Goal: Task Accomplishment & Management: Use online tool/utility

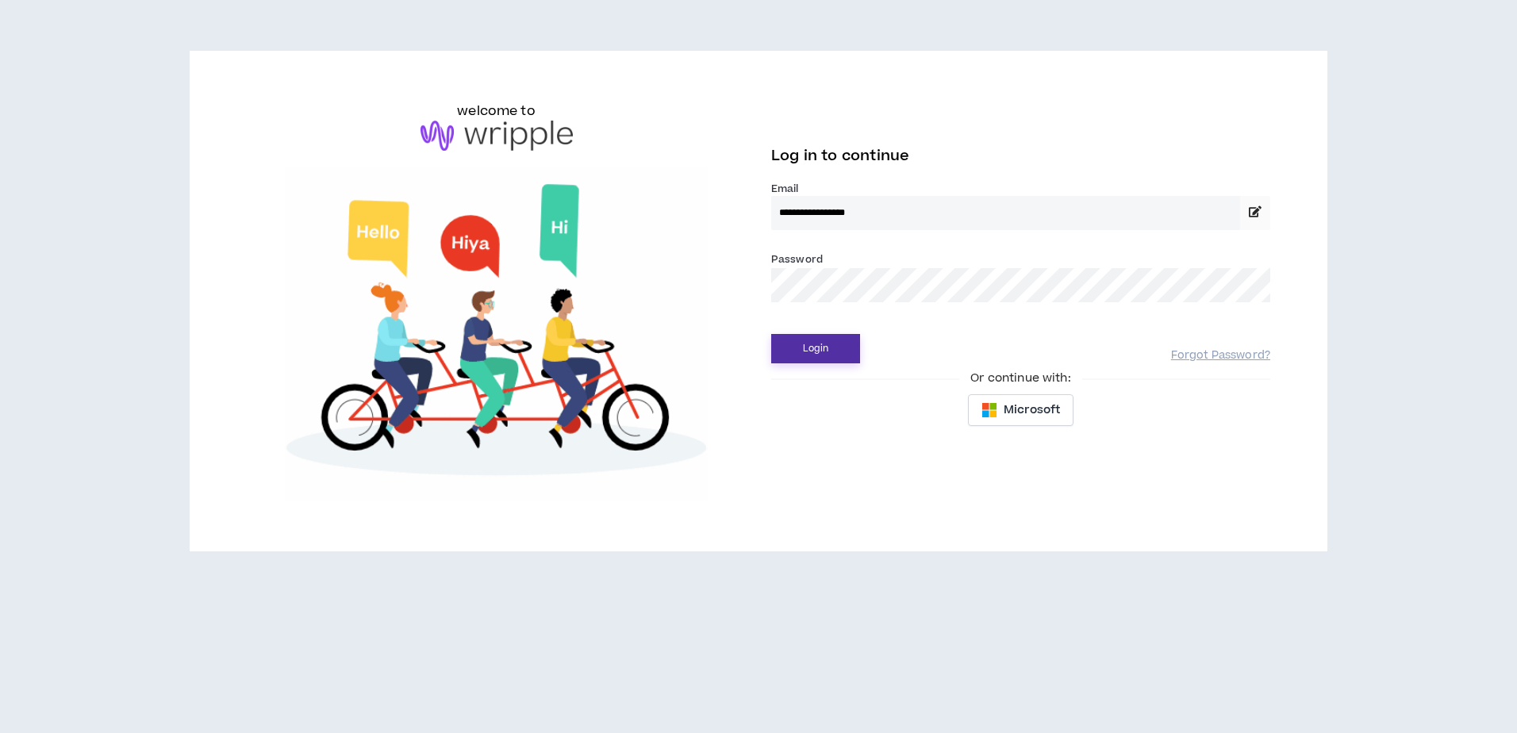
click at [829, 352] on button "Login" at bounding box center [815, 348] width 89 height 29
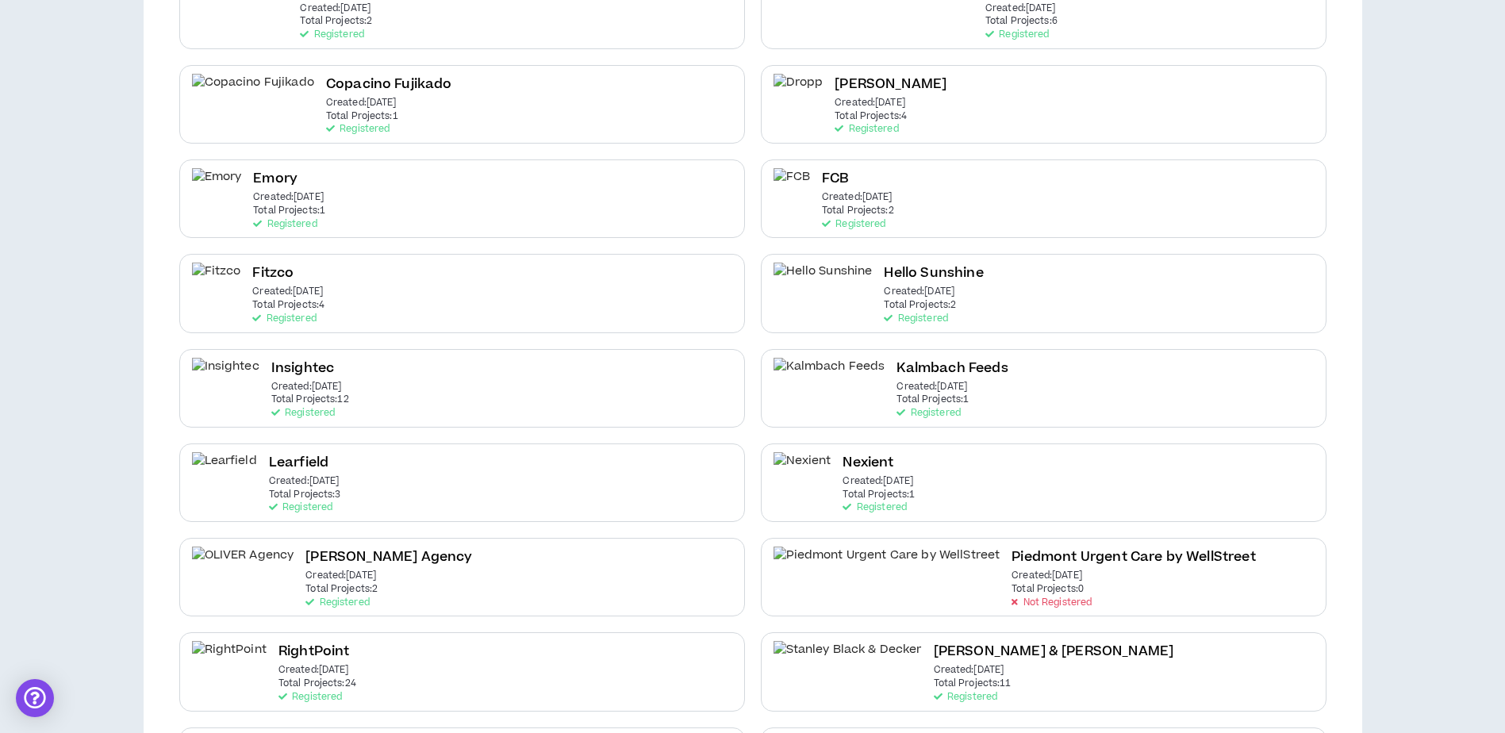
scroll to position [716, 0]
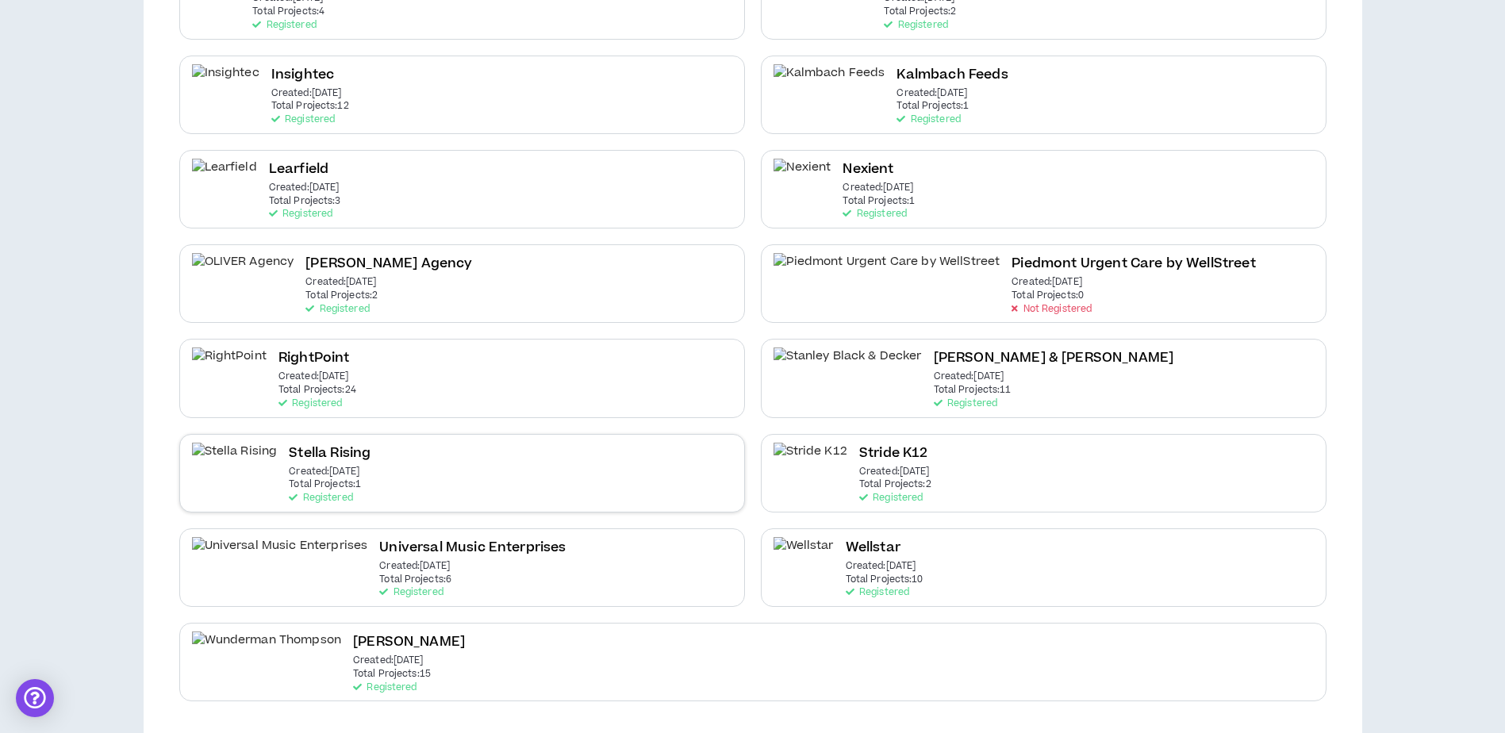
click at [393, 486] on div "Stella Rising Created: [DATE] Total Projects: 1 Registered" at bounding box center [462, 473] width 566 height 79
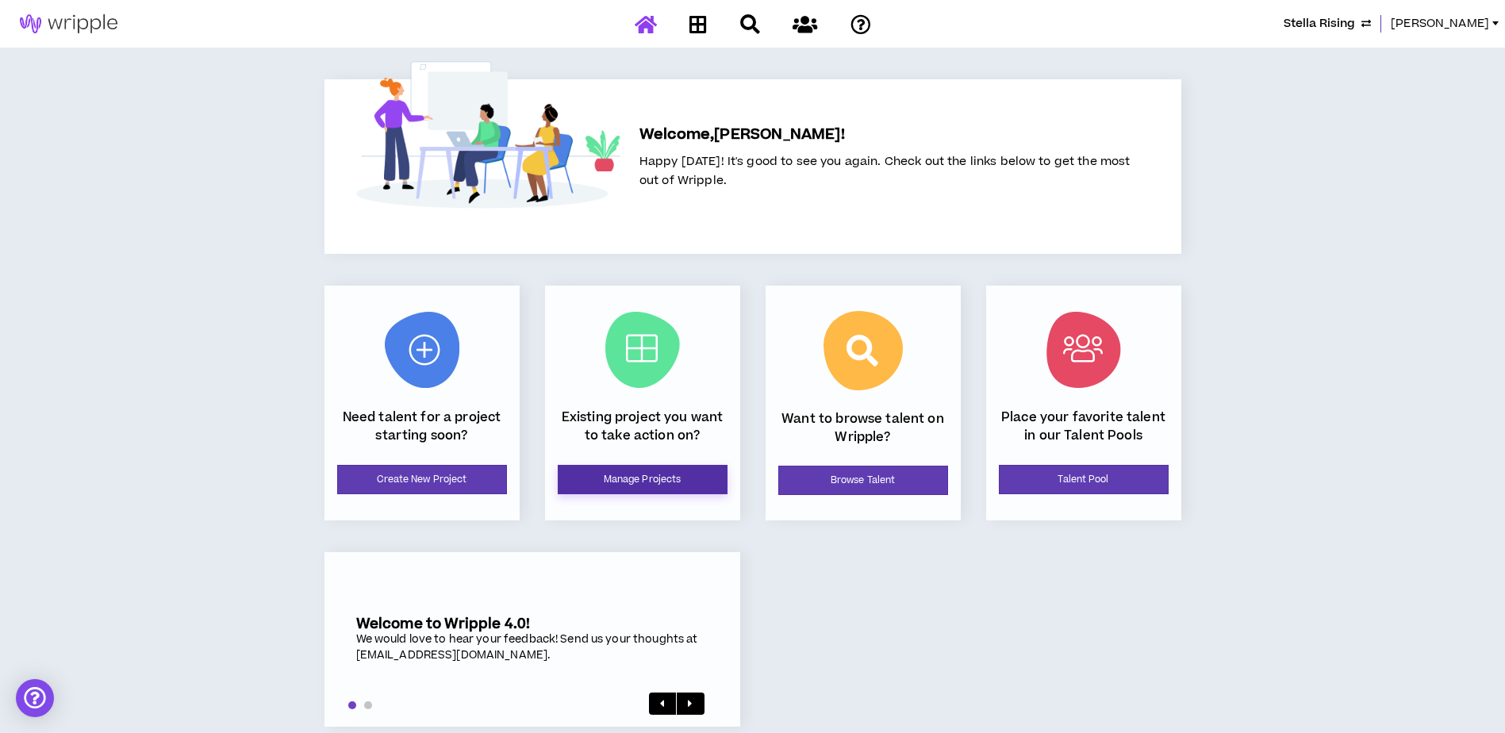
click at [646, 469] on link "Manage Projects" at bounding box center [643, 479] width 170 height 29
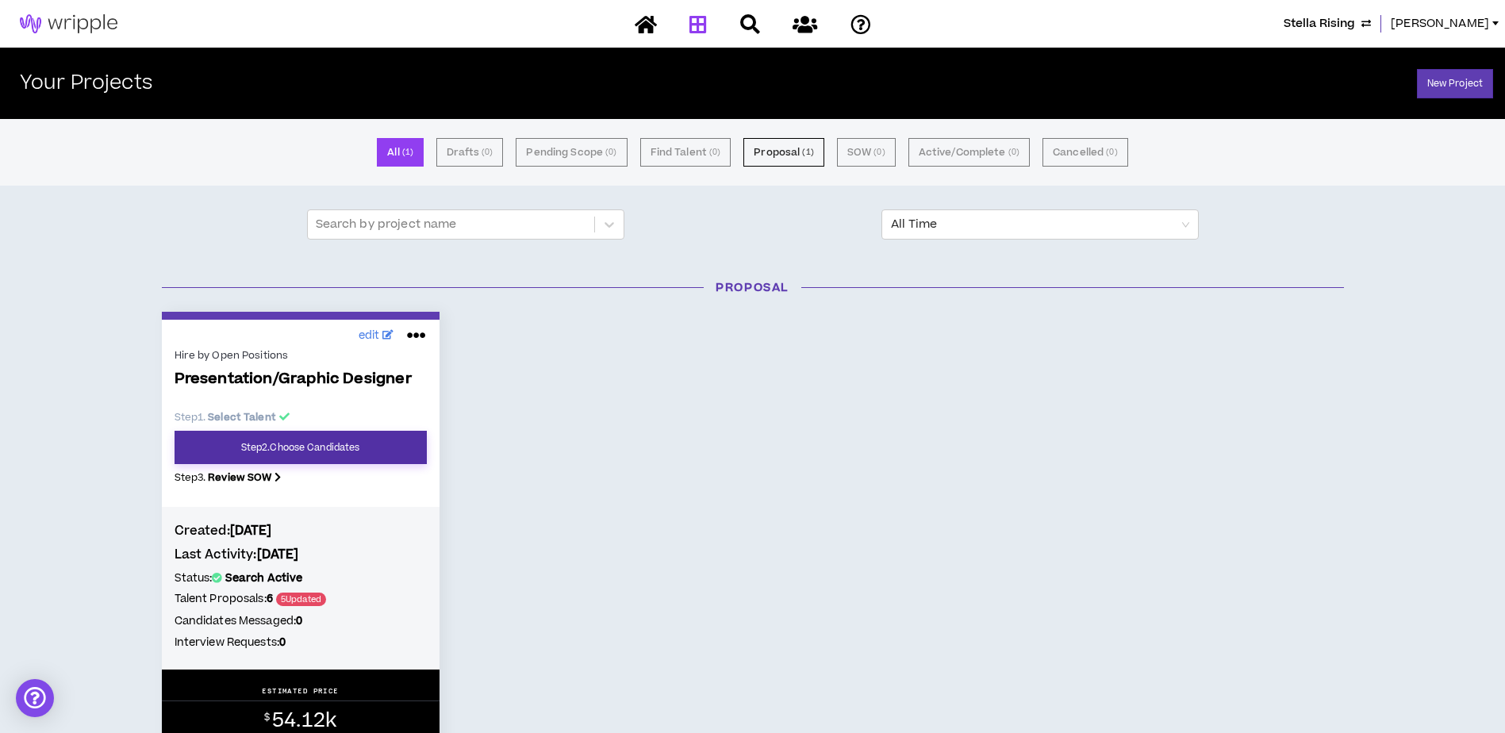
click at [344, 455] on link "Step 2 . Choose Candidates" at bounding box center [301, 447] width 252 height 33
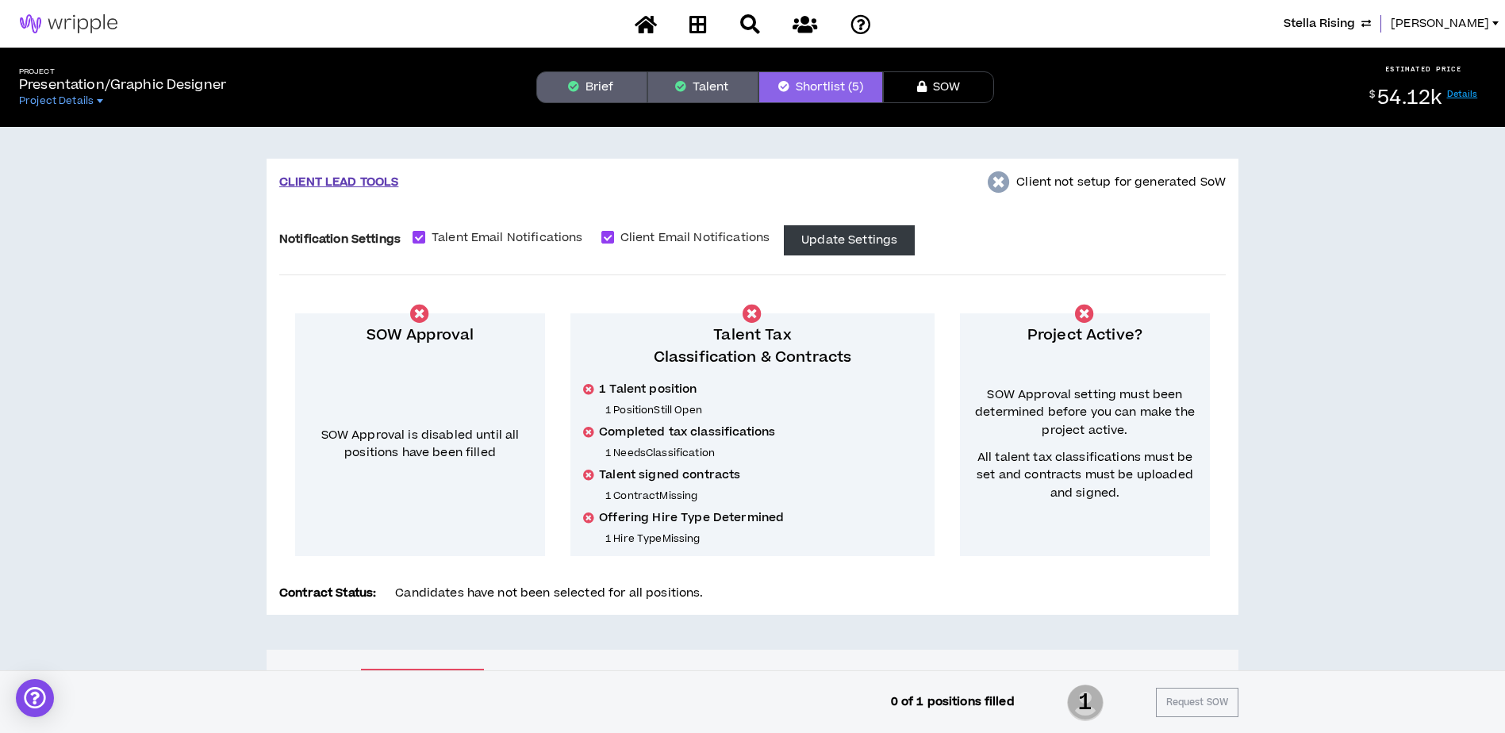
click at [693, 85] on button "Talent" at bounding box center [703, 87] width 111 height 32
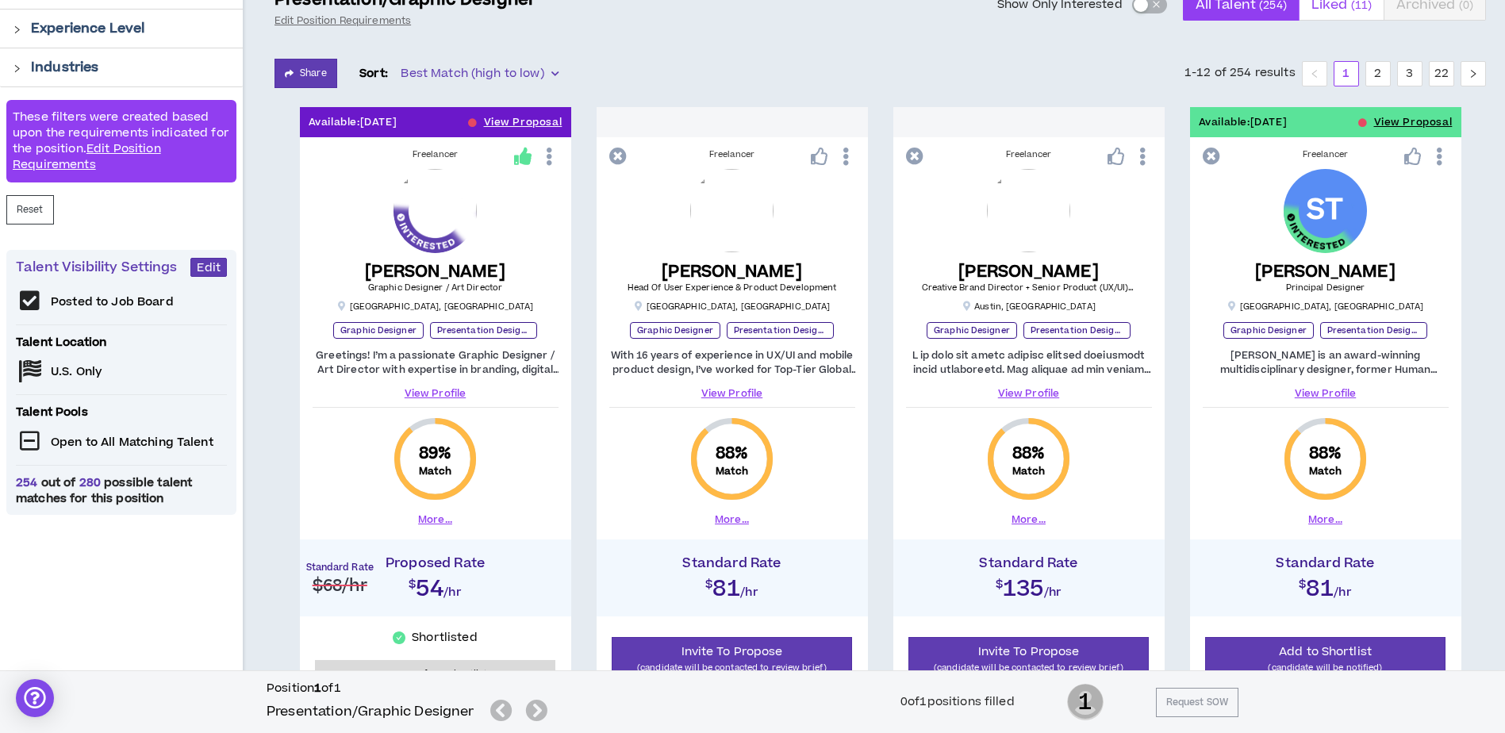
scroll to position [159, 0]
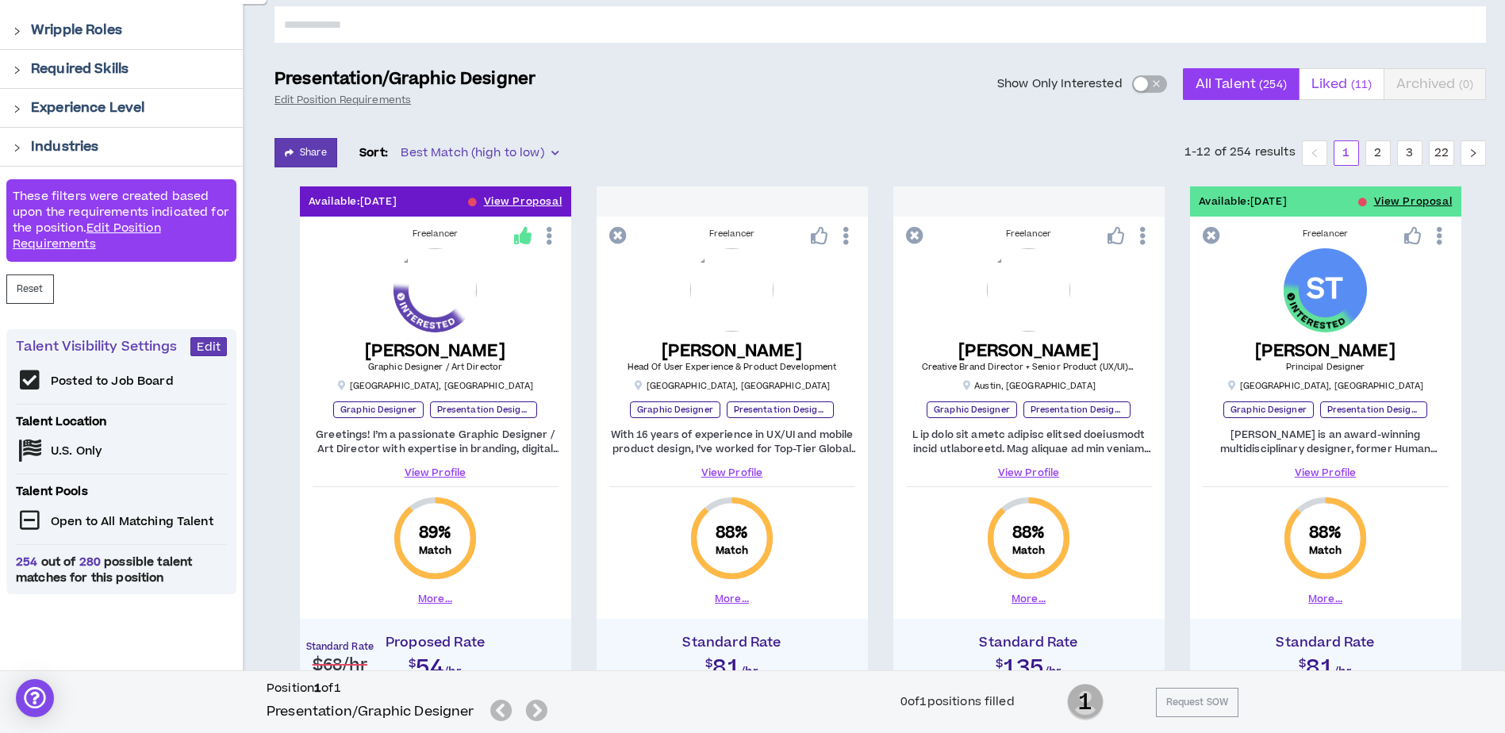
click at [1345, 78] on span "Liked ( 11 )" at bounding box center [1342, 84] width 60 height 38
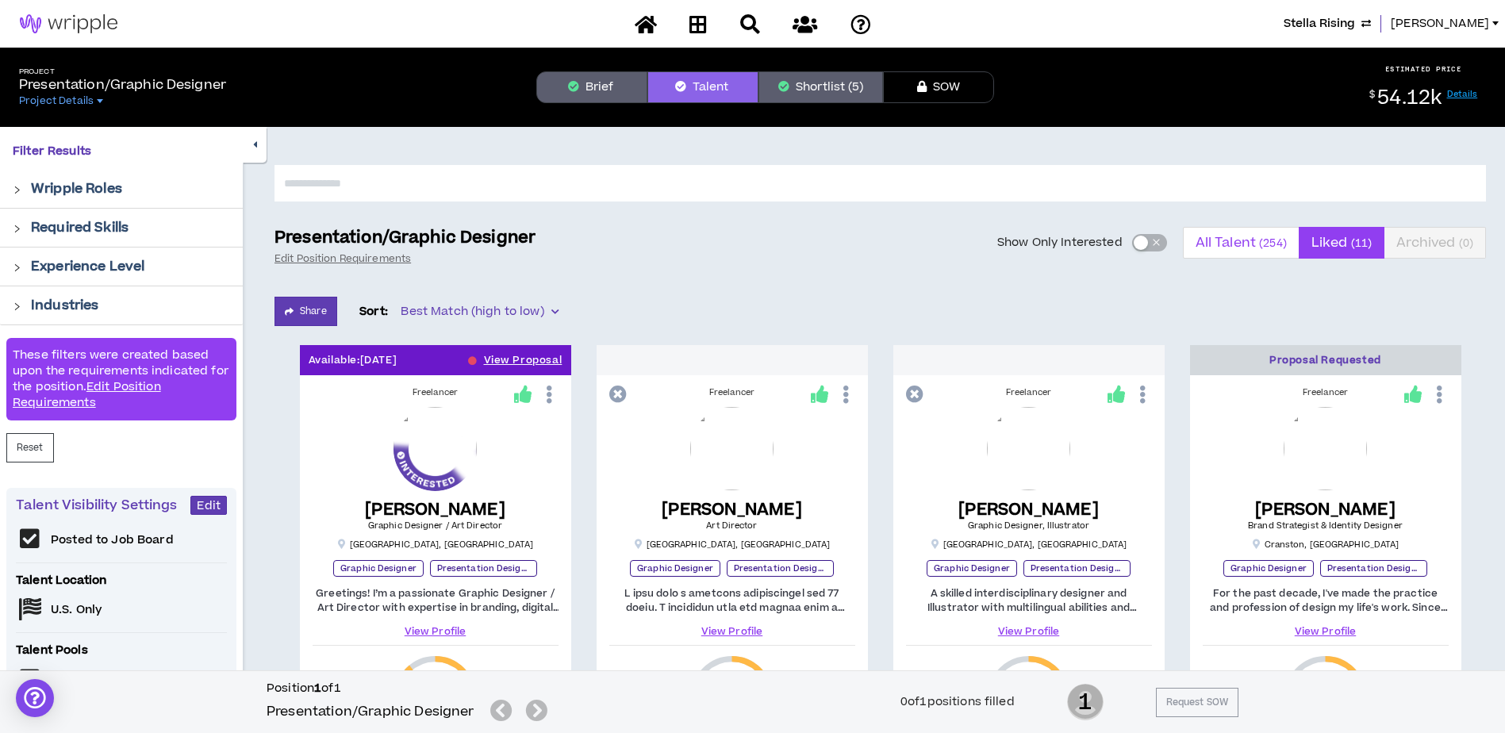
click at [1263, 246] on small "( 254 )" at bounding box center [1273, 243] width 28 height 15
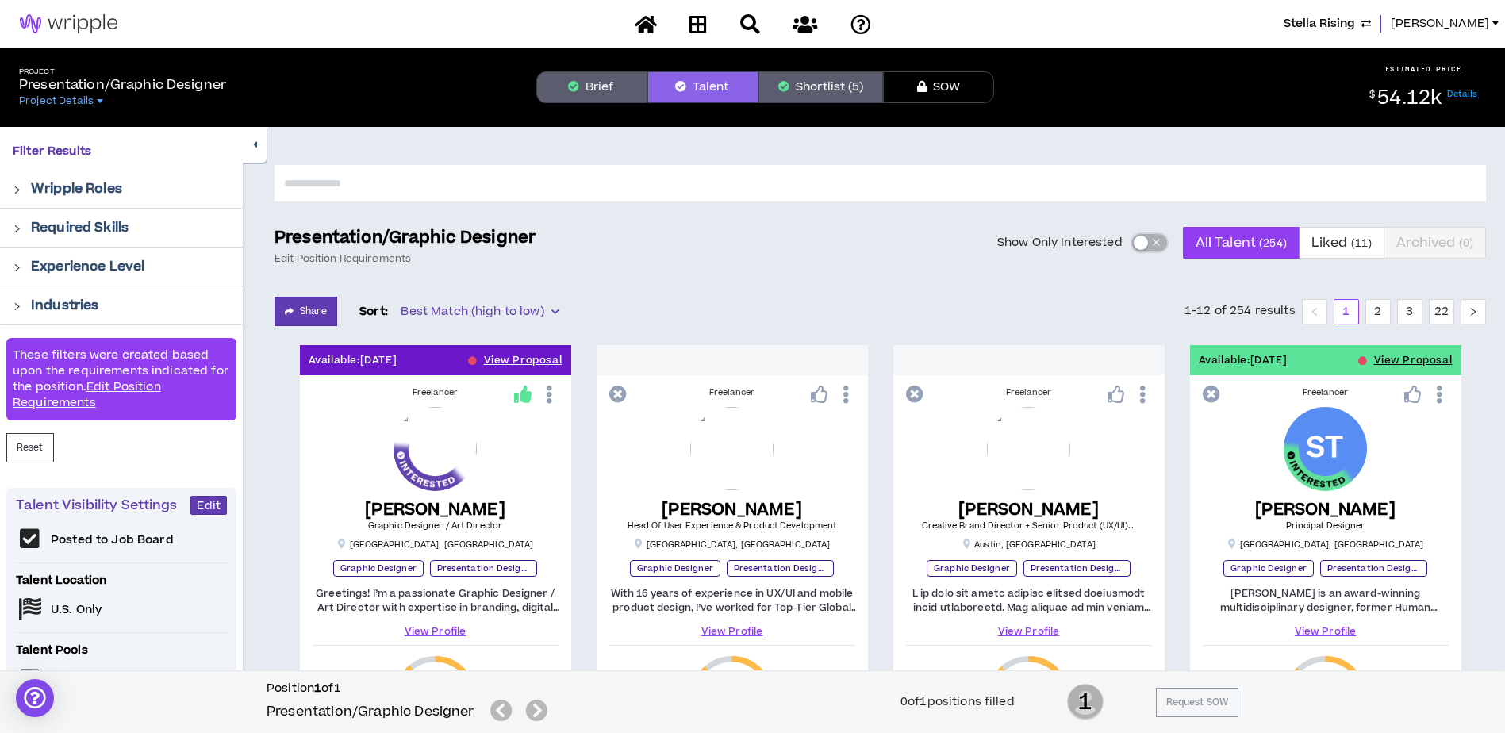
drag, startPoint x: 1144, startPoint y: 241, endPoint x: 1095, endPoint y: 259, distance: 51.7
click at [1144, 241] on div "button" at bounding box center [1141, 243] width 14 height 14
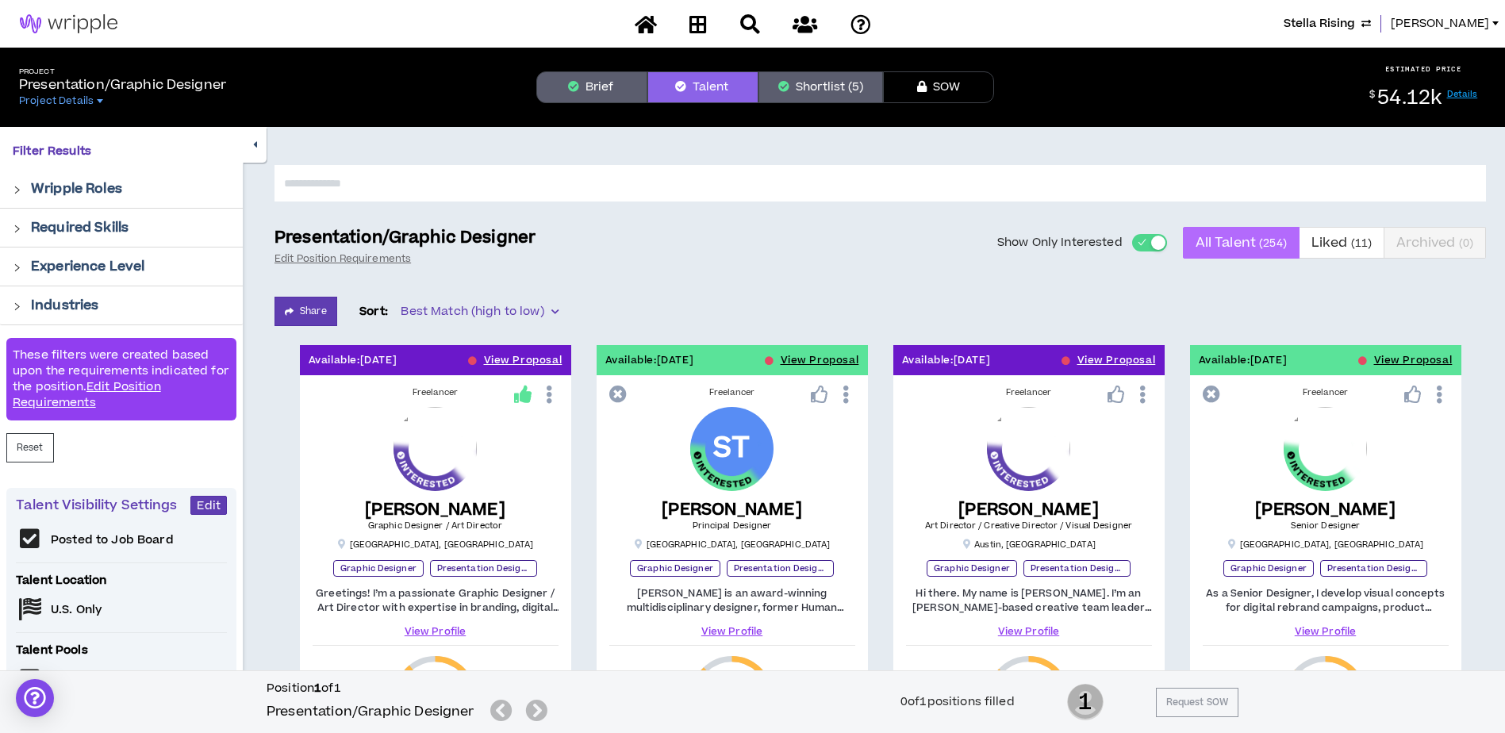
click at [1261, 244] on small "( 254 )" at bounding box center [1273, 243] width 28 height 15
click at [1160, 245] on div "button" at bounding box center [1158, 243] width 14 height 14
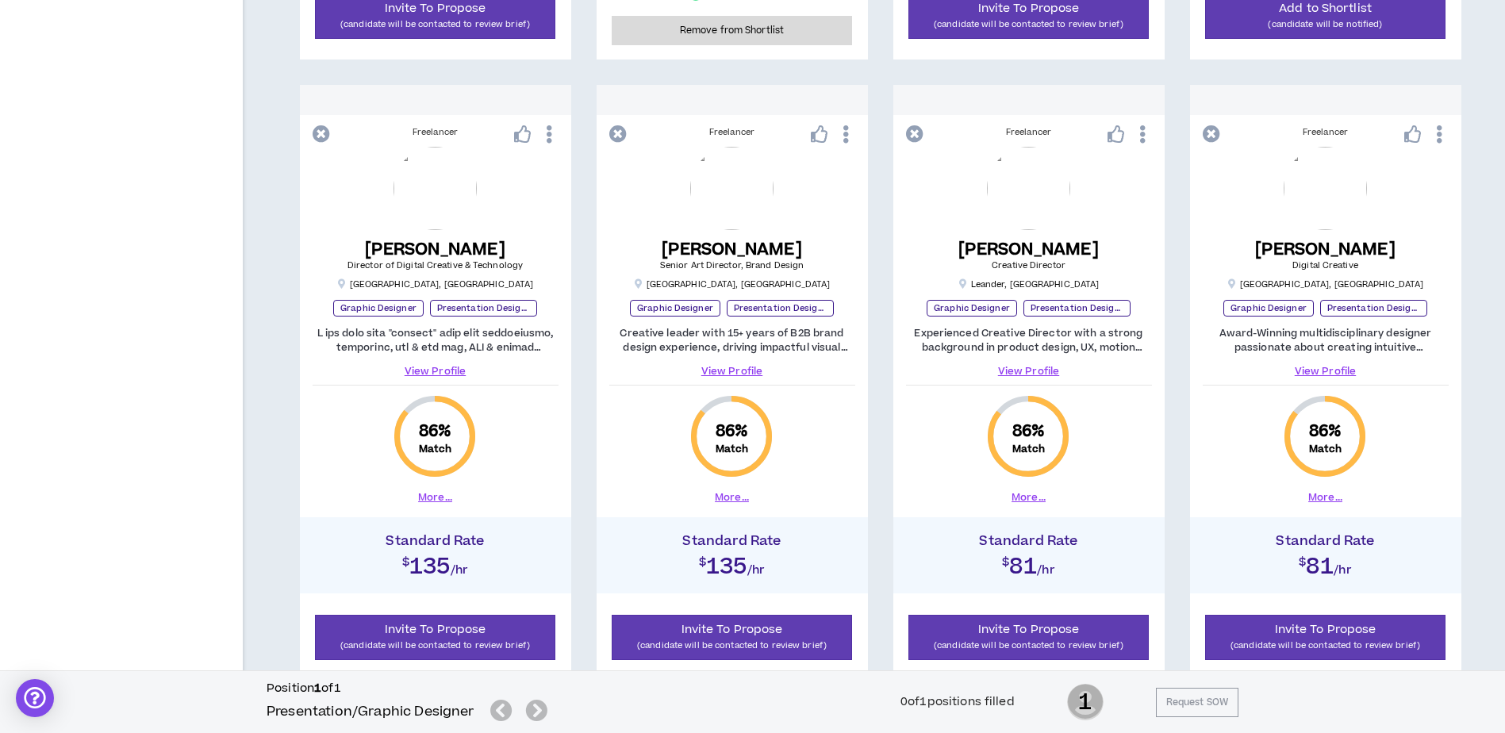
scroll to position [1508, 0]
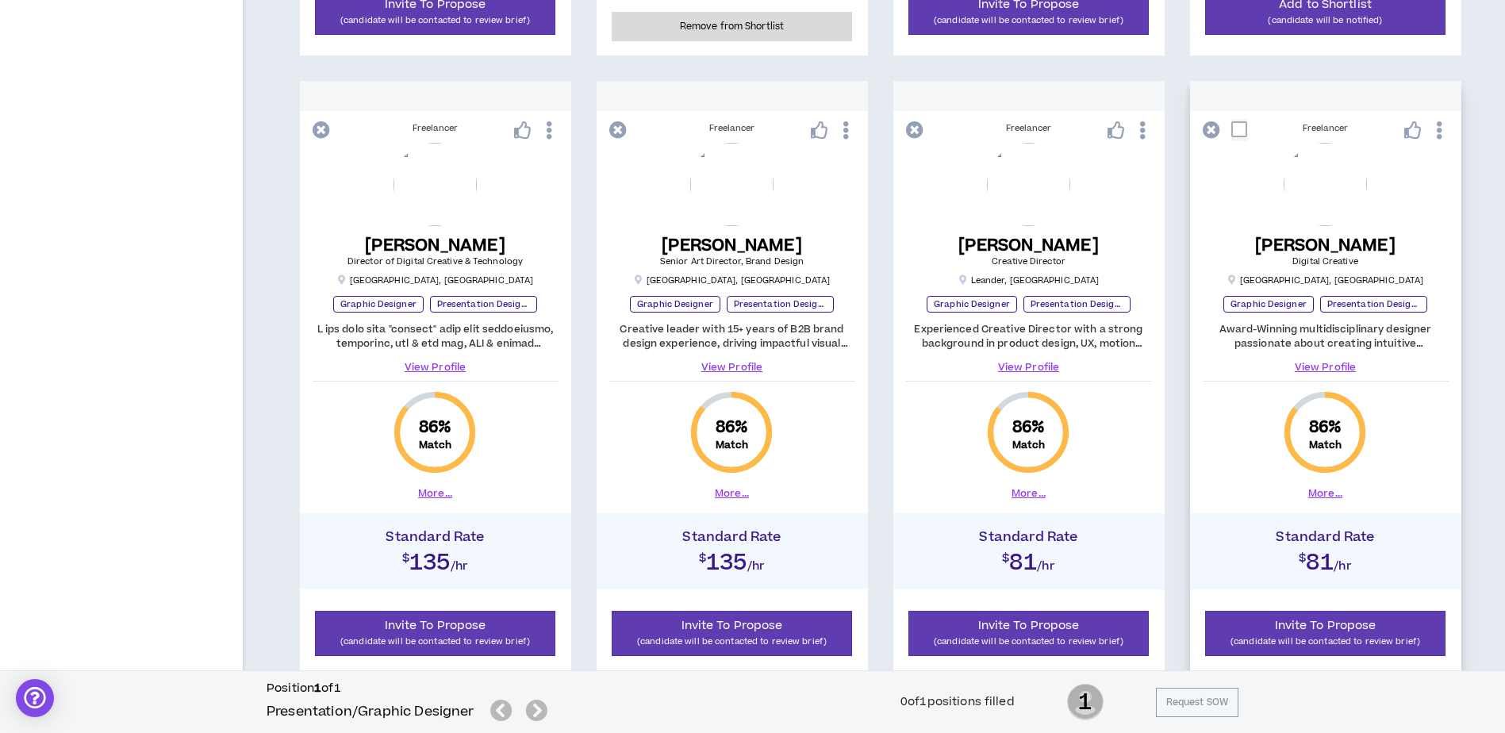
drag, startPoint x: 1321, startPoint y: 490, endPoint x: 1409, endPoint y: 488, distance: 87.3
click at [1321, 490] on button "More..." at bounding box center [1326, 493] width 34 height 14
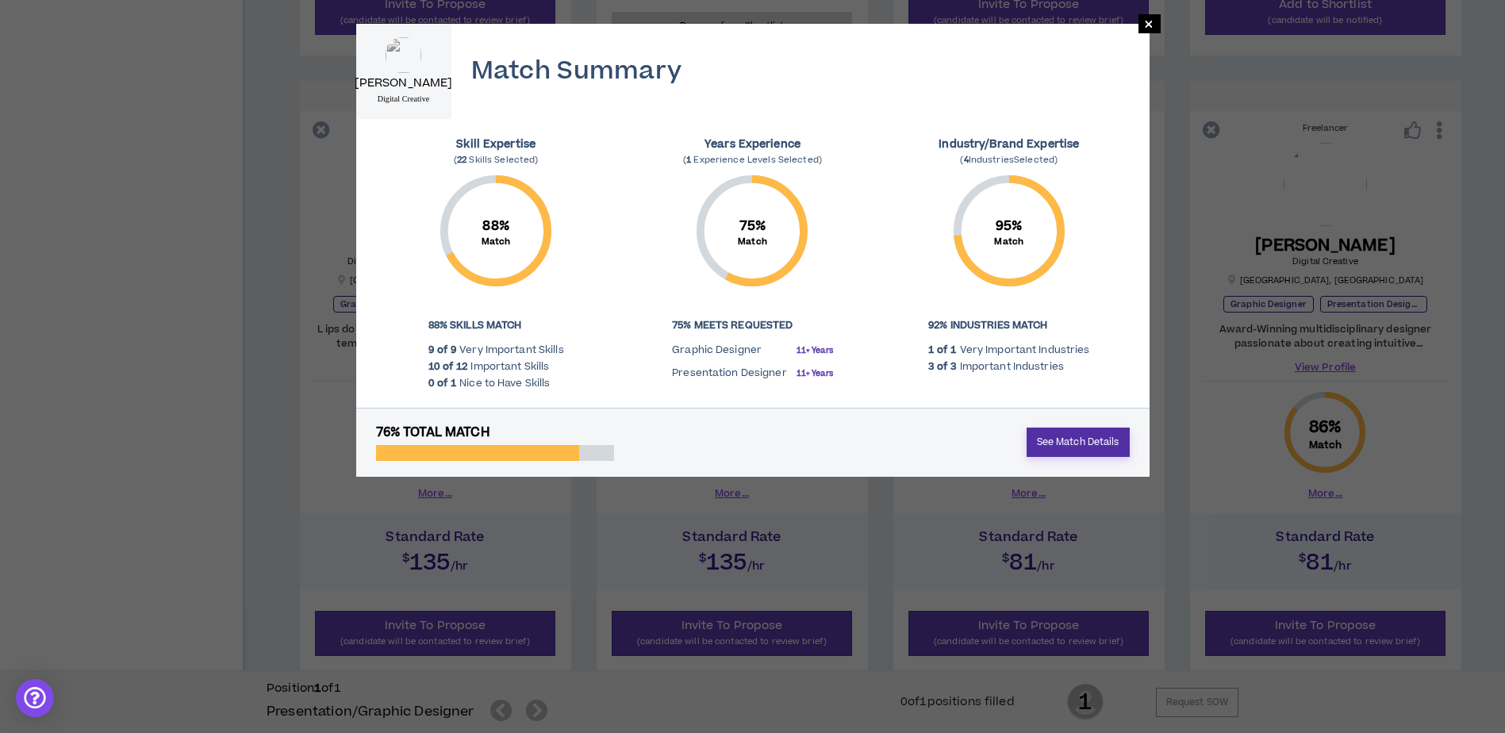
click at [1067, 437] on link "See Match Details" at bounding box center [1078, 442] width 103 height 29
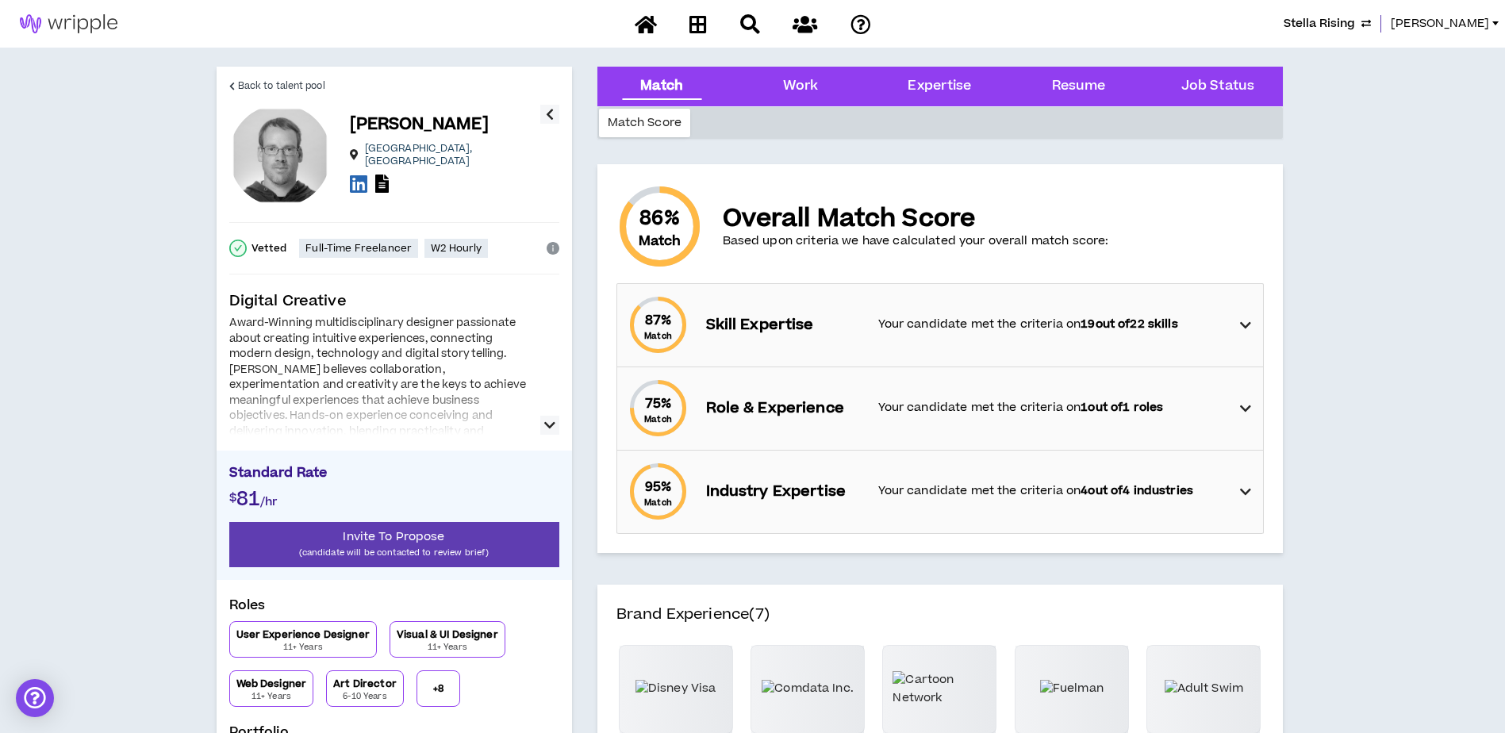
click at [546, 424] on icon "button" at bounding box center [549, 425] width 11 height 19
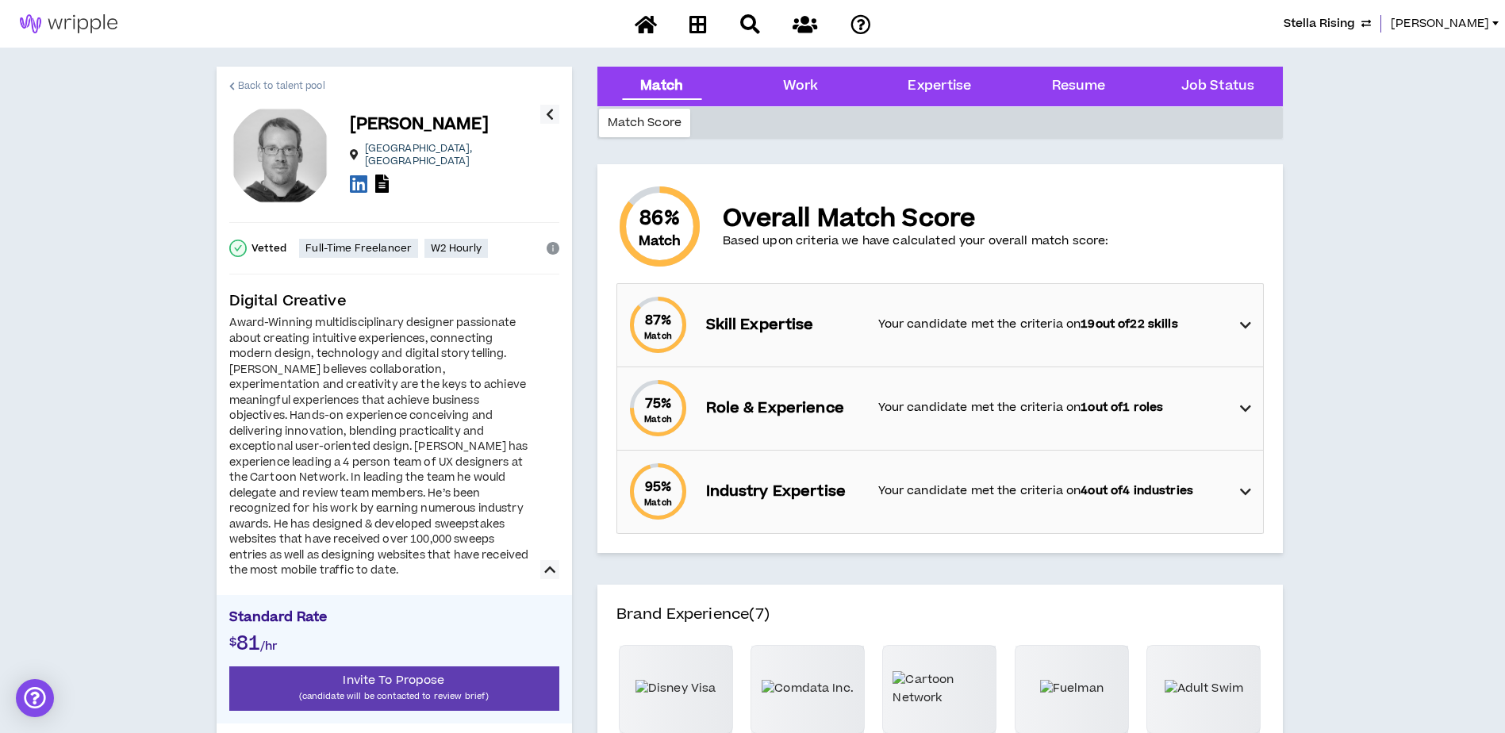
click at [256, 85] on span "Back to talent pool" at bounding box center [281, 86] width 87 height 15
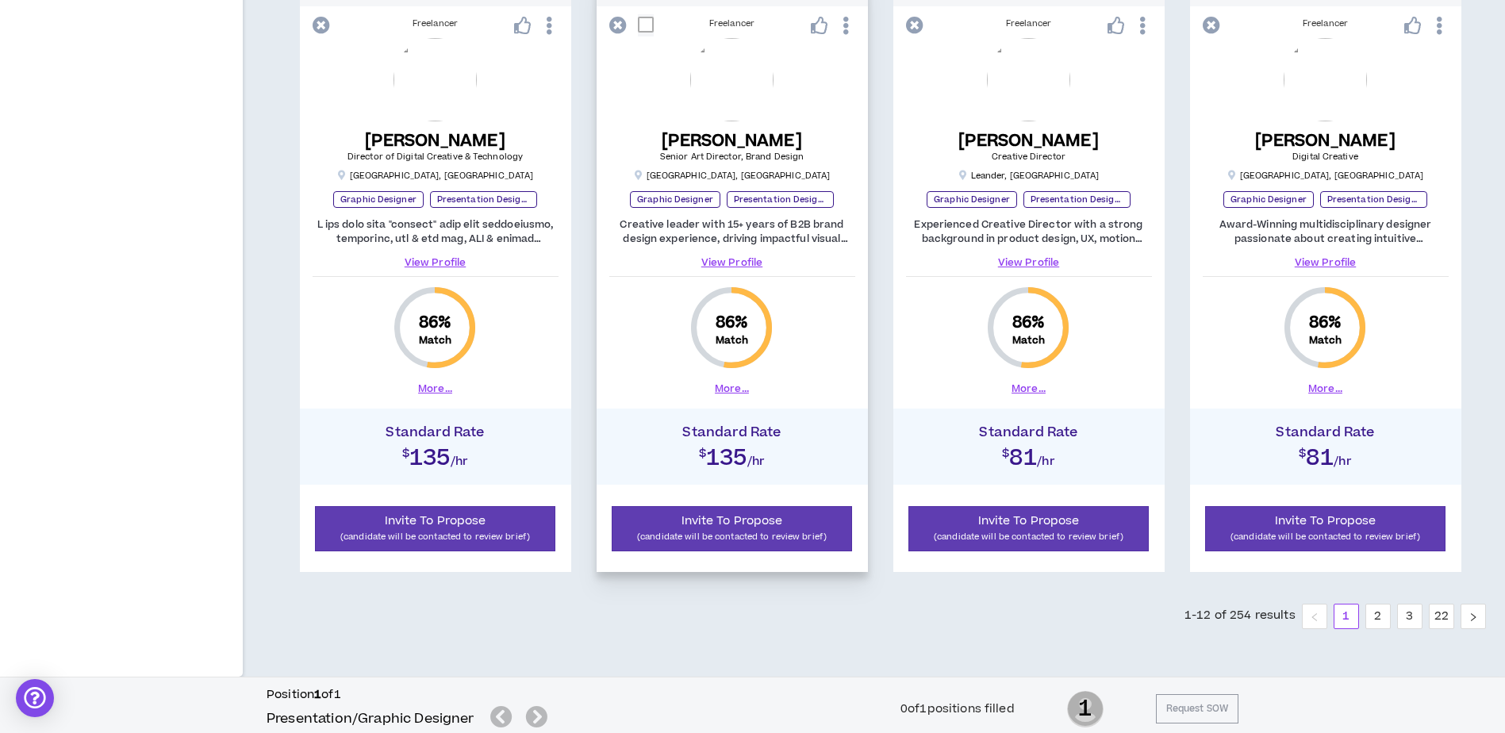
scroll to position [1620, 0]
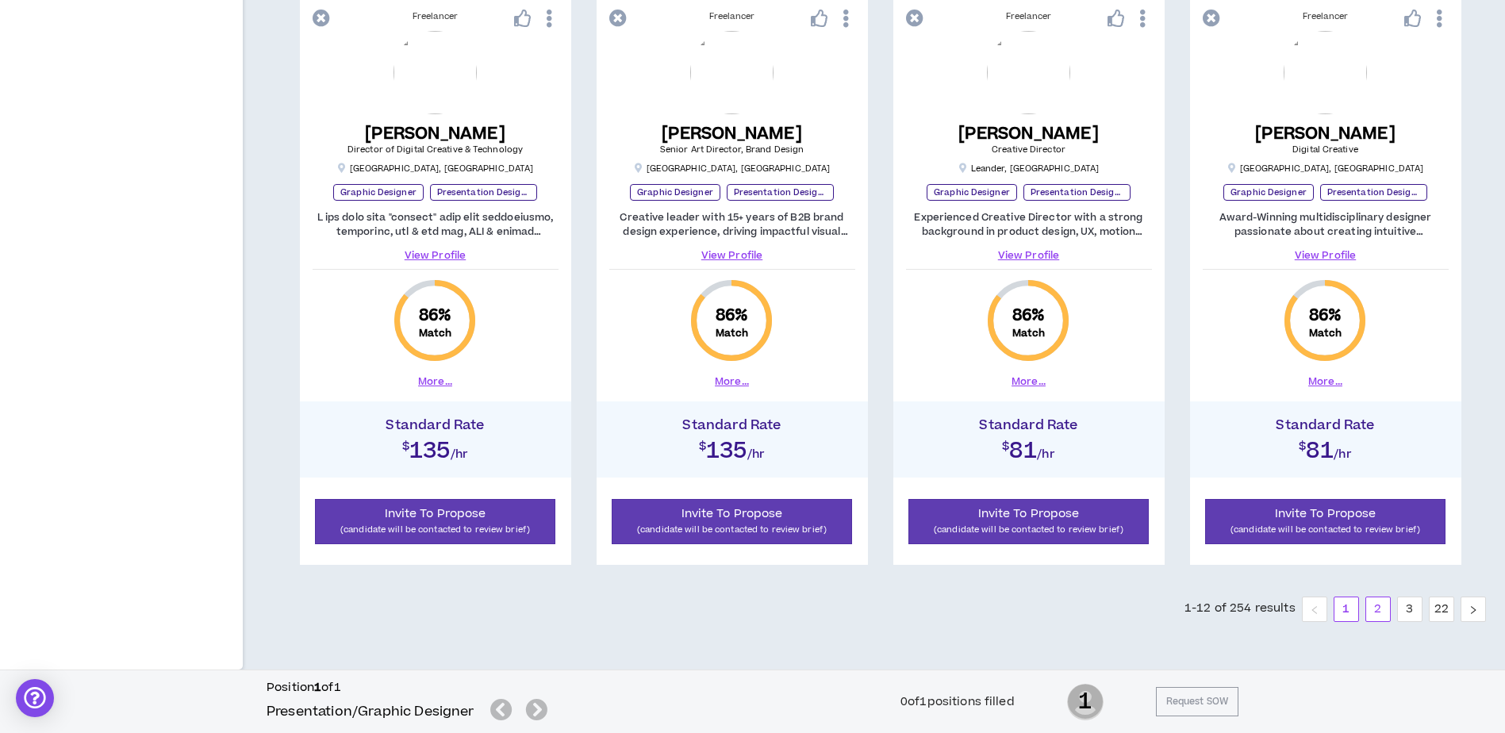
click at [1378, 612] on link "2" at bounding box center [1378, 610] width 24 height 24
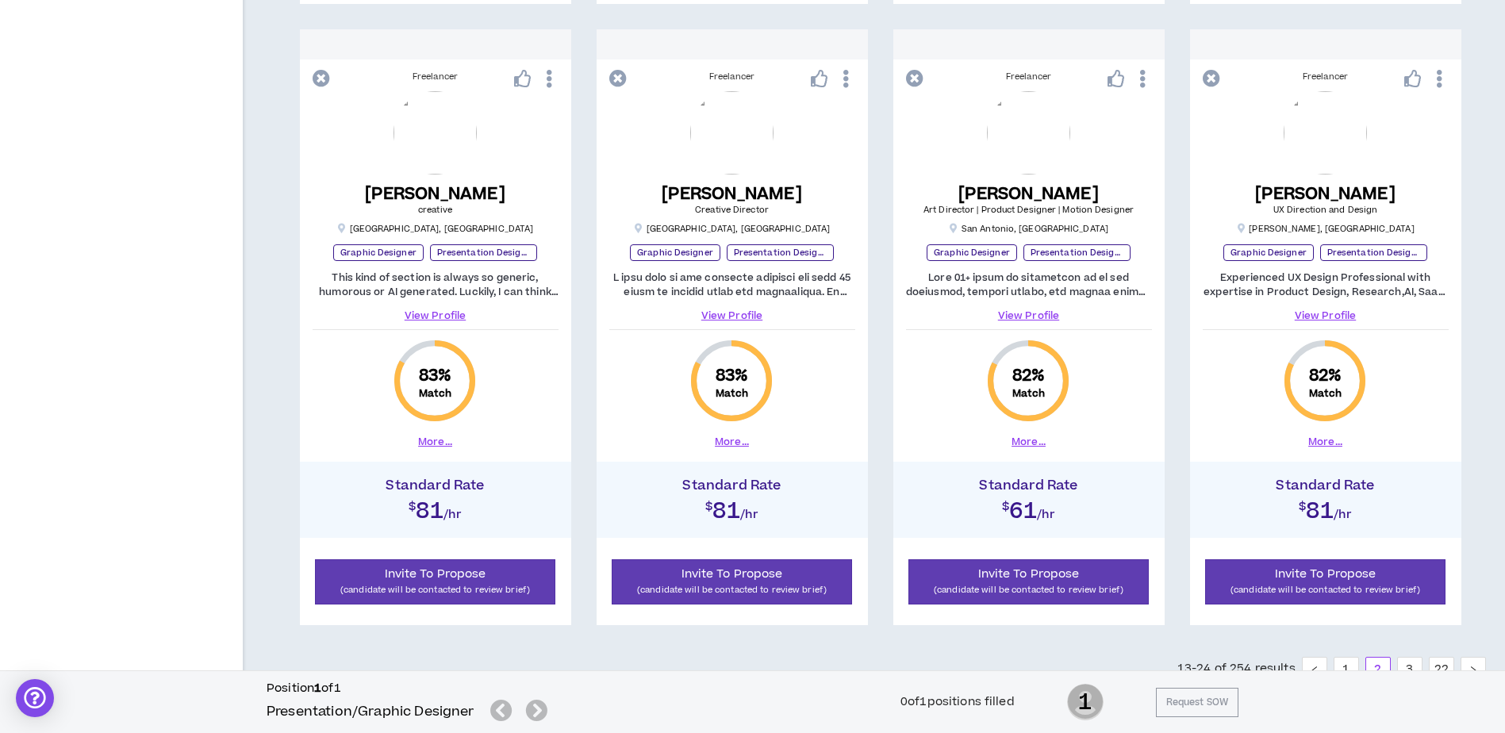
scroll to position [1587, 0]
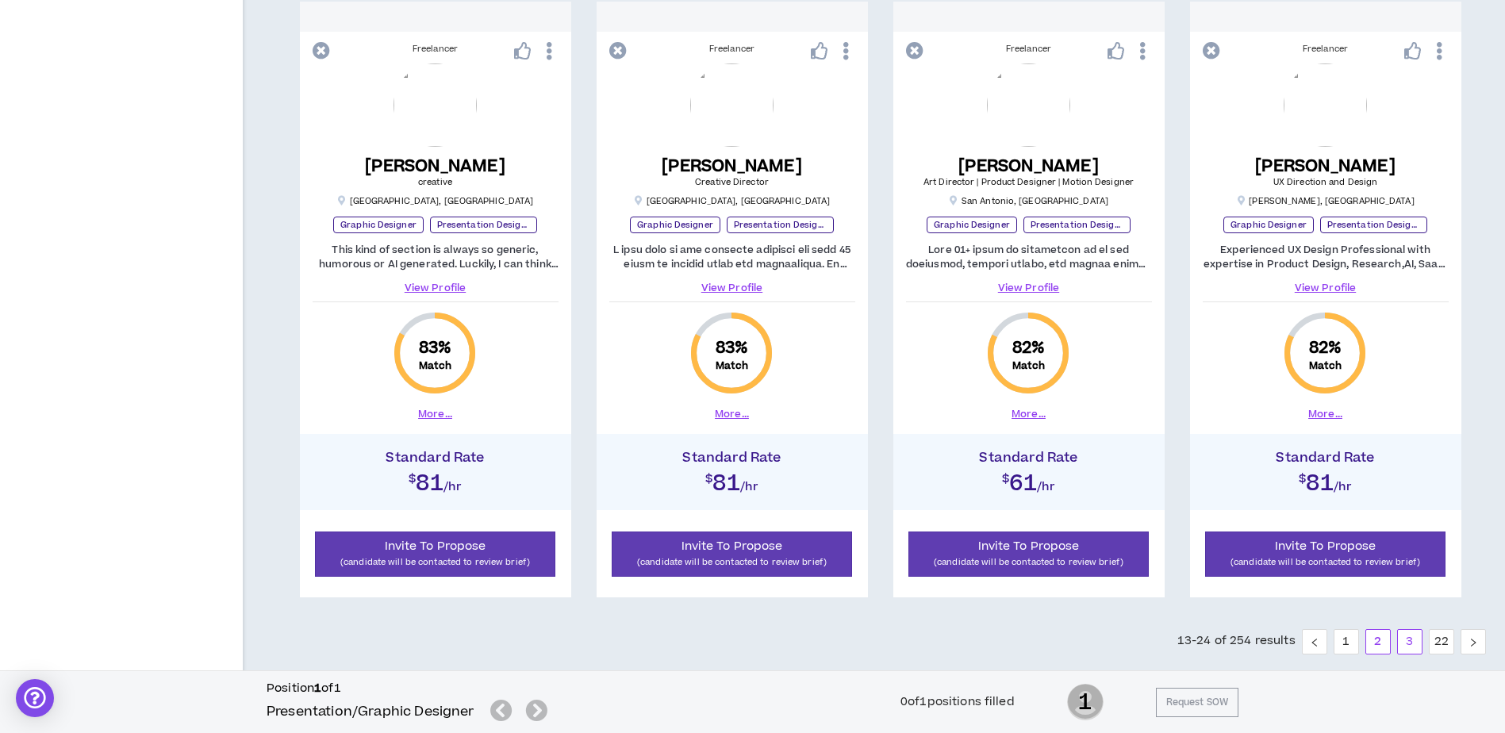
click at [1408, 639] on link "3" at bounding box center [1410, 642] width 24 height 24
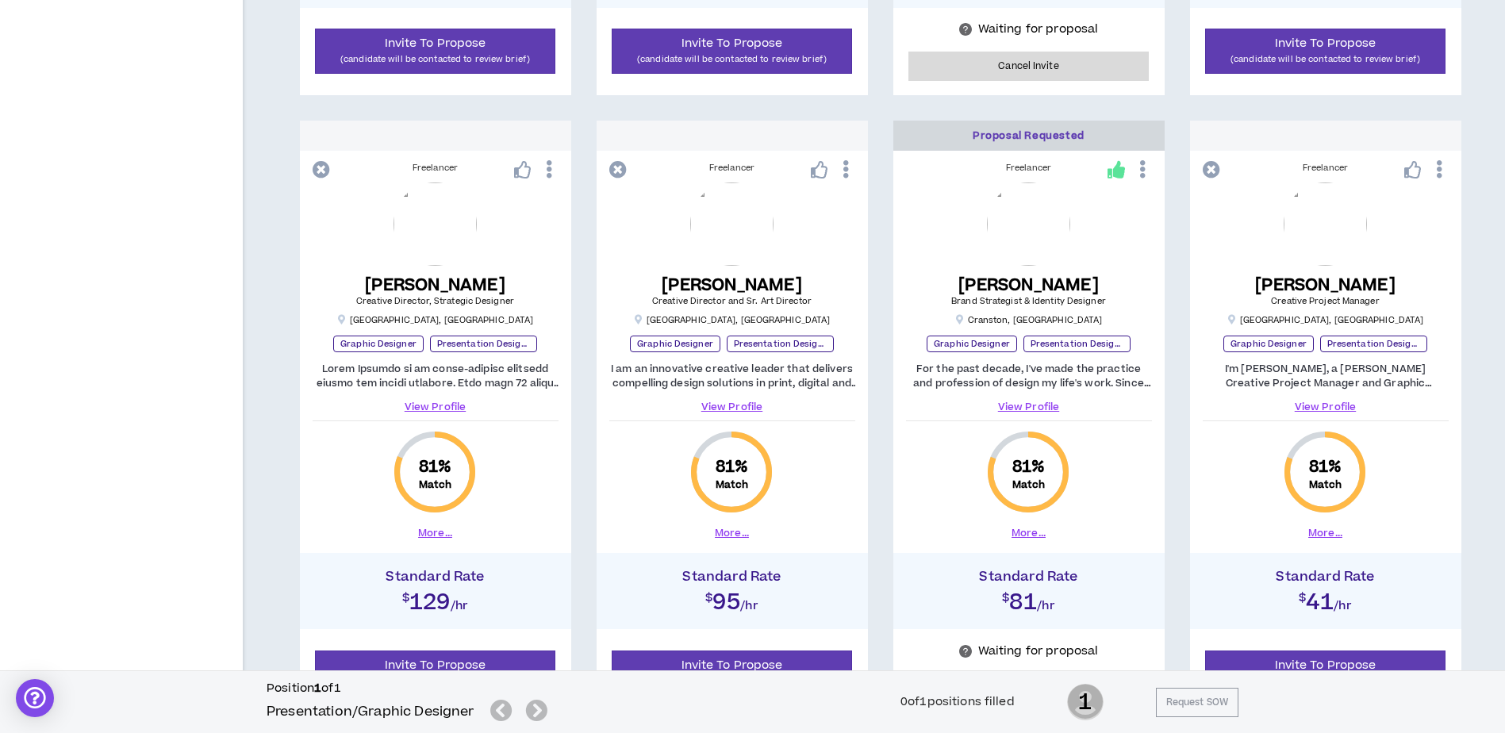
scroll to position [873, 0]
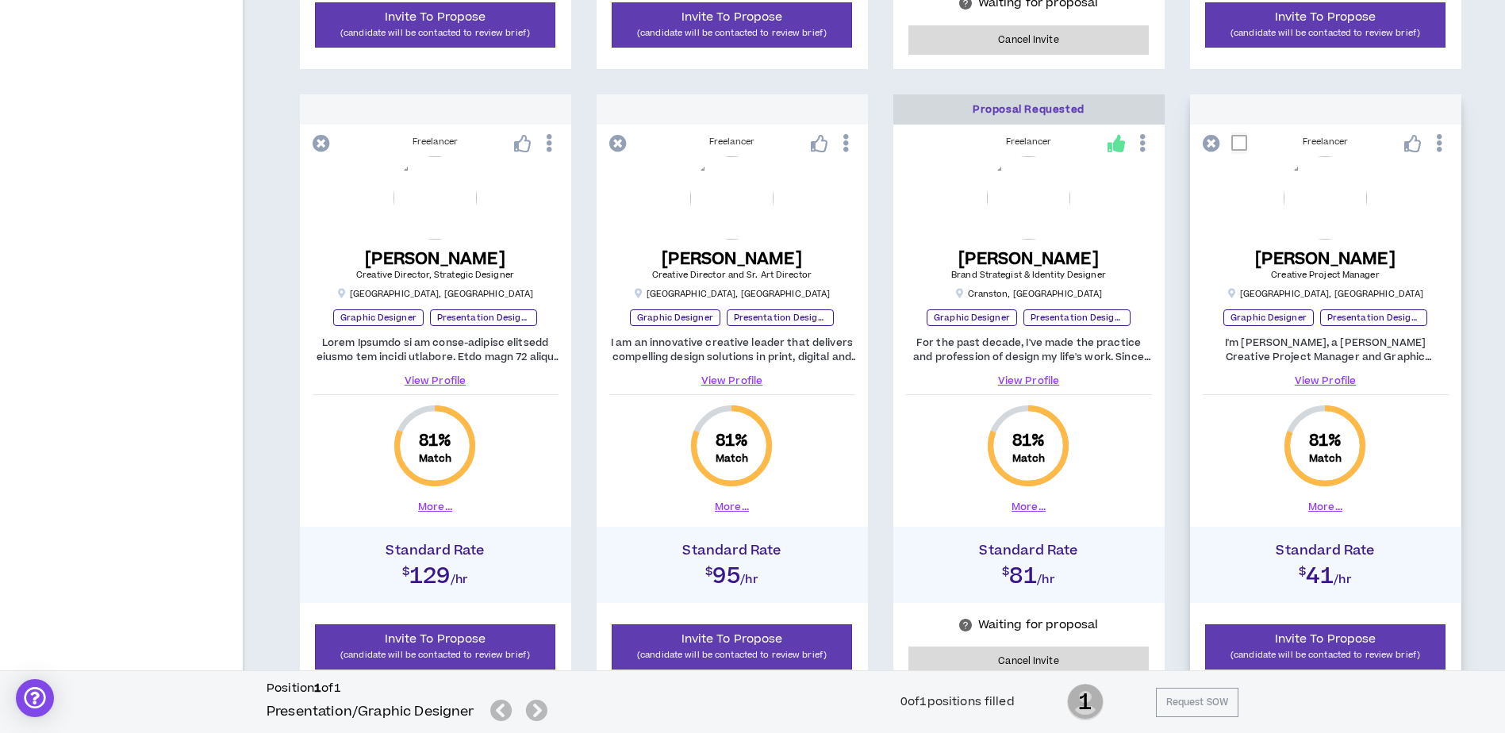
click at [1331, 502] on button "More..." at bounding box center [1326, 507] width 34 height 14
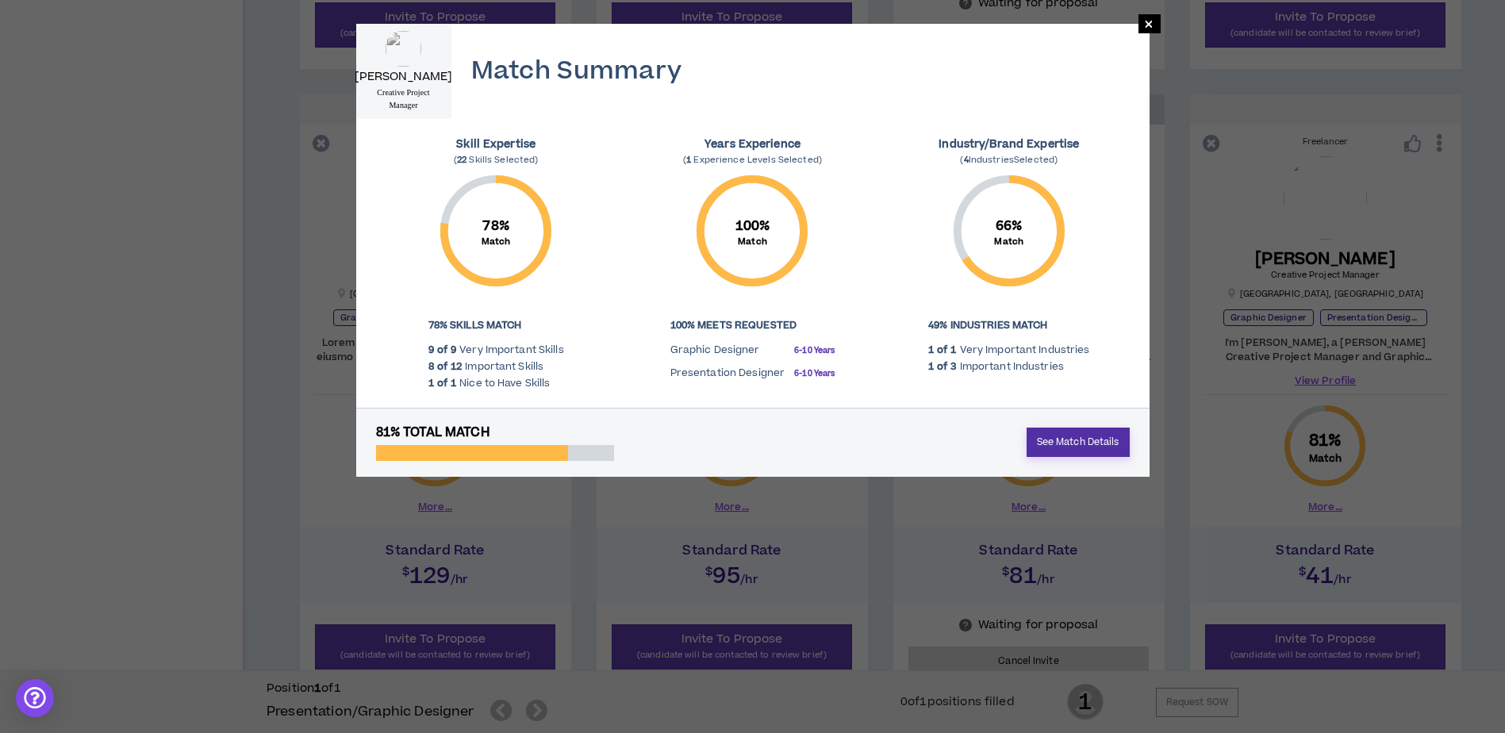
click at [1109, 446] on link "See Match Details" at bounding box center [1078, 442] width 103 height 29
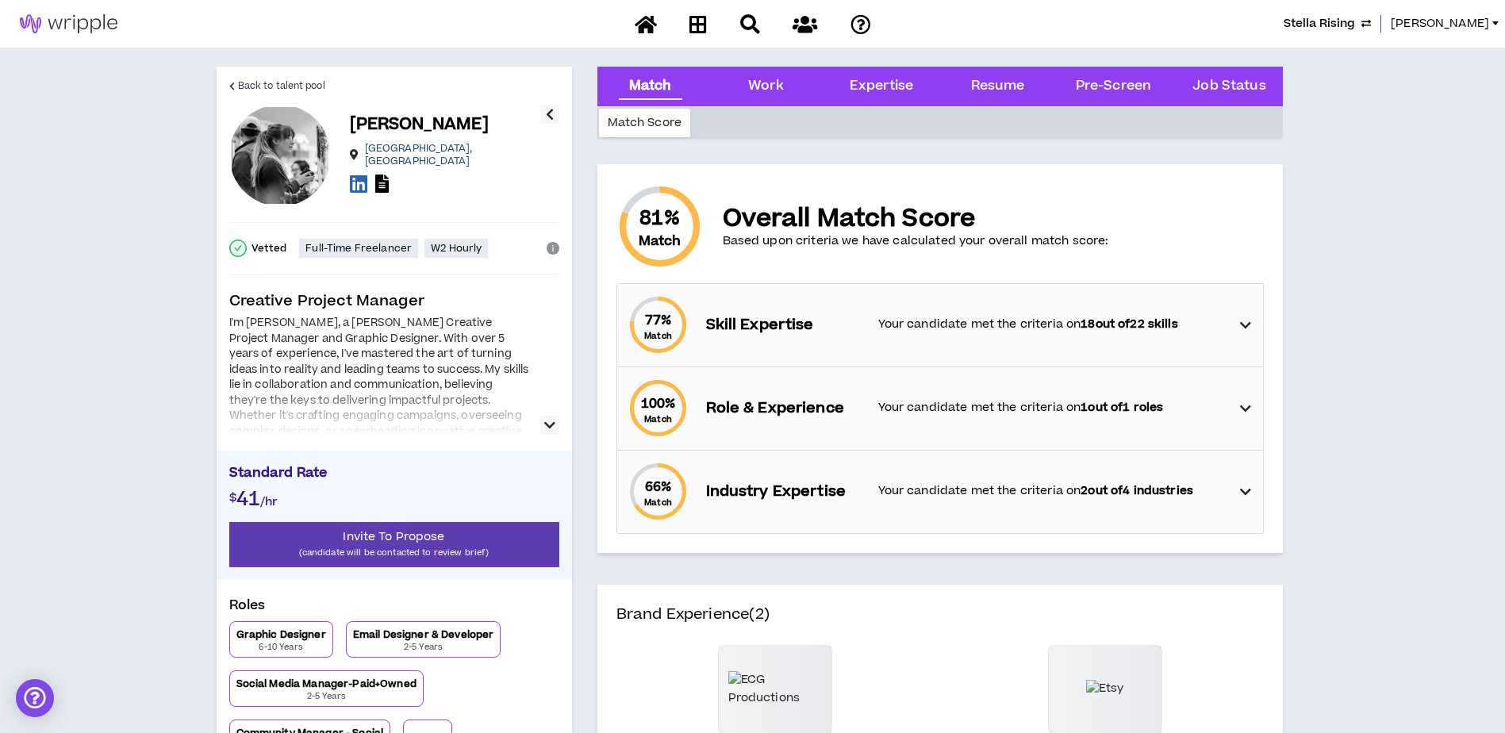
drag, startPoint x: 552, startPoint y: 426, endPoint x: 481, endPoint y: 430, distance: 70.7
click at [552, 426] on icon "button" at bounding box center [549, 425] width 11 height 19
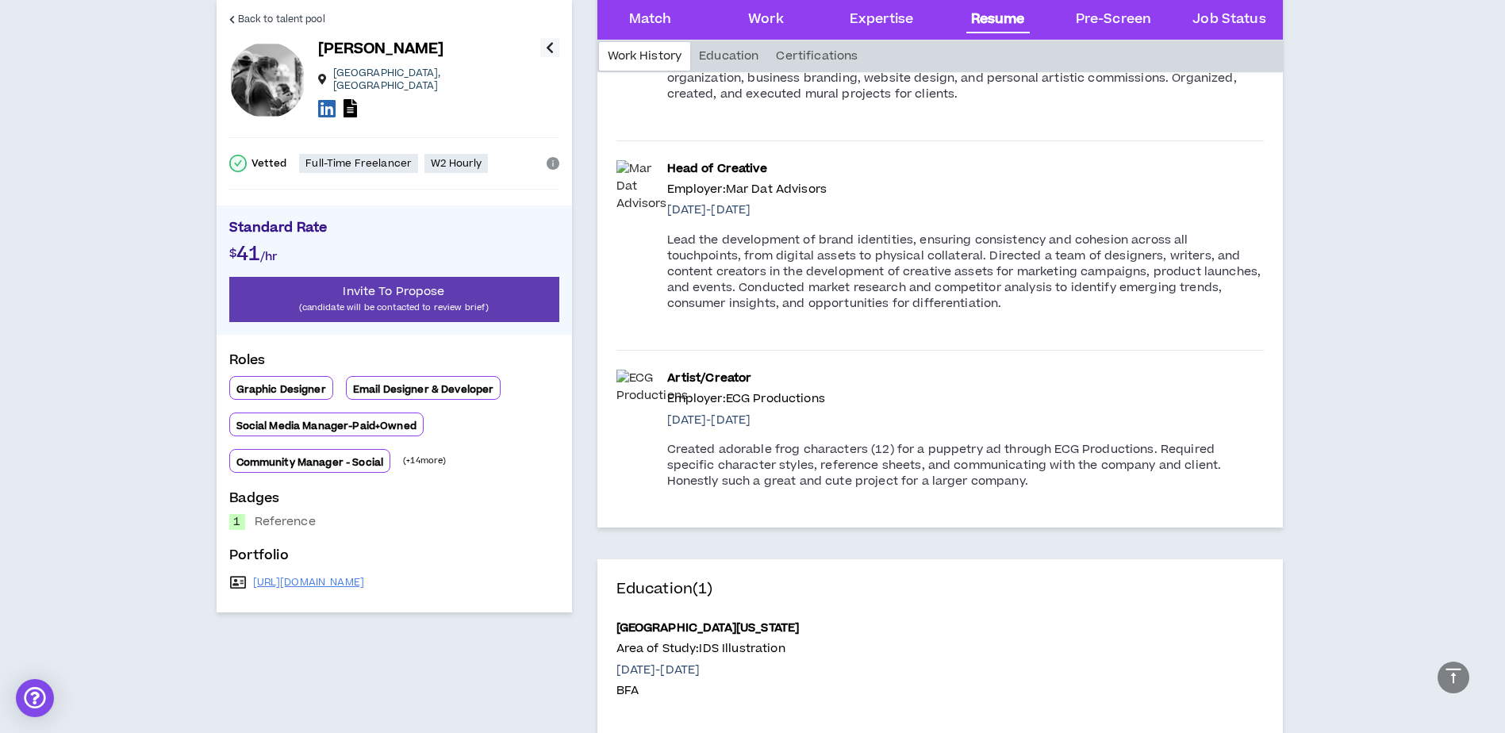
scroll to position [1905, 0]
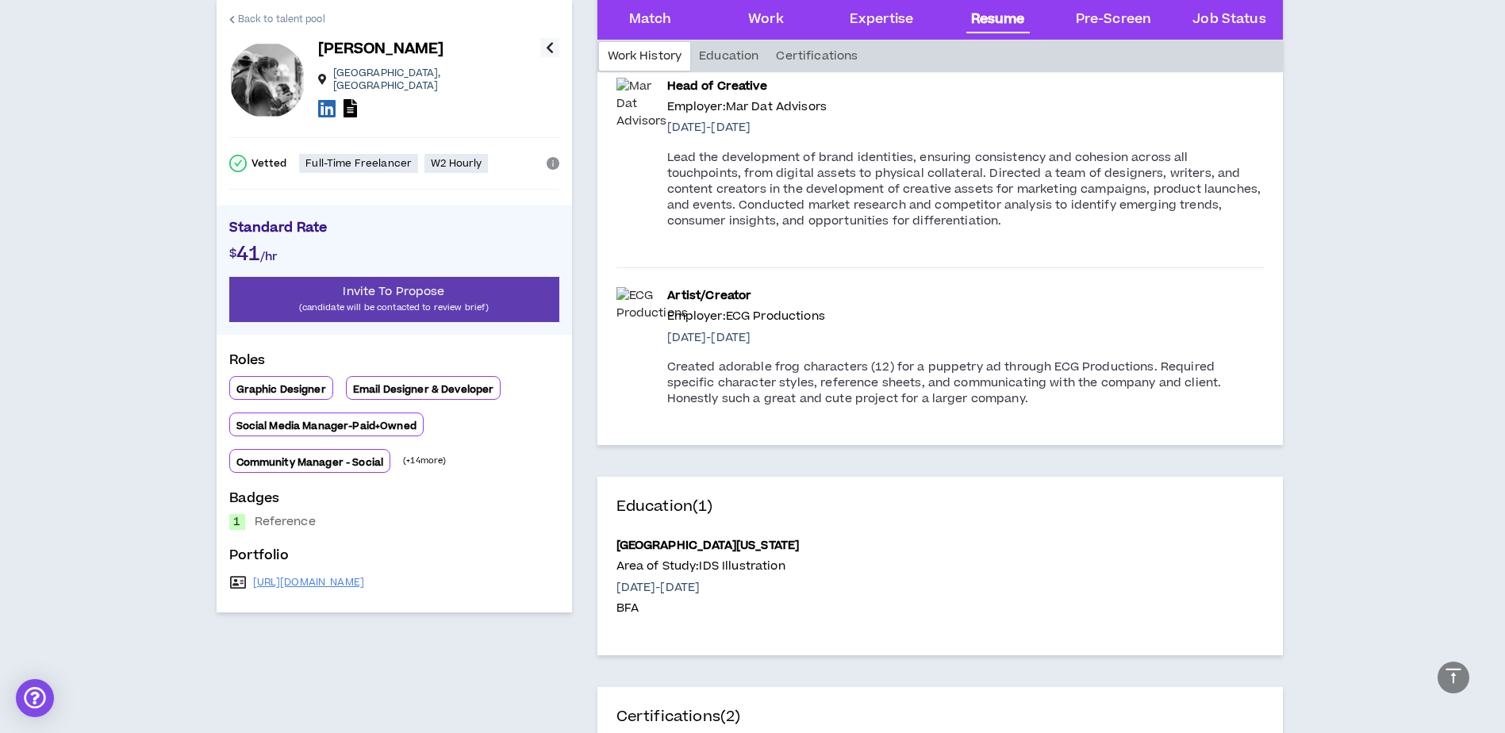
click at [272, 12] on span "Back to talent pool" at bounding box center [281, 19] width 87 height 15
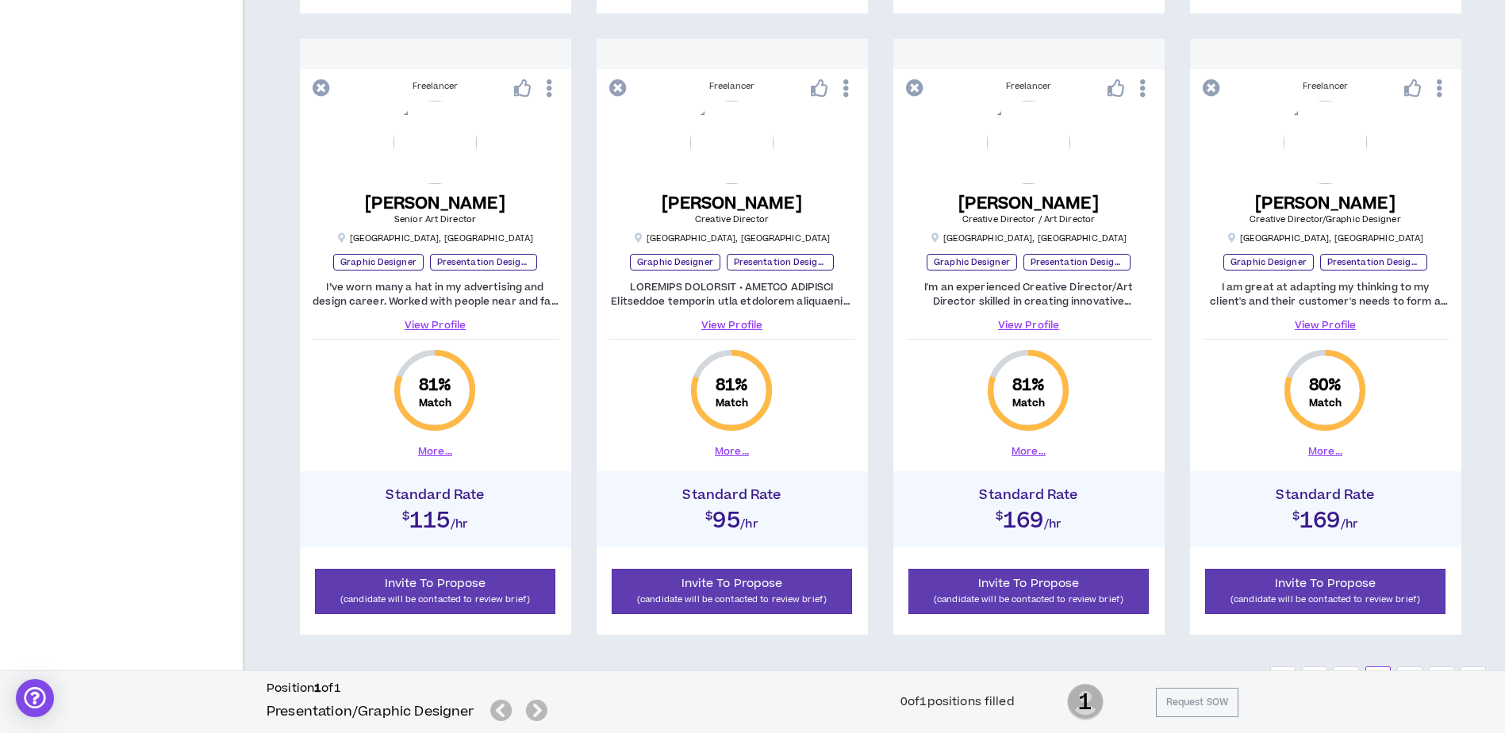
scroll to position [1620, 0]
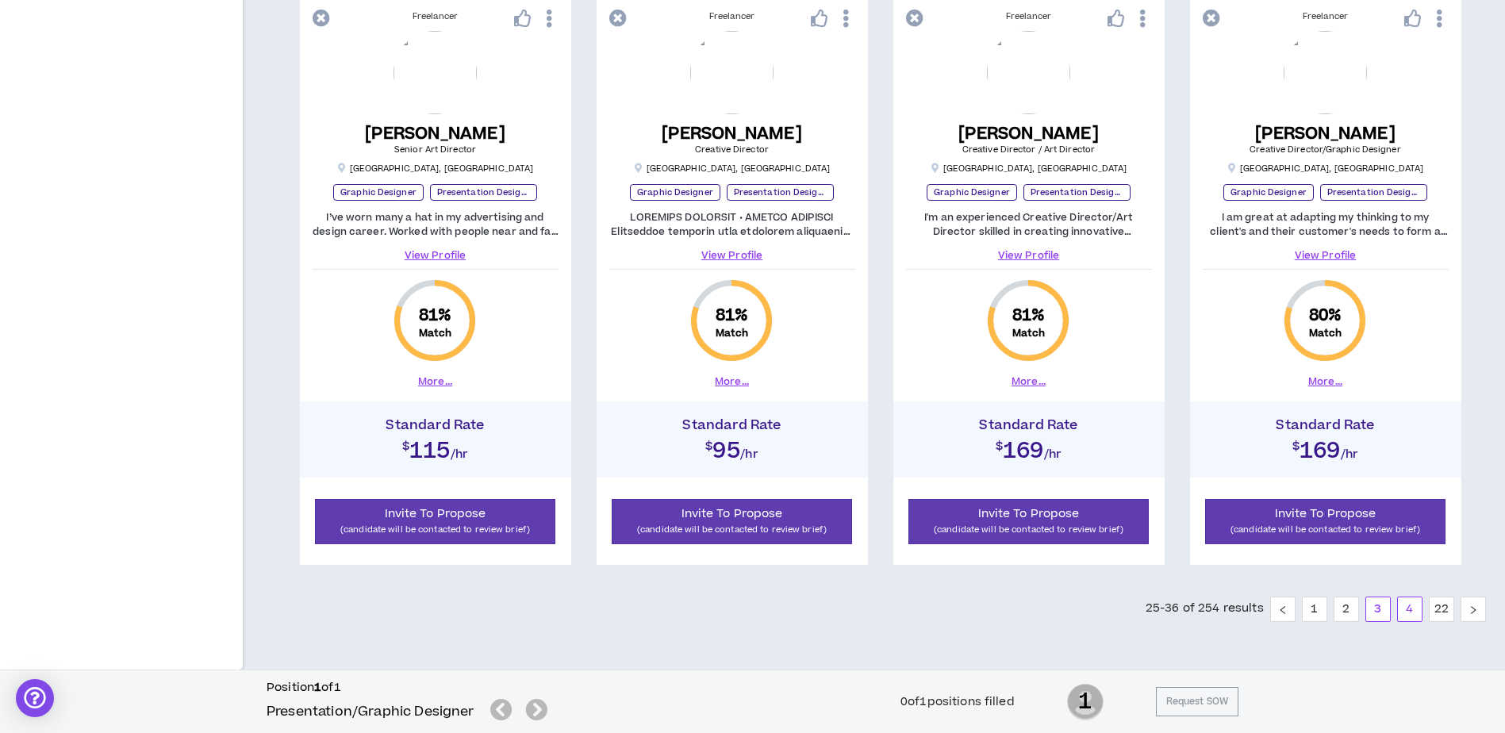
click at [1413, 612] on link "4" at bounding box center [1410, 610] width 24 height 24
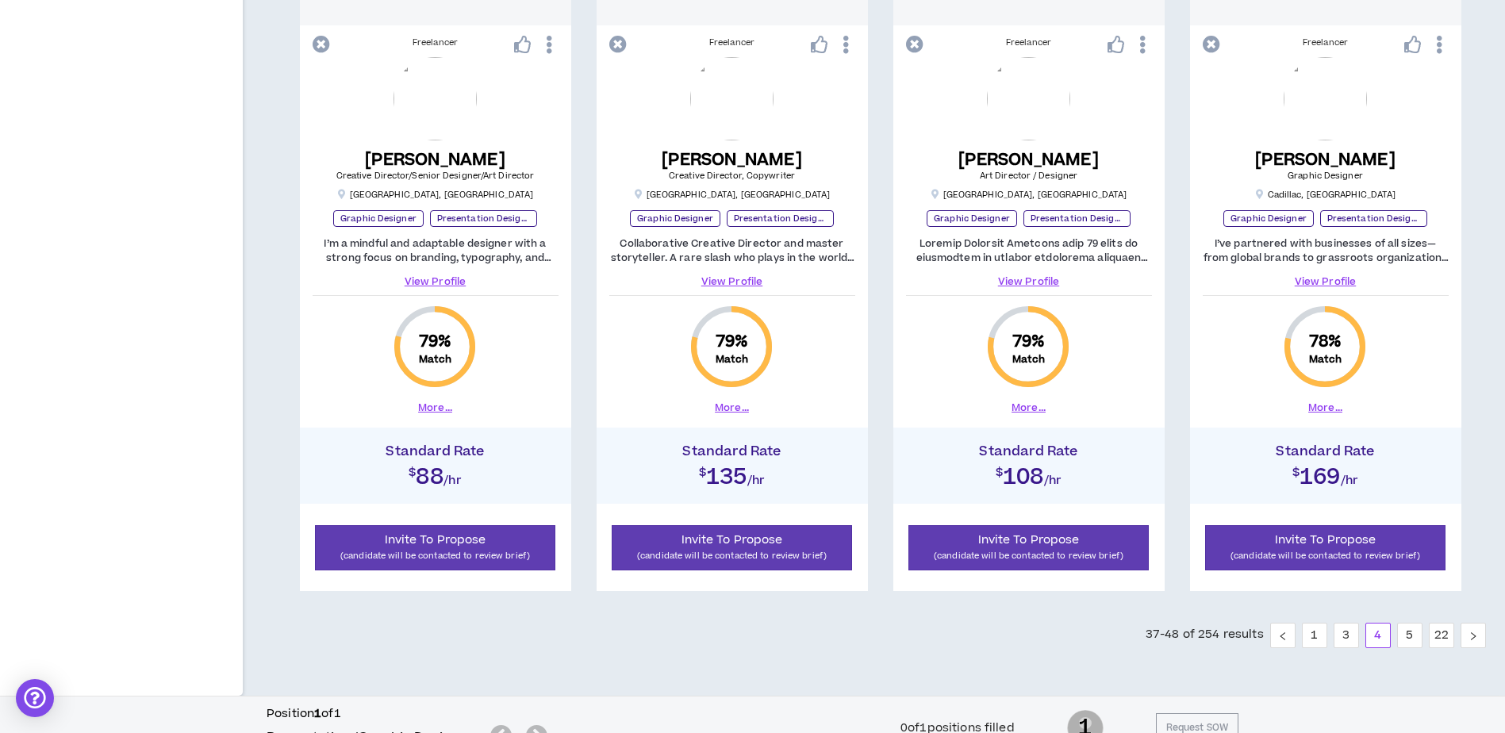
scroll to position [1620, 0]
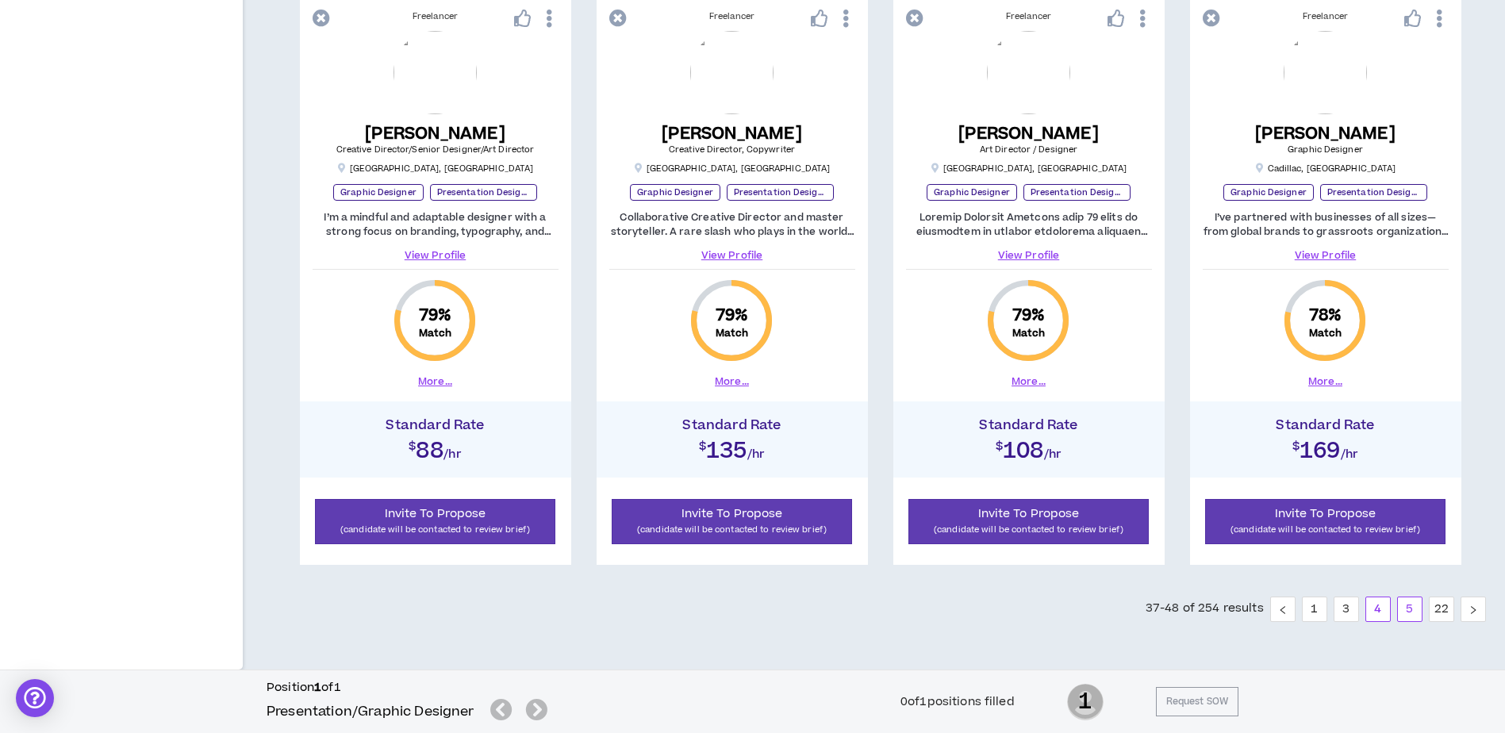
click at [1409, 606] on link "5" at bounding box center [1410, 610] width 24 height 24
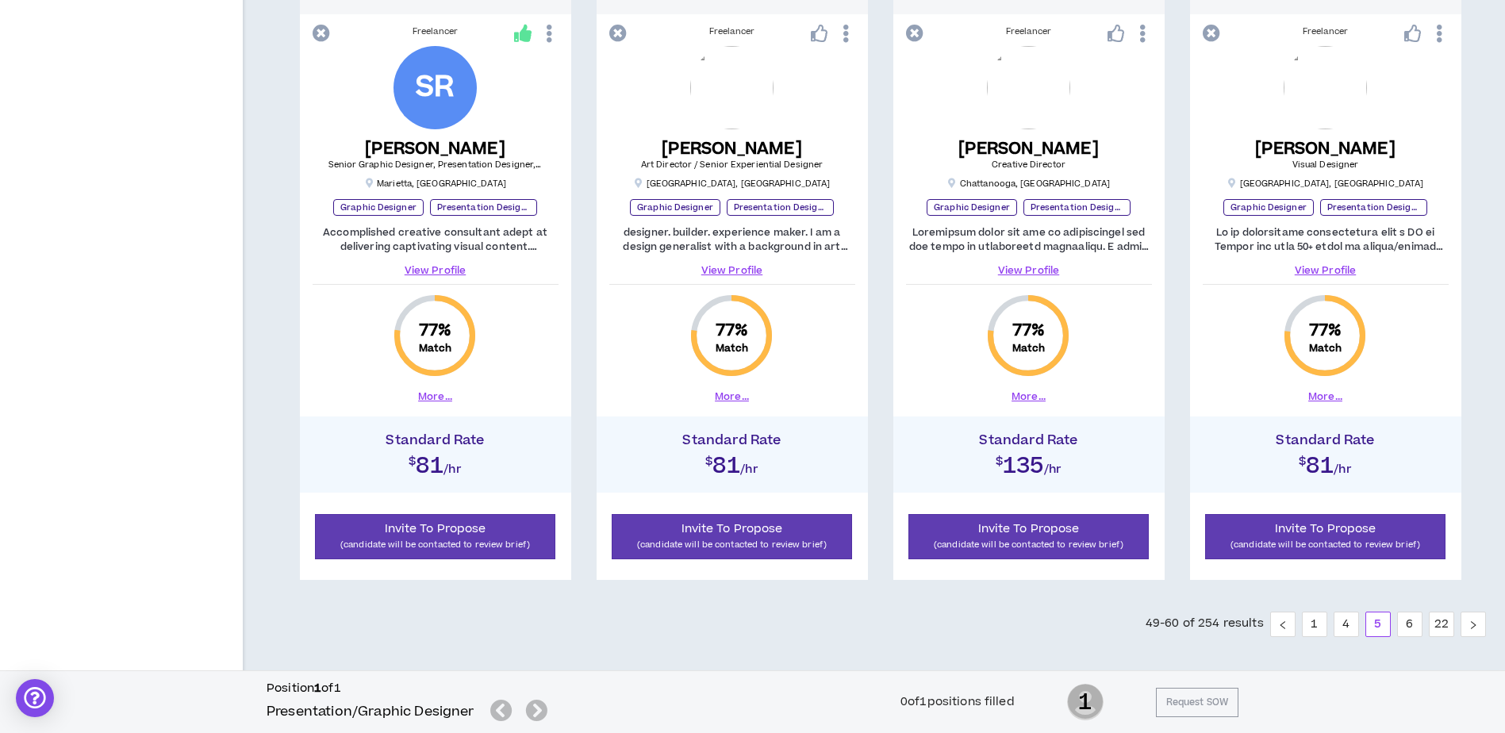
scroll to position [1605, 0]
click at [1324, 398] on button "More..." at bounding box center [1326, 396] width 34 height 14
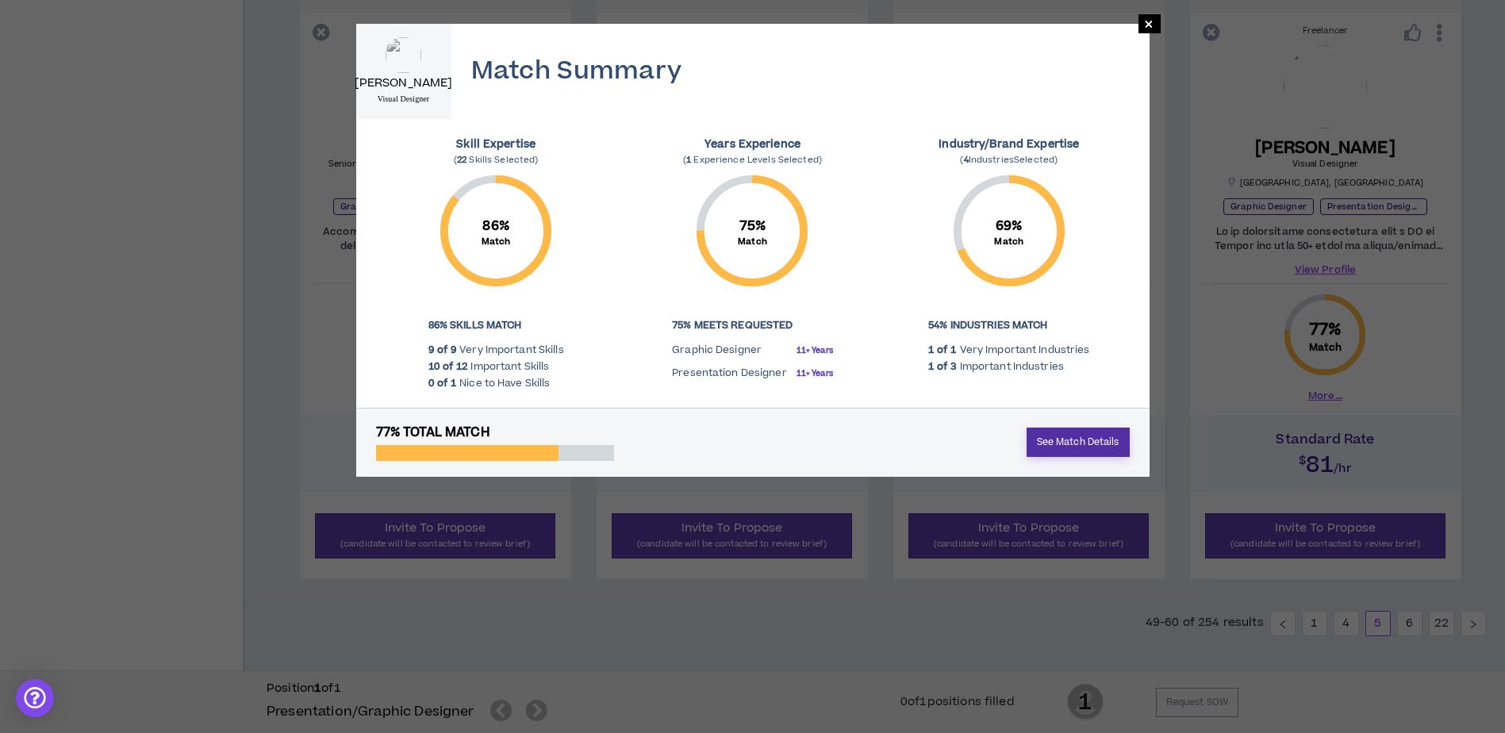
drag, startPoint x: 1092, startPoint y: 445, endPoint x: 1084, endPoint y: 453, distance: 11.2
click at [1092, 445] on link "See Match Details" at bounding box center [1078, 442] width 103 height 29
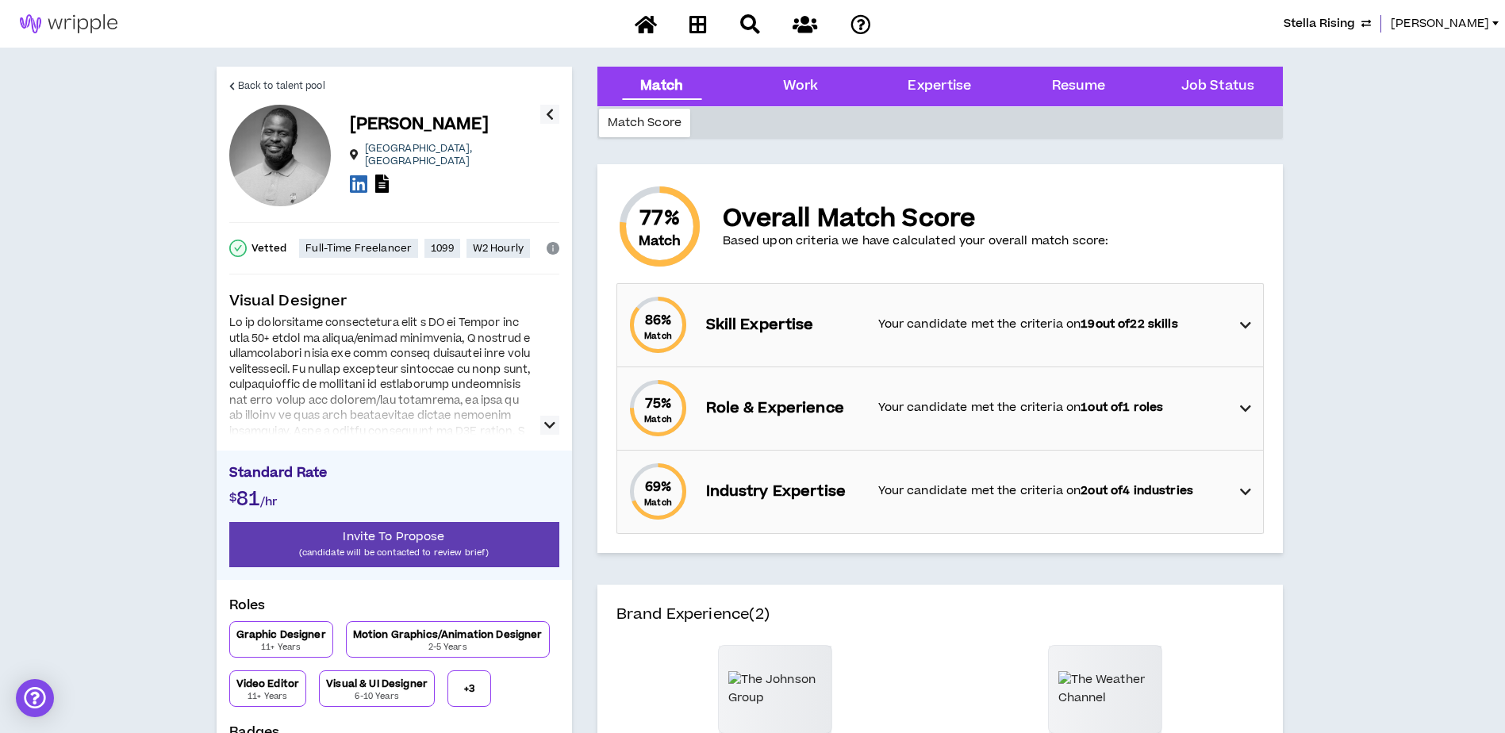
click at [551, 426] on icon "button" at bounding box center [549, 425] width 11 height 19
click at [549, 429] on icon "button" at bounding box center [549, 425] width 11 height 19
click at [550, 417] on icon "button" at bounding box center [549, 425] width 11 height 19
click at [1243, 320] on icon at bounding box center [1245, 325] width 11 height 19
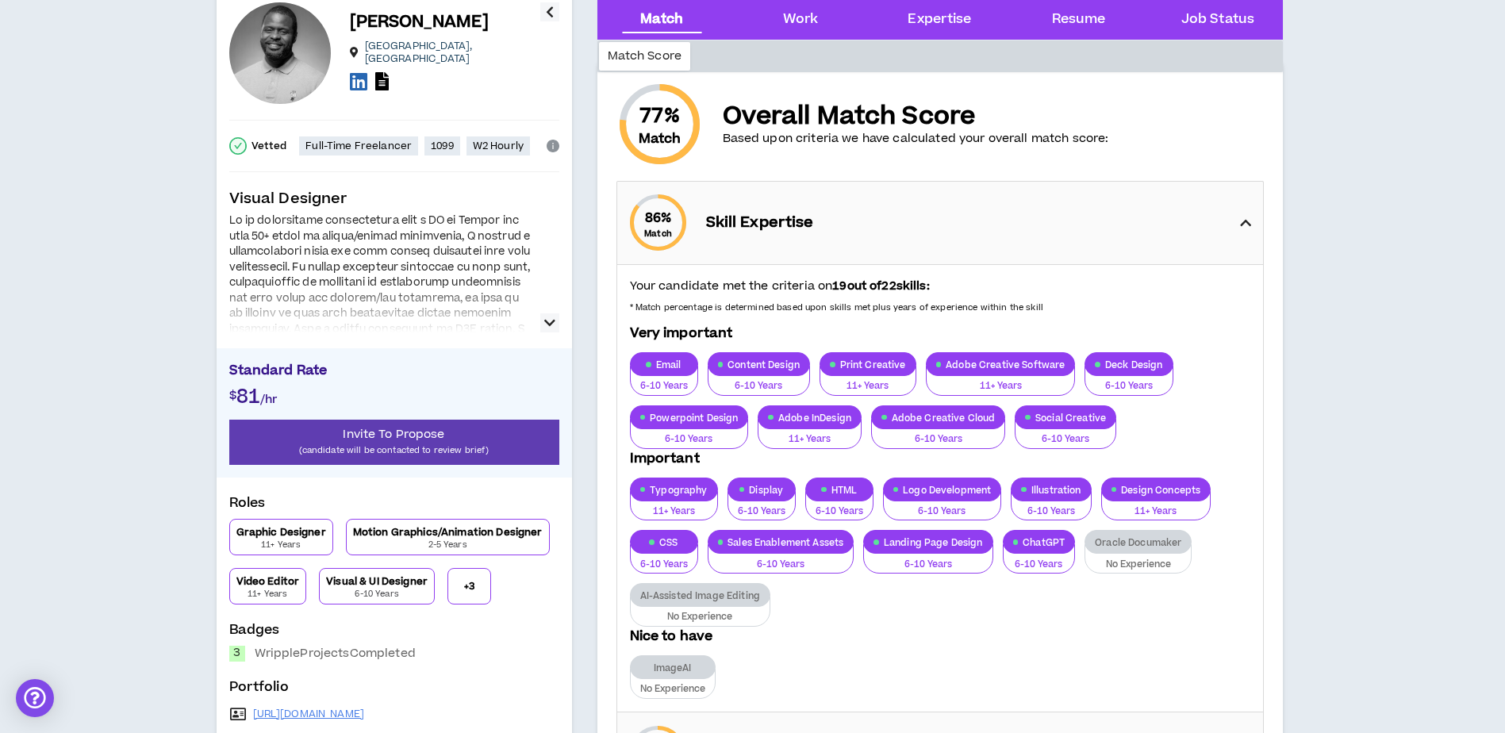
scroll to position [159, 0]
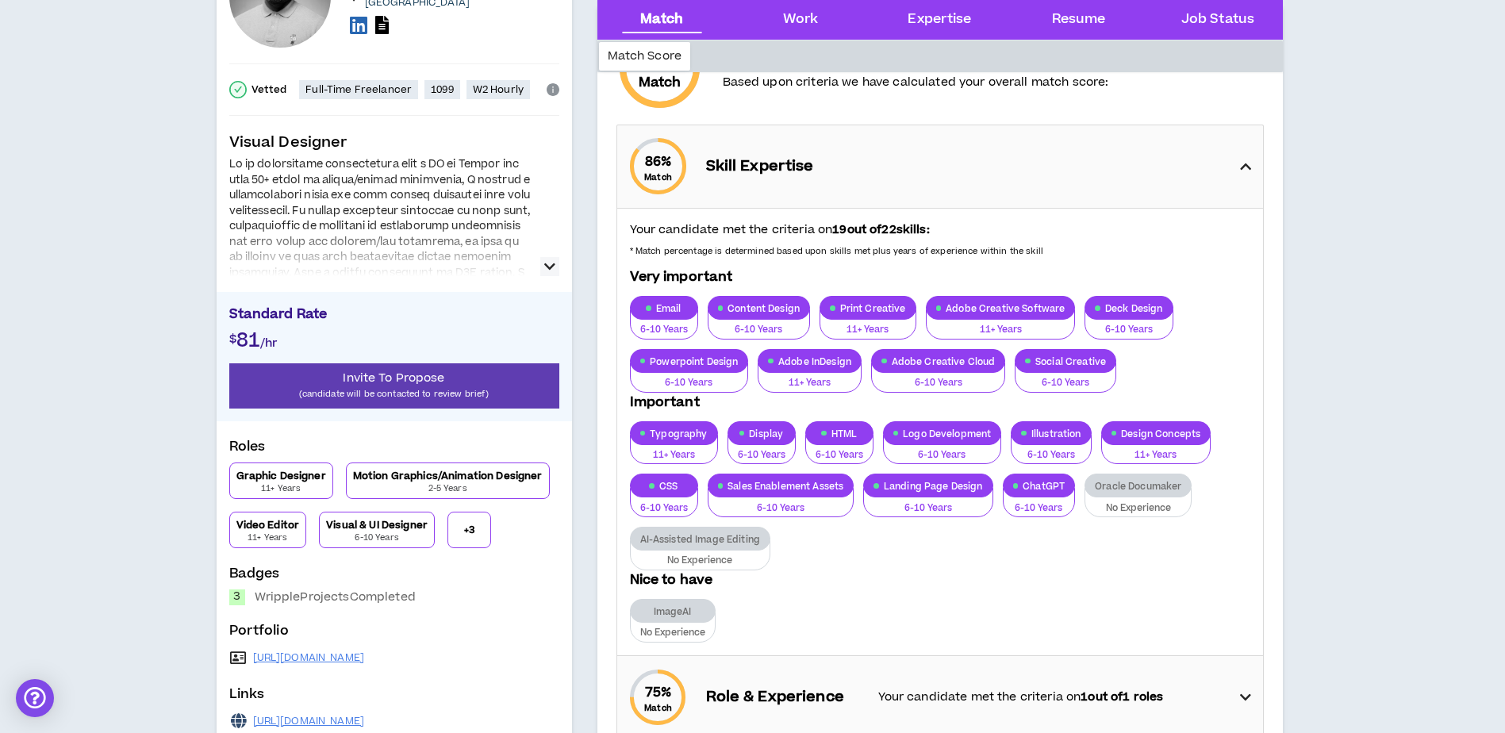
click at [552, 270] on icon "button" at bounding box center [549, 266] width 11 height 19
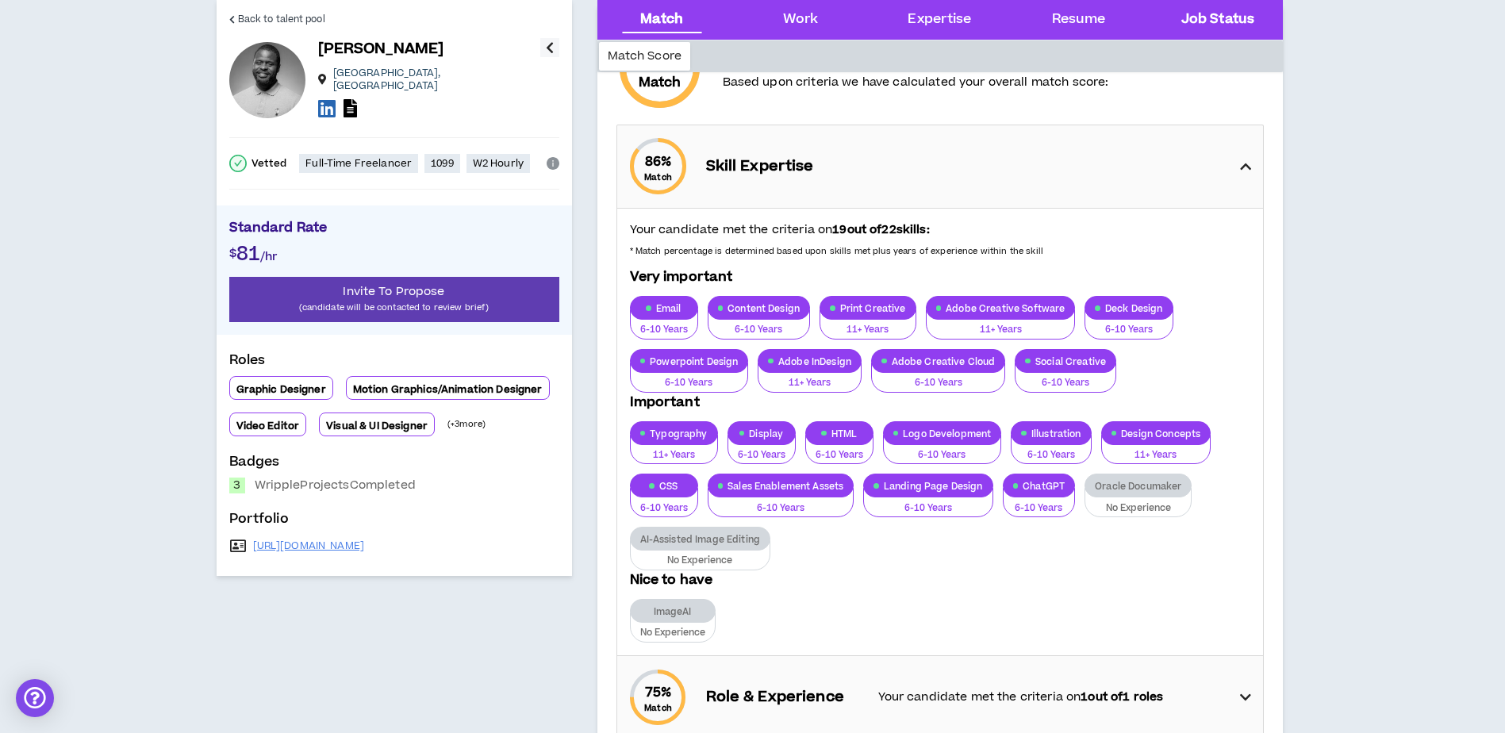
click at [1232, 19] on Status "Job Status" at bounding box center [1218, 20] width 73 height 21
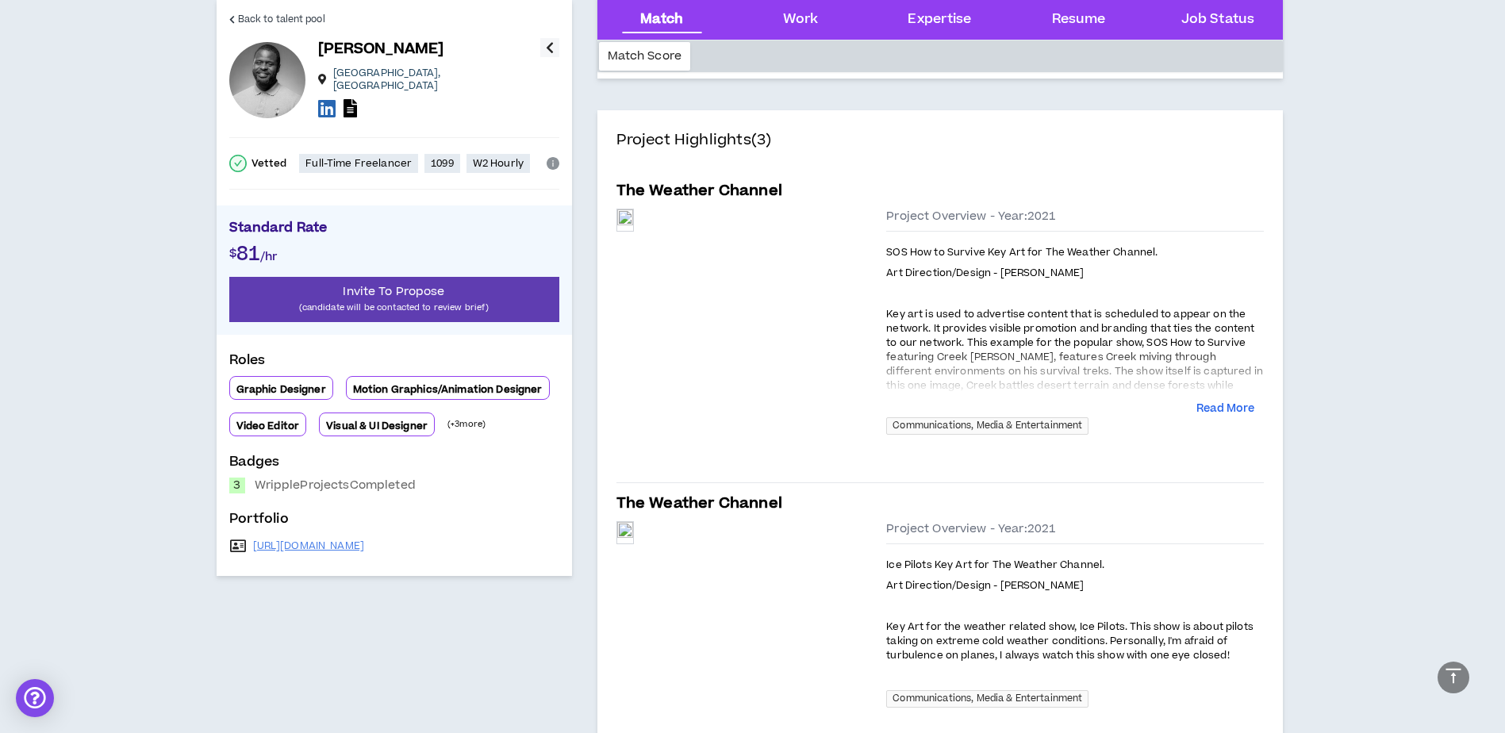
scroll to position [934, 0]
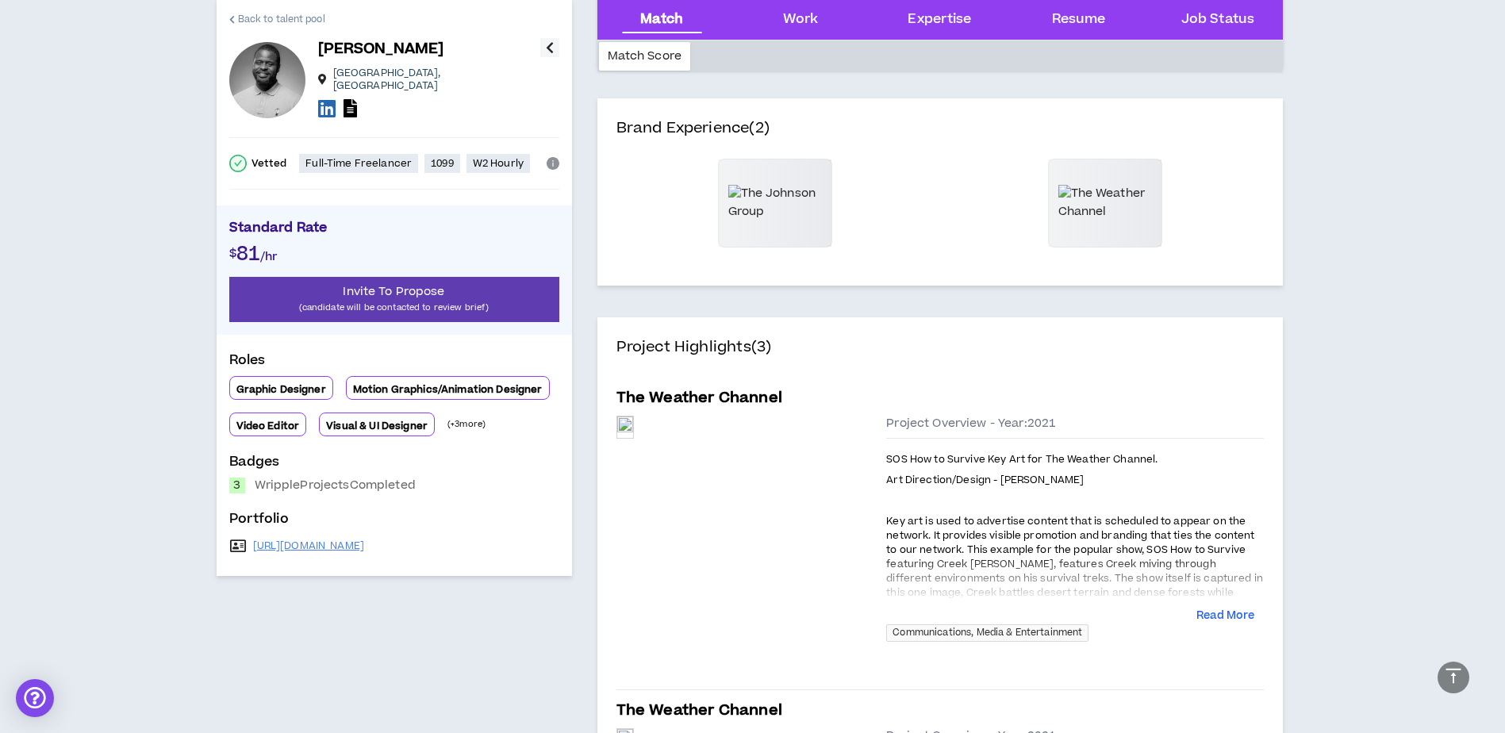
click at [266, 17] on span "Back to talent pool" at bounding box center [281, 19] width 87 height 15
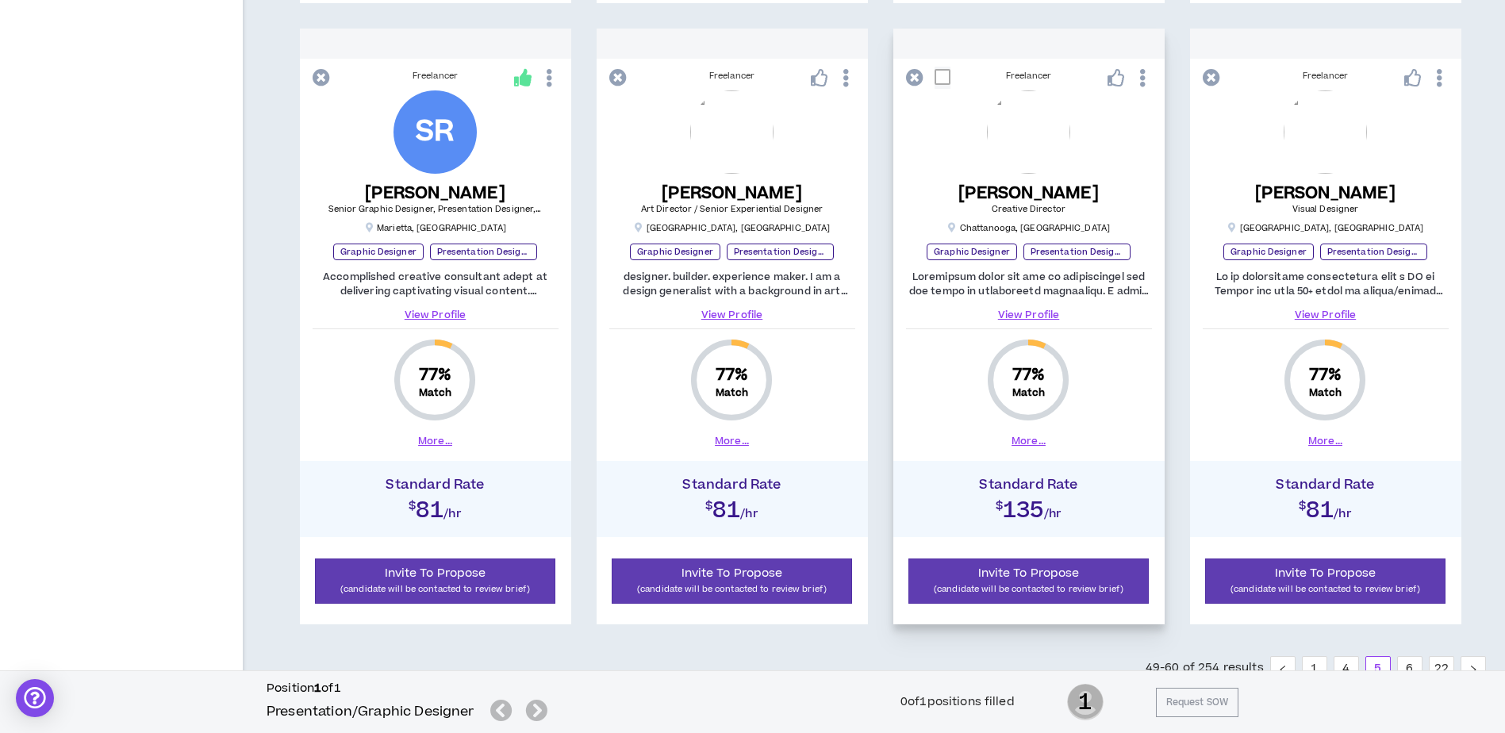
scroll to position [1605, 0]
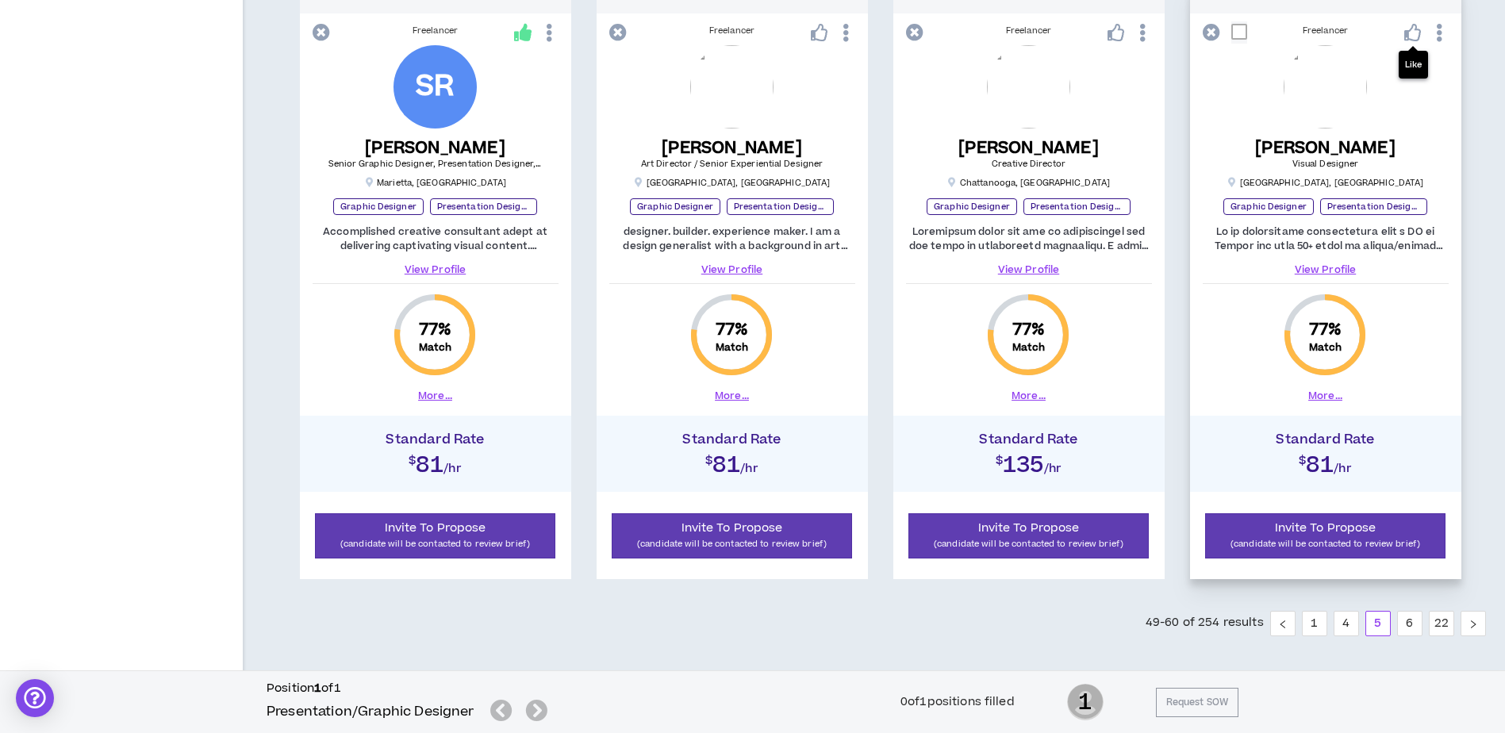
click at [1420, 36] on icon at bounding box center [1413, 32] width 17 height 17
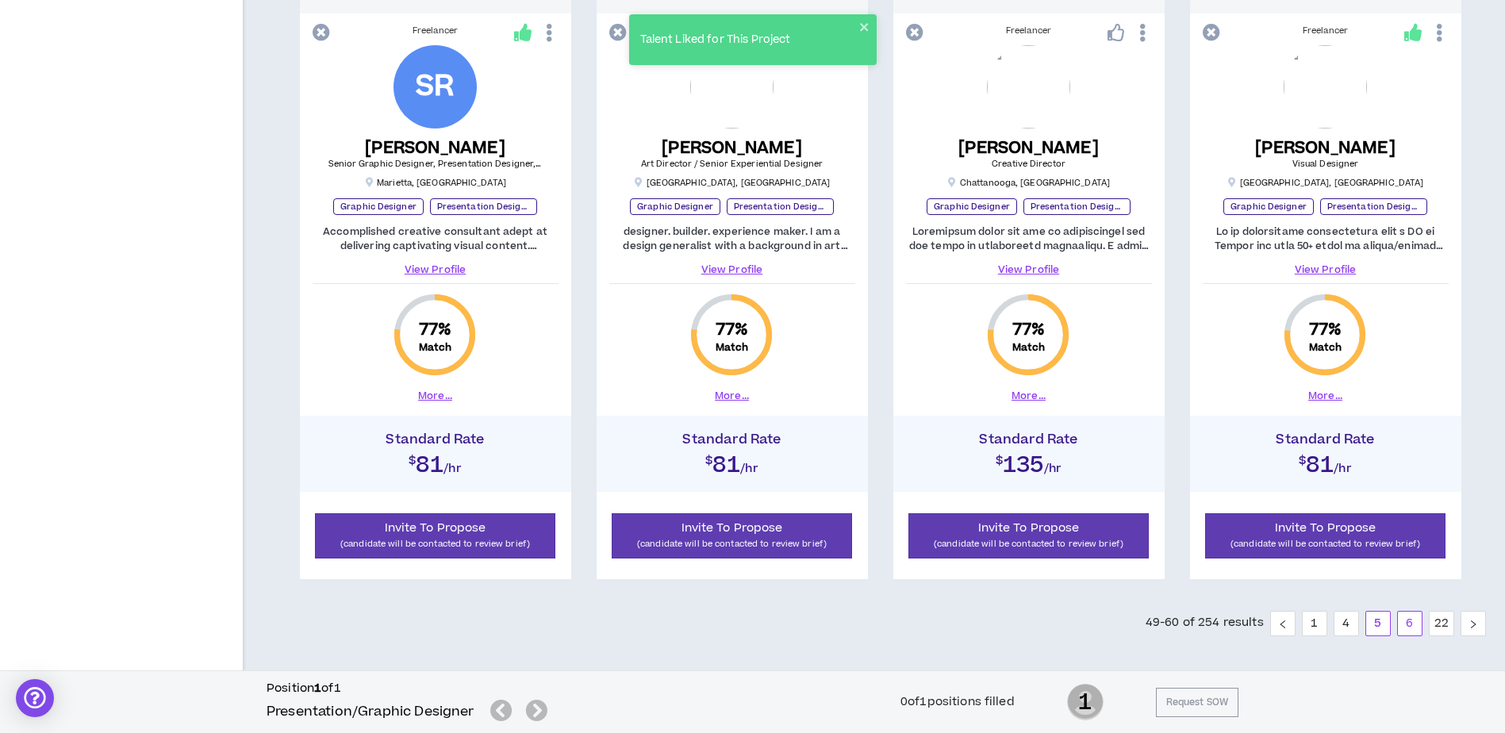
click at [1410, 622] on link "6" at bounding box center [1410, 624] width 24 height 24
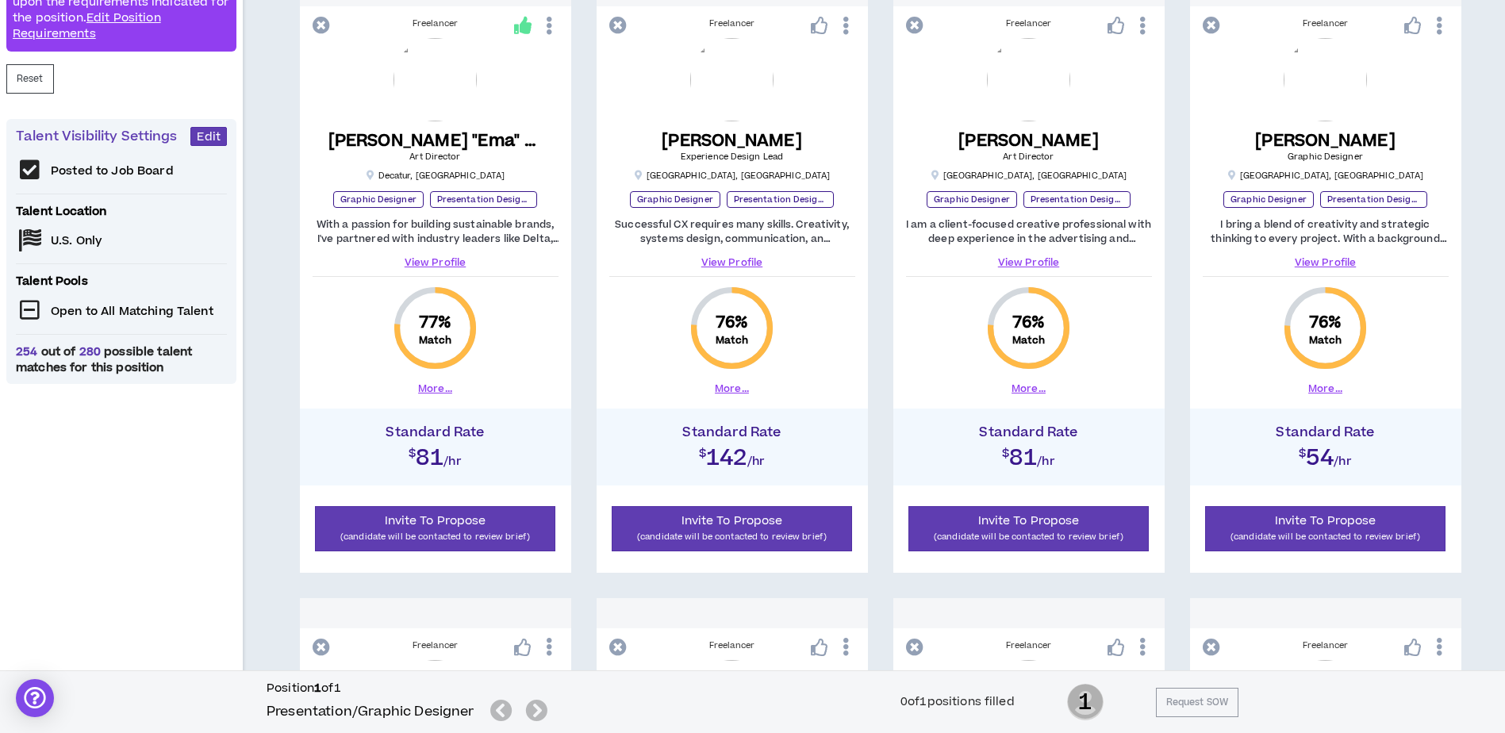
scroll to position [397, 0]
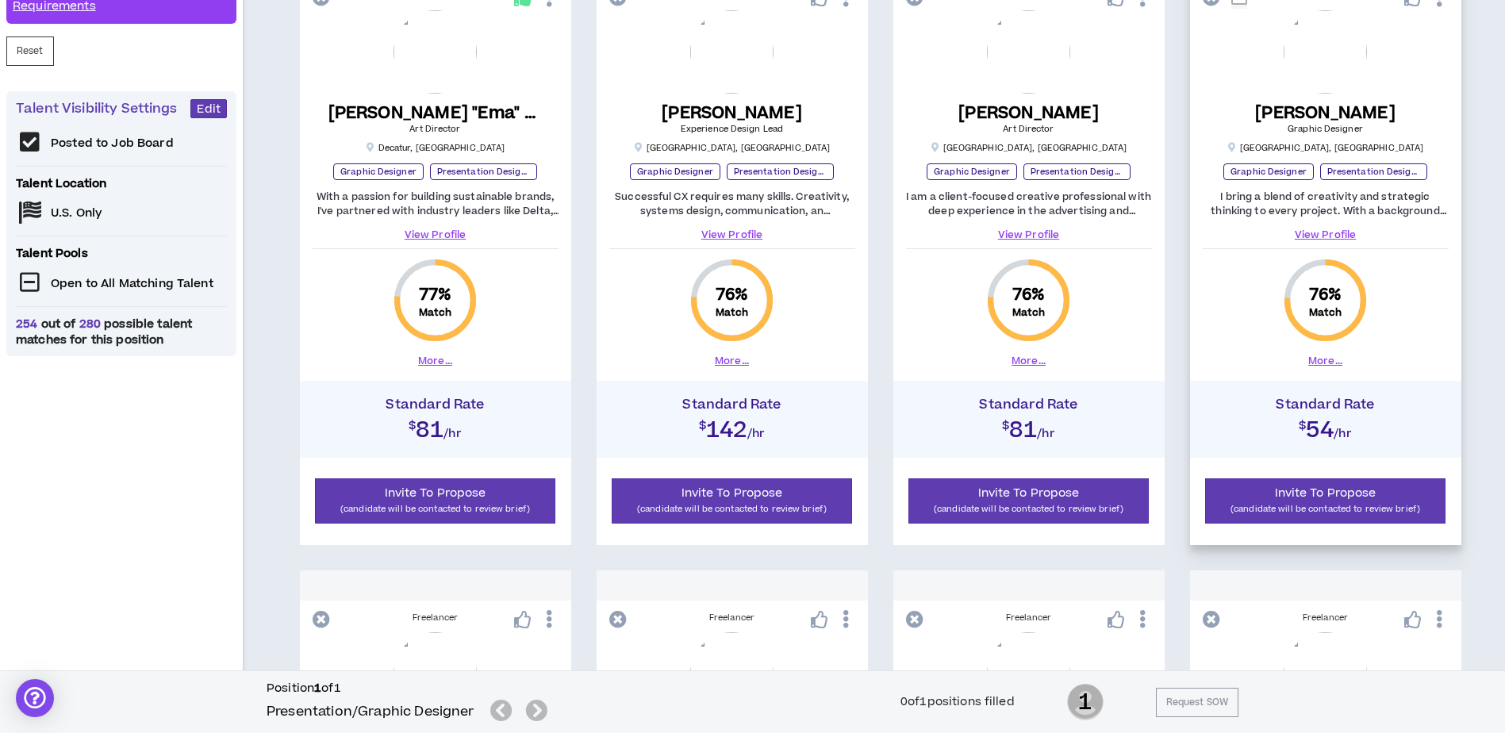
click at [1318, 355] on button "More..." at bounding box center [1326, 361] width 34 height 14
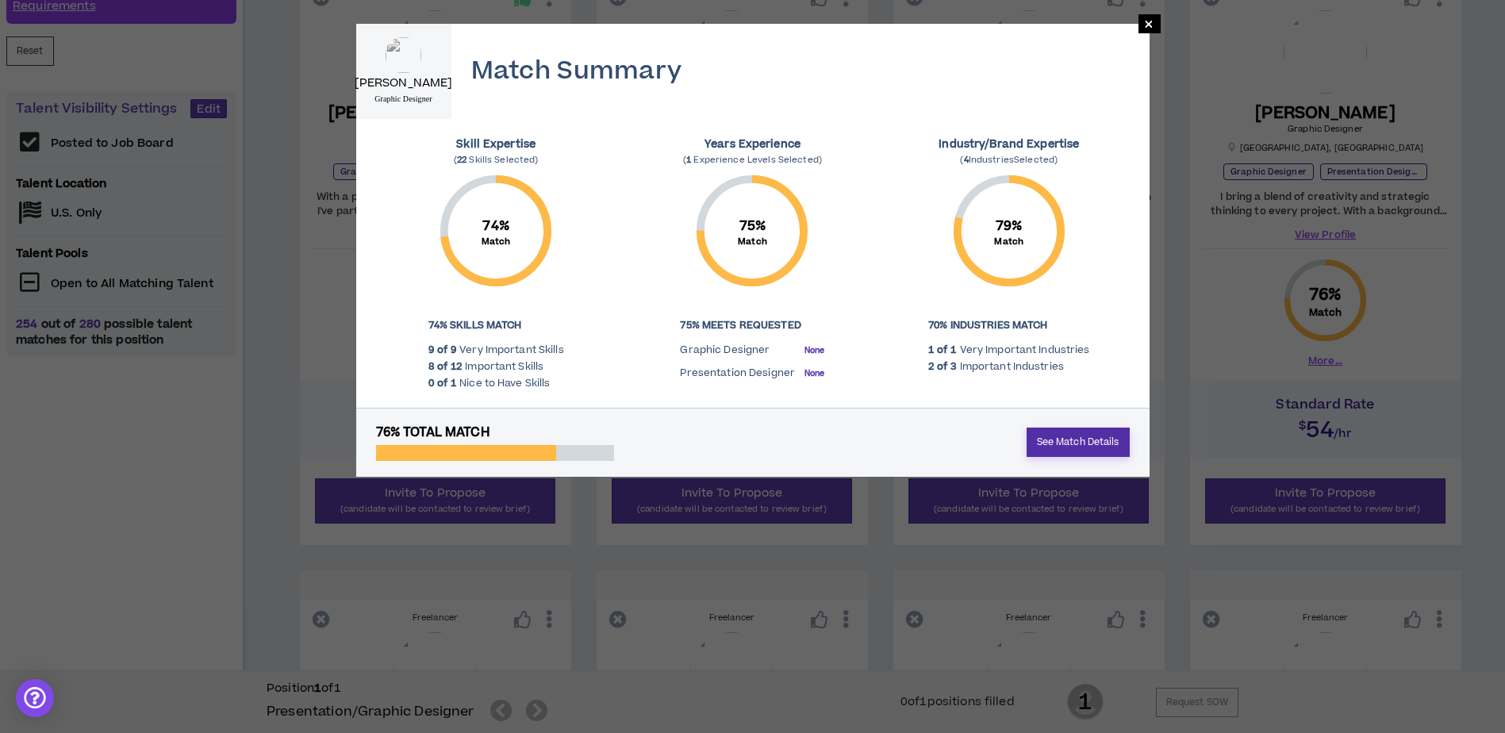
click at [1096, 435] on link "See Match Details" at bounding box center [1078, 442] width 103 height 29
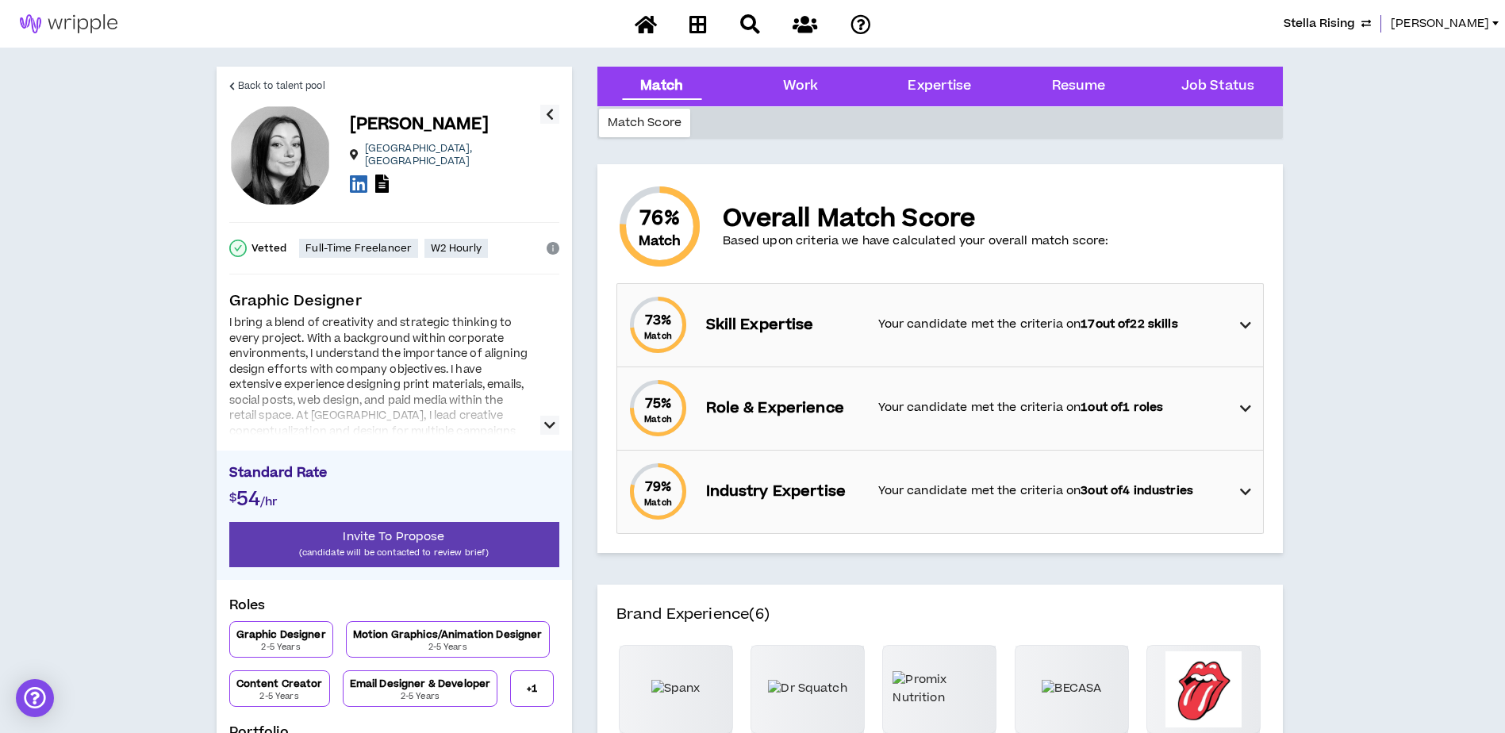
click at [549, 425] on icon "button" at bounding box center [549, 425] width 11 height 19
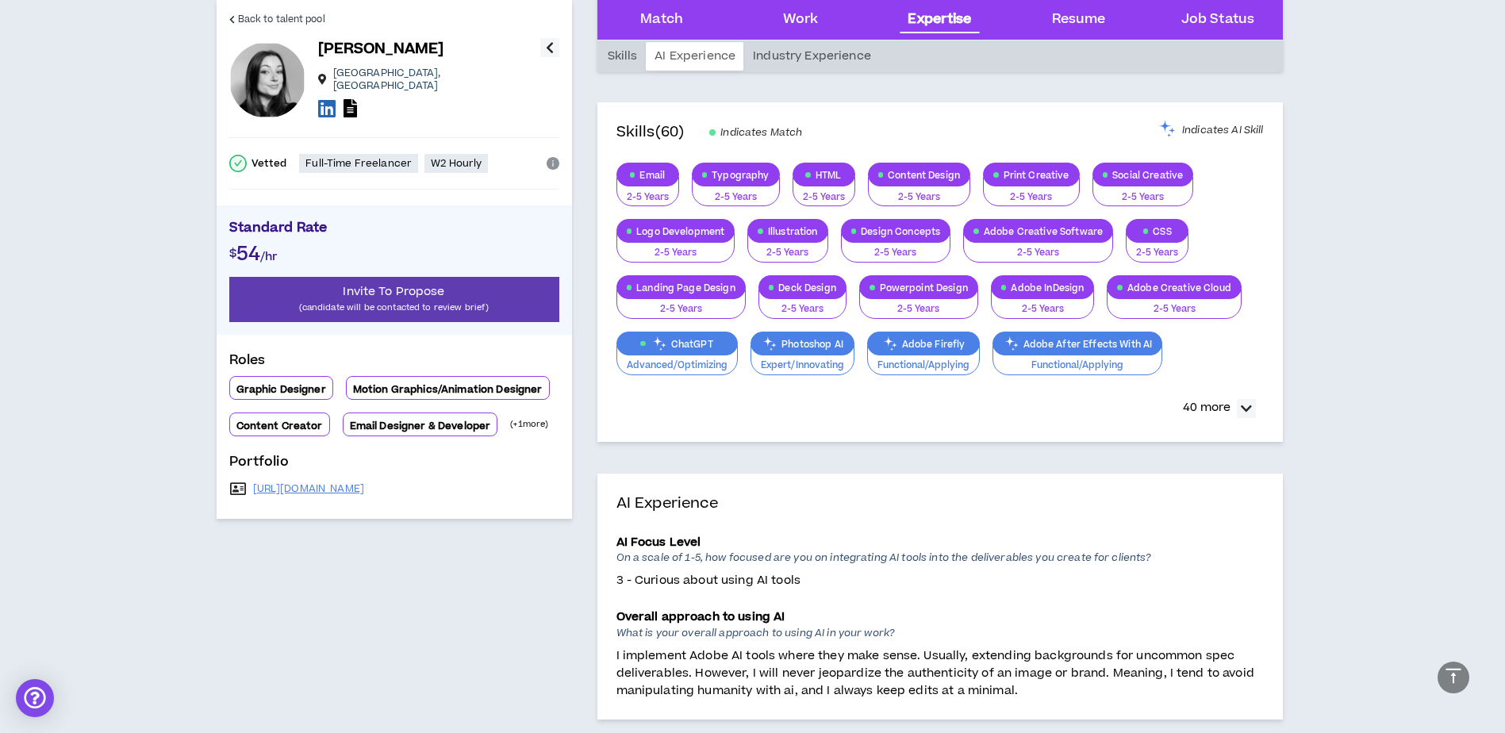
scroll to position [1746, 0]
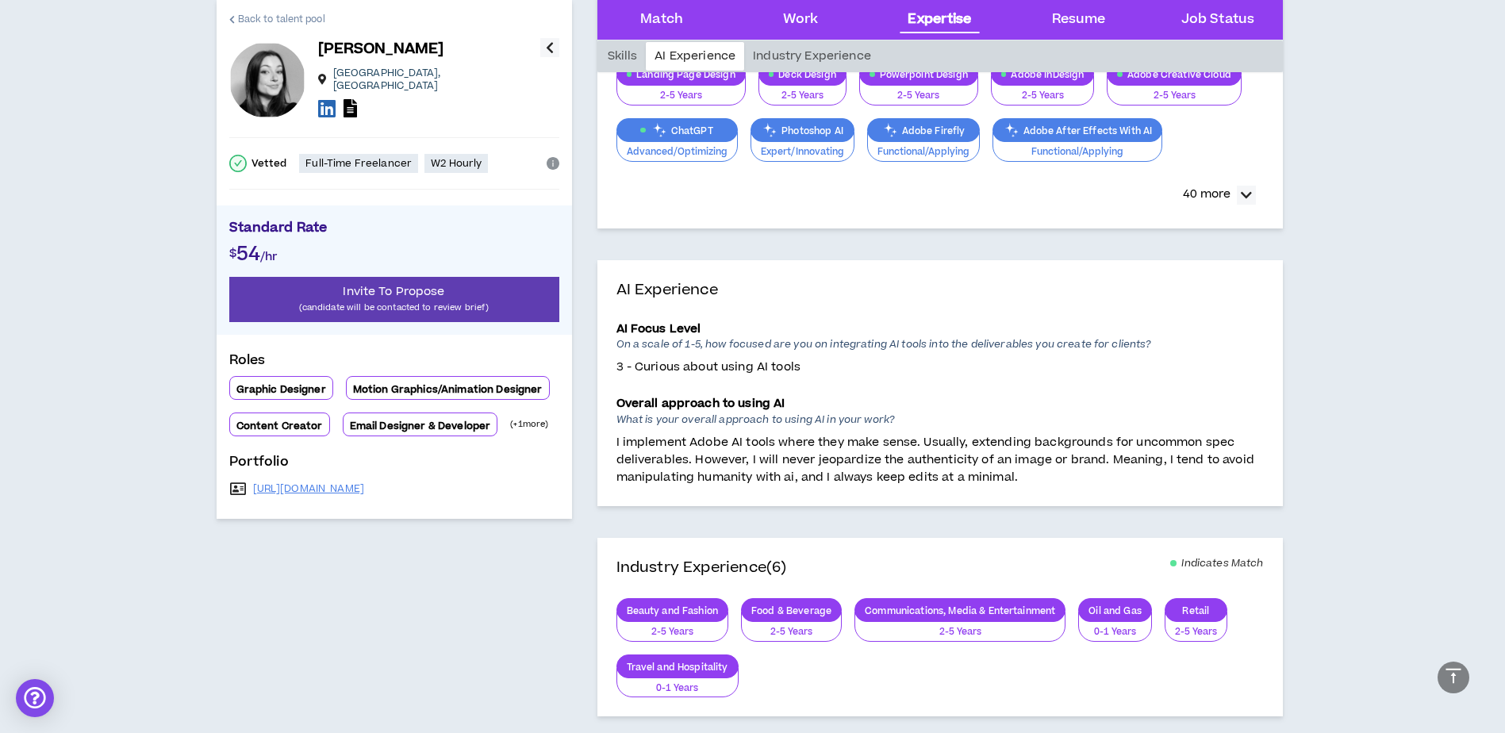
click at [259, 15] on span "Back to talent pool" at bounding box center [281, 19] width 87 height 15
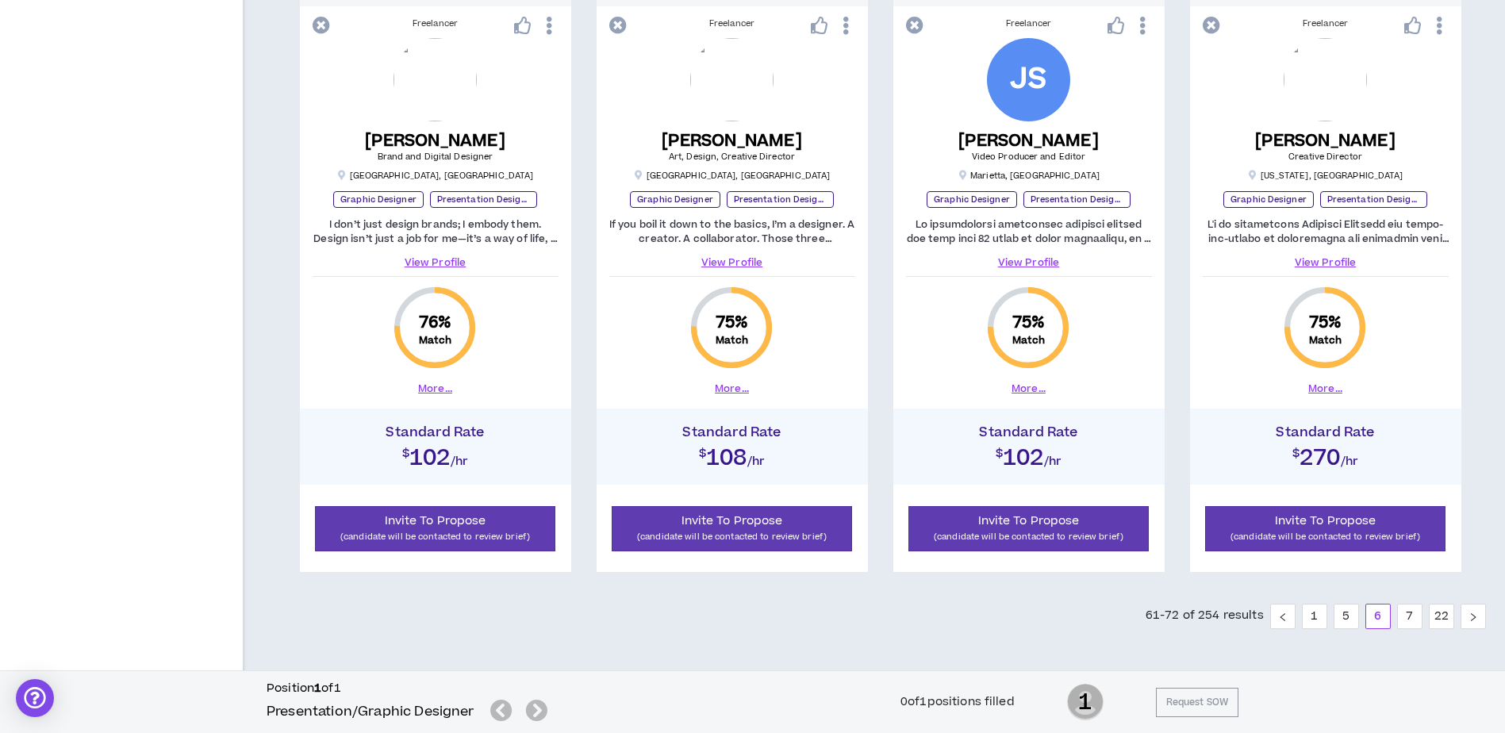
scroll to position [1620, 0]
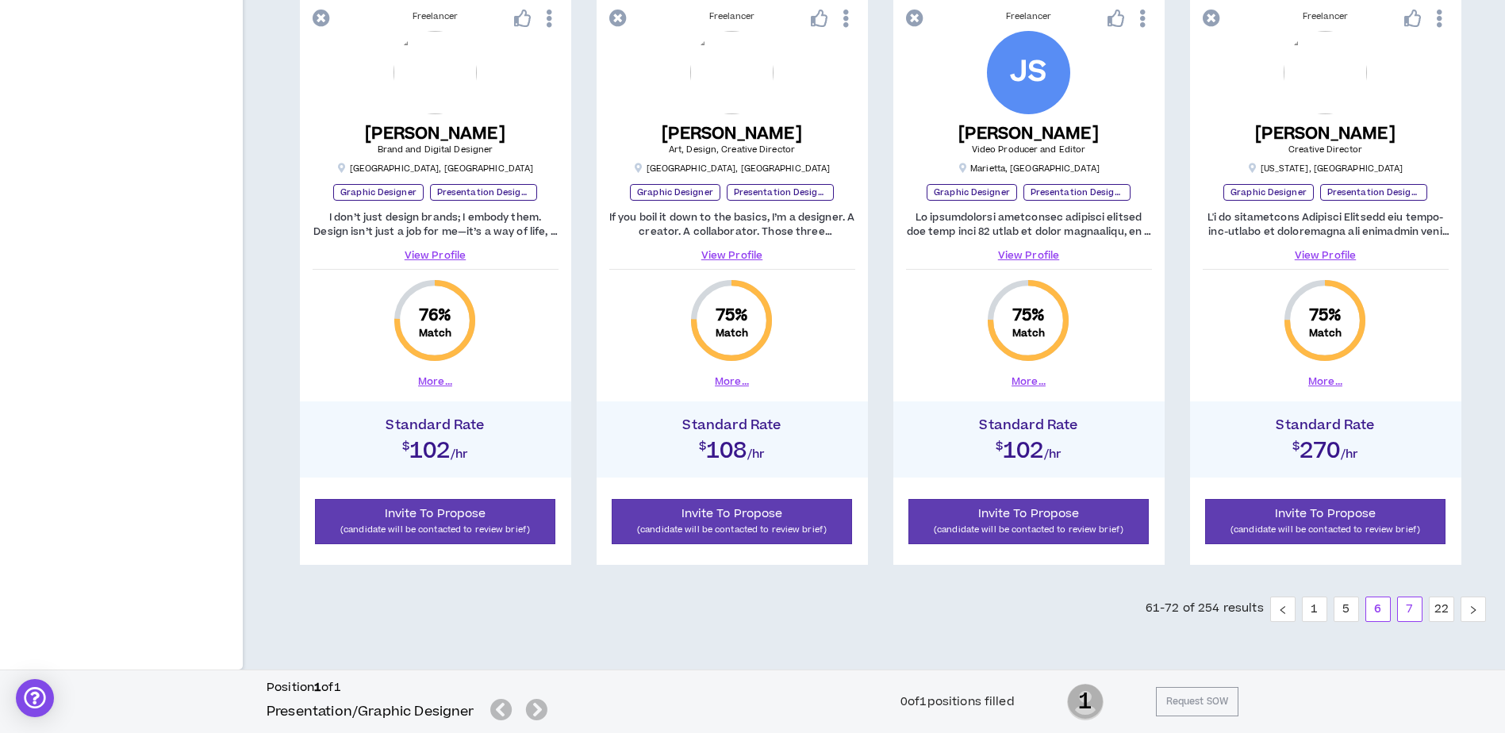
click at [1407, 609] on link "7" at bounding box center [1410, 610] width 24 height 24
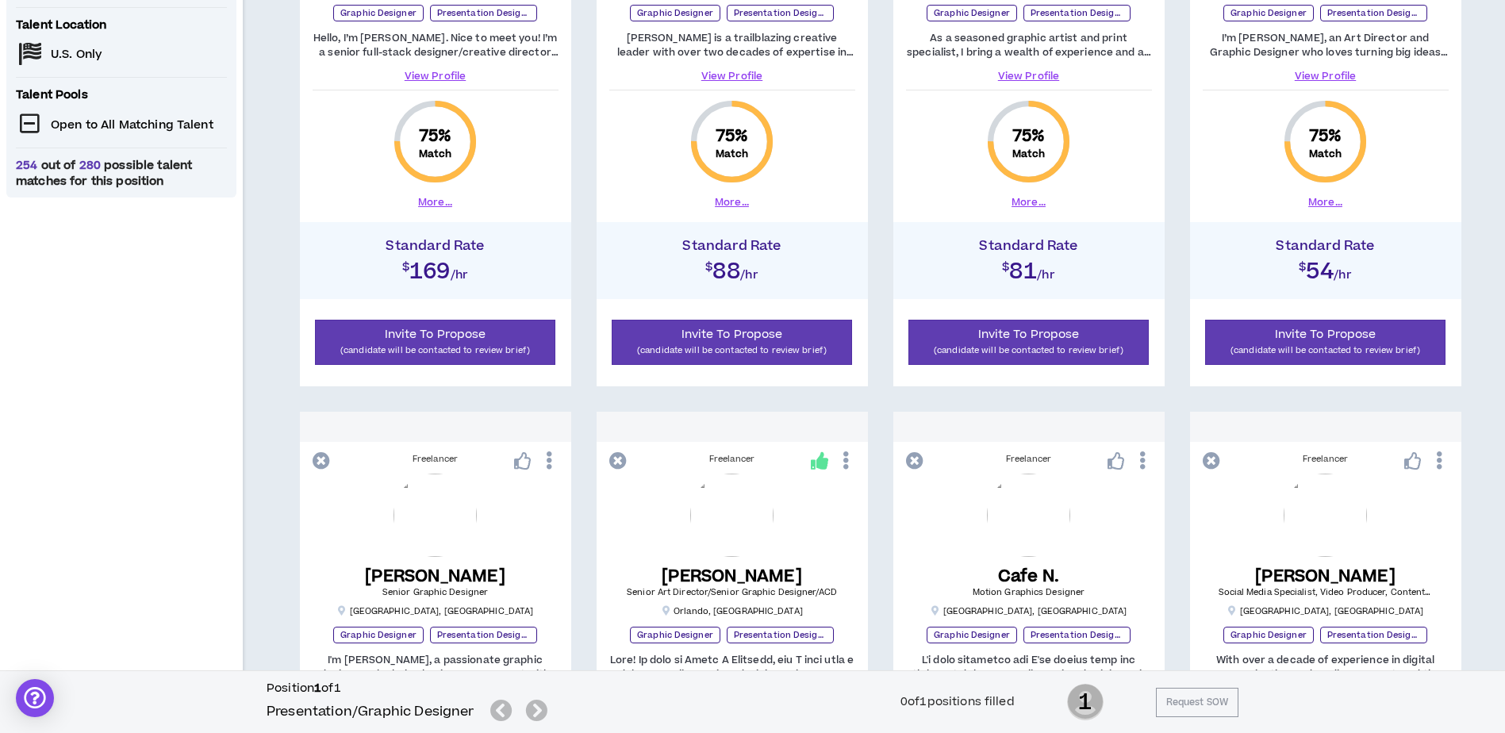
scroll to position [317, 0]
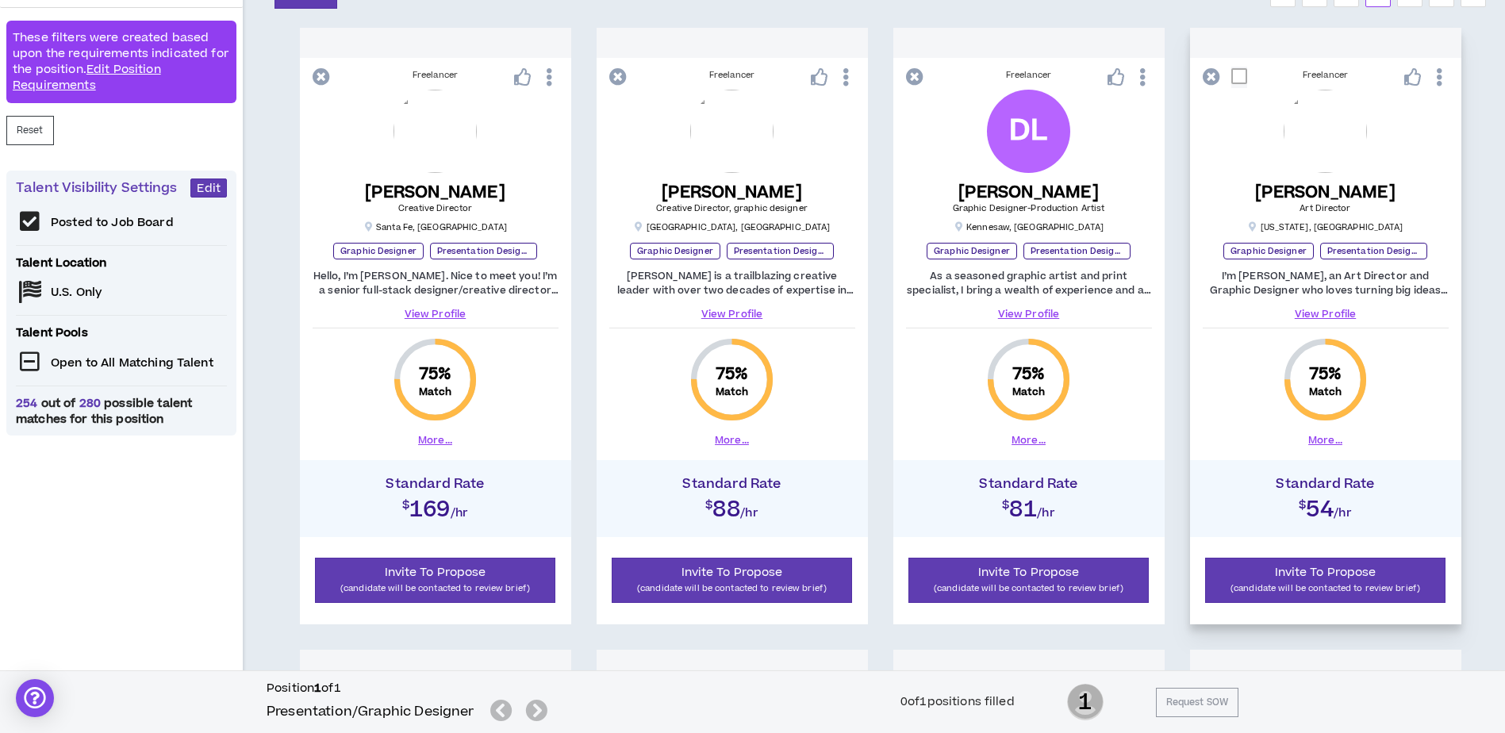
click at [1329, 441] on button "More..." at bounding box center [1326, 440] width 34 height 14
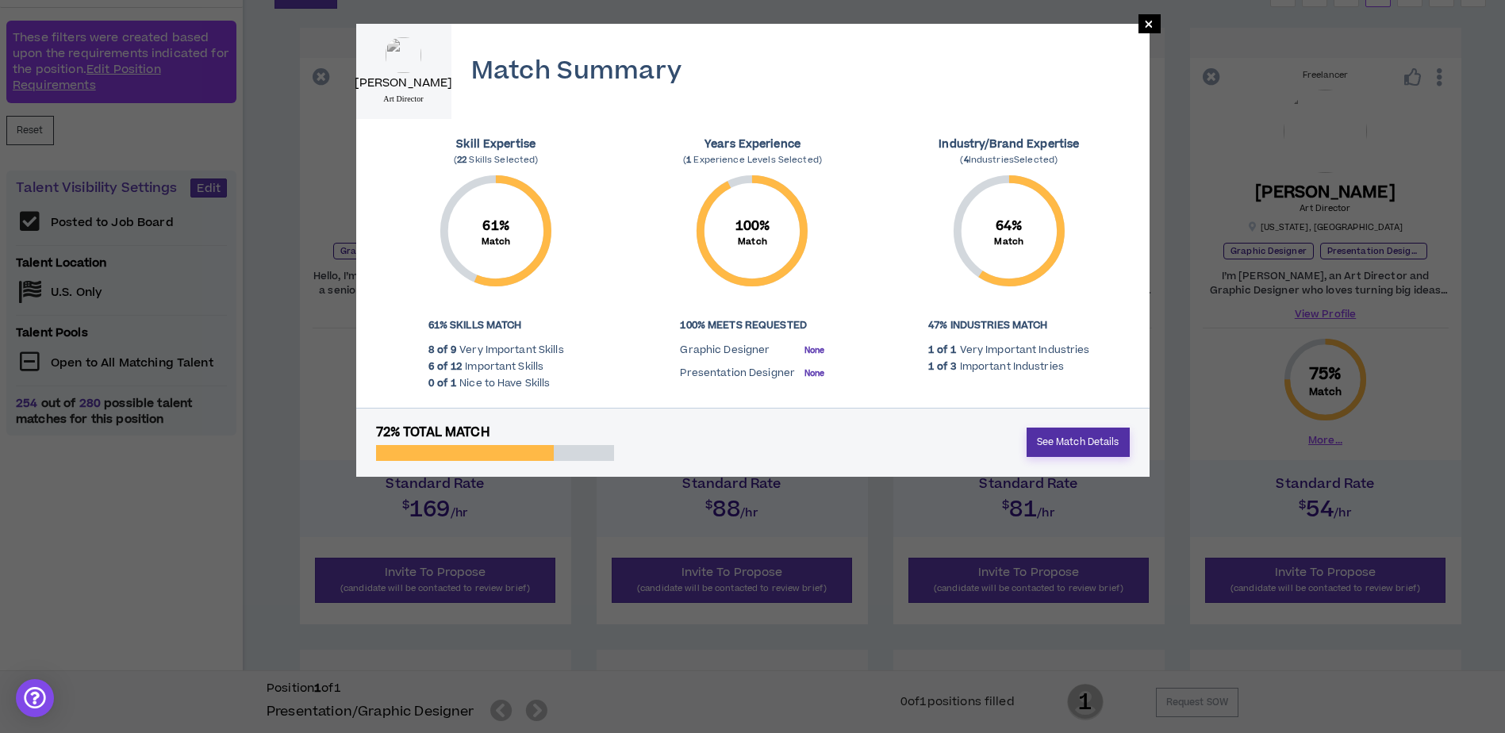
click at [1088, 437] on link "See Match Details" at bounding box center [1078, 442] width 103 height 29
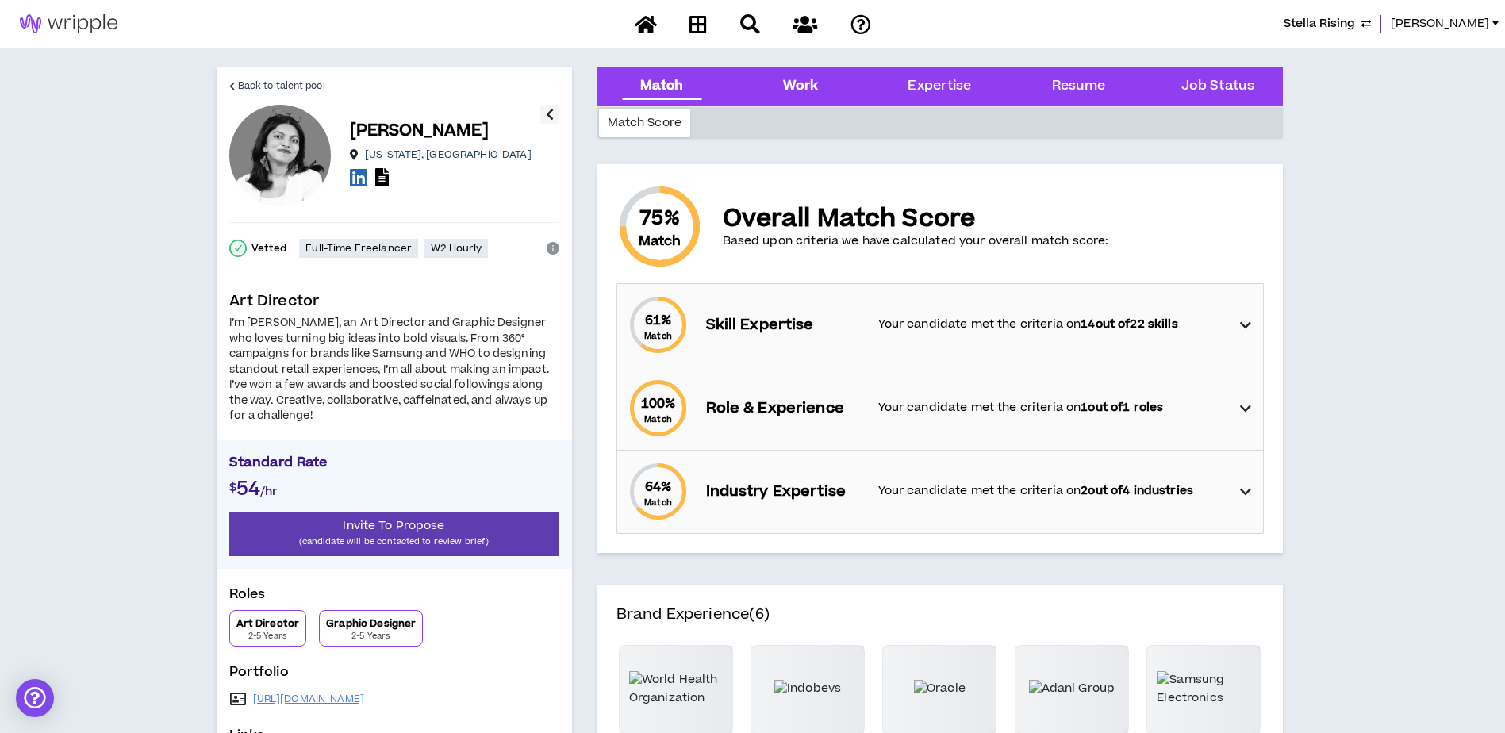
click at [799, 77] on div "Work" at bounding box center [801, 86] width 36 height 21
click at [1249, 323] on icon at bounding box center [1245, 325] width 11 height 19
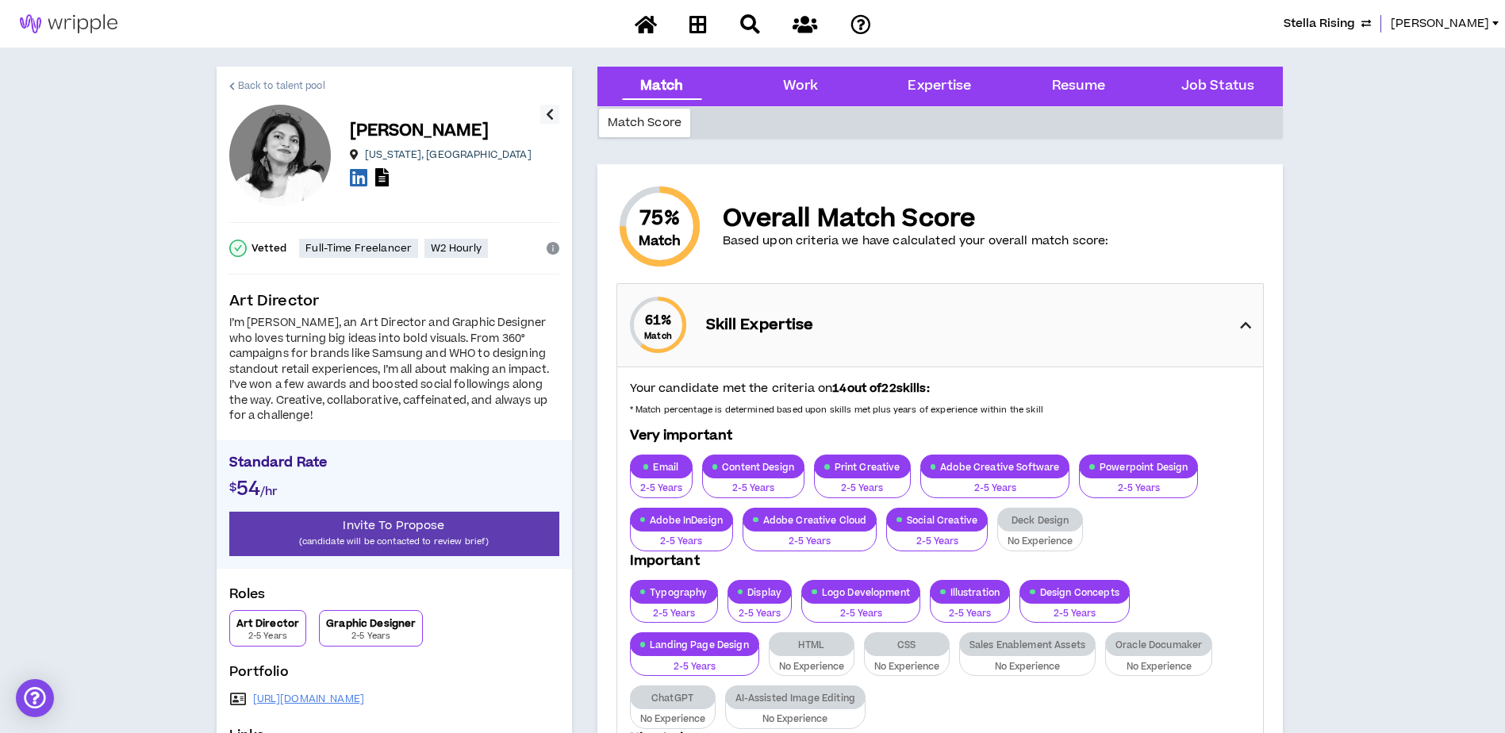
click at [263, 80] on span "Back to talent pool" at bounding box center [281, 86] width 87 height 15
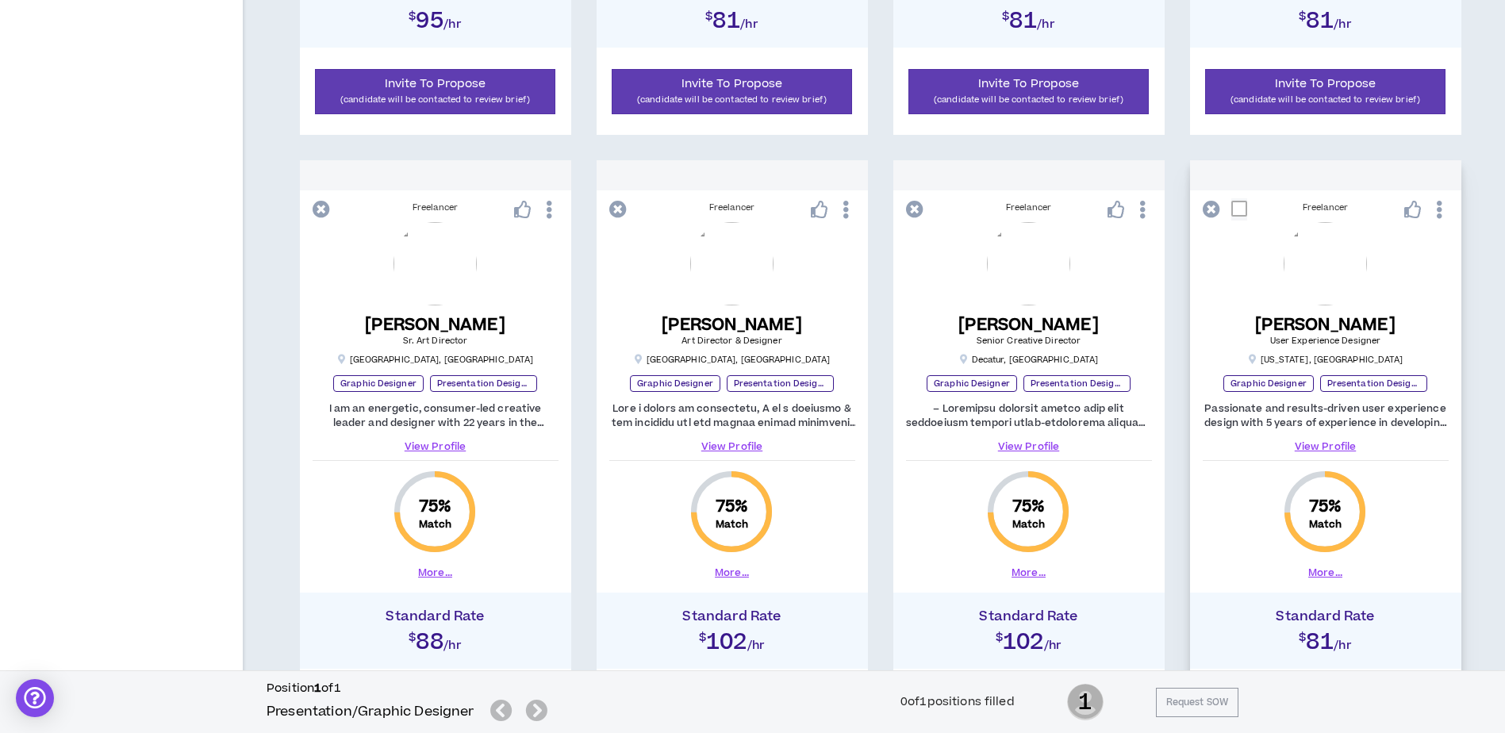
scroll to position [1508, 0]
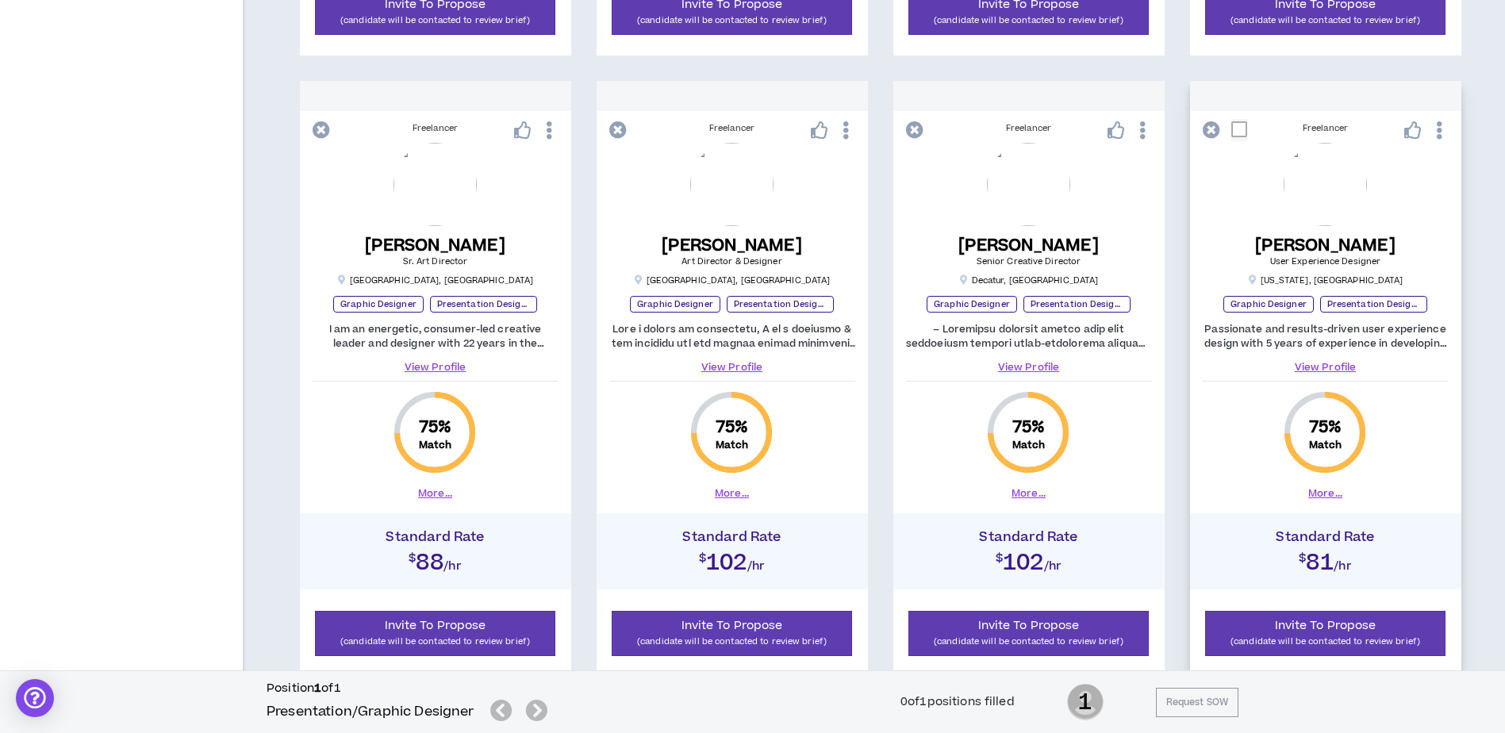
click at [1321, 490] on button "More..." at bounding box center [1326, 493] width 34 height 14
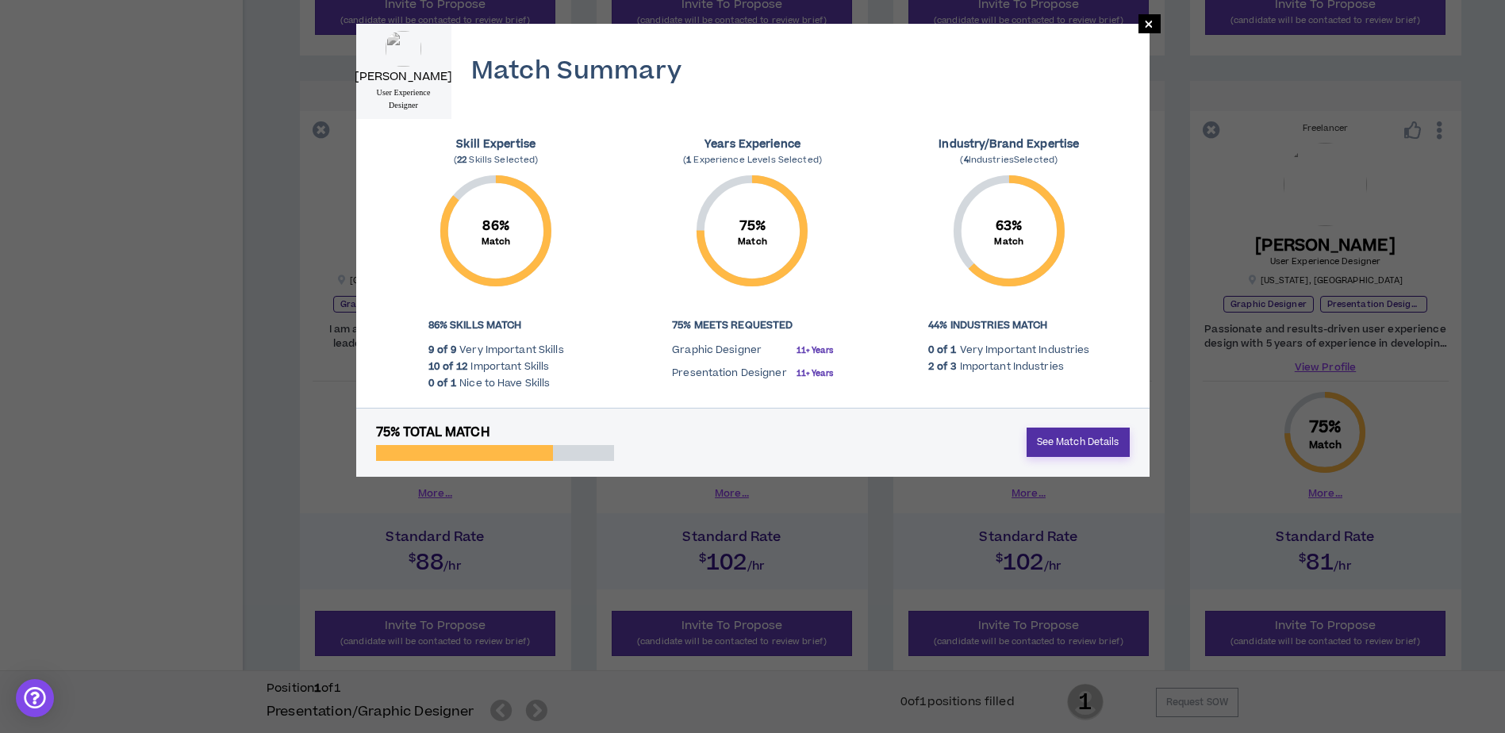
click at [1096, 444] on link "See Match Details" at bounding box center [1078, 442] width 103 height 29
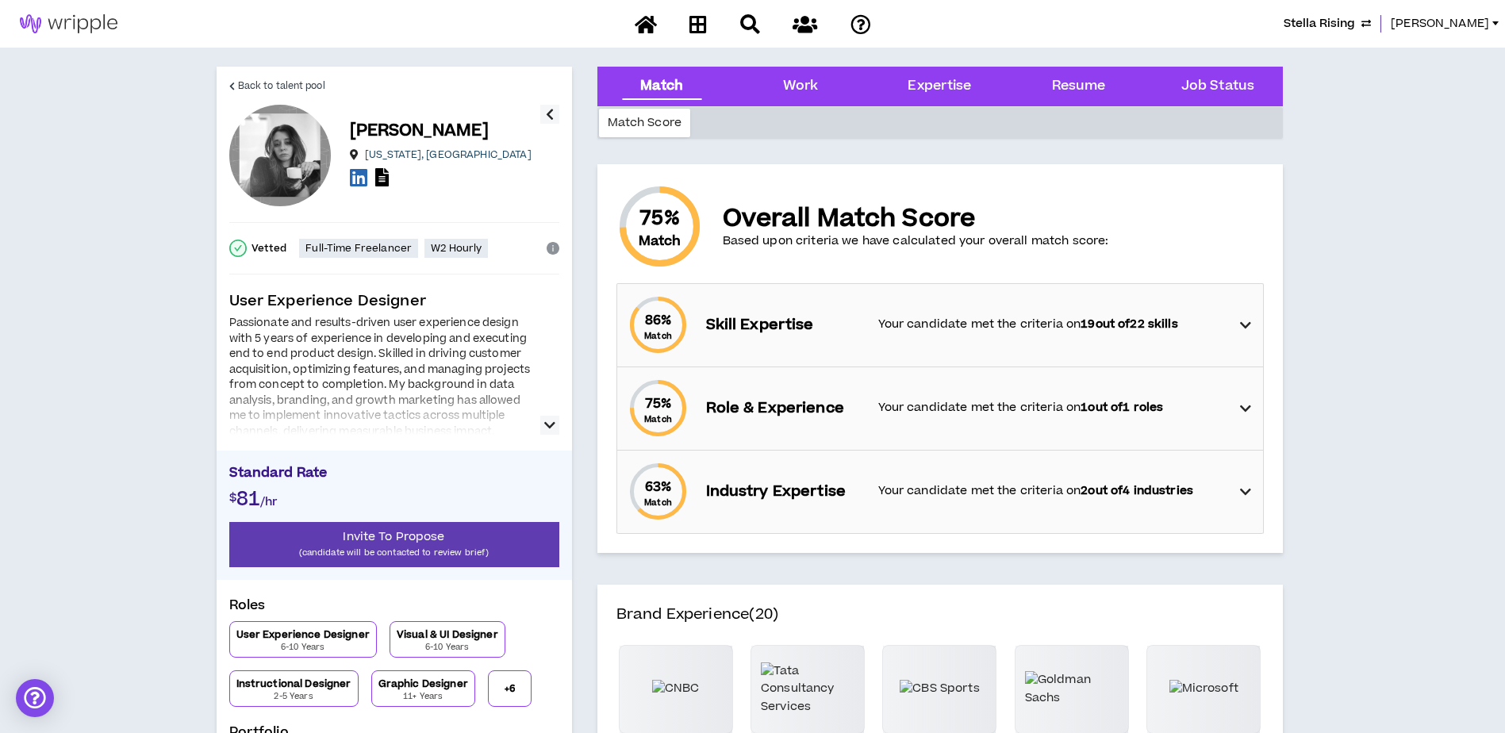
click at [548, 425] on icon "button" at bounding box center [549, 425] width 11 height 19
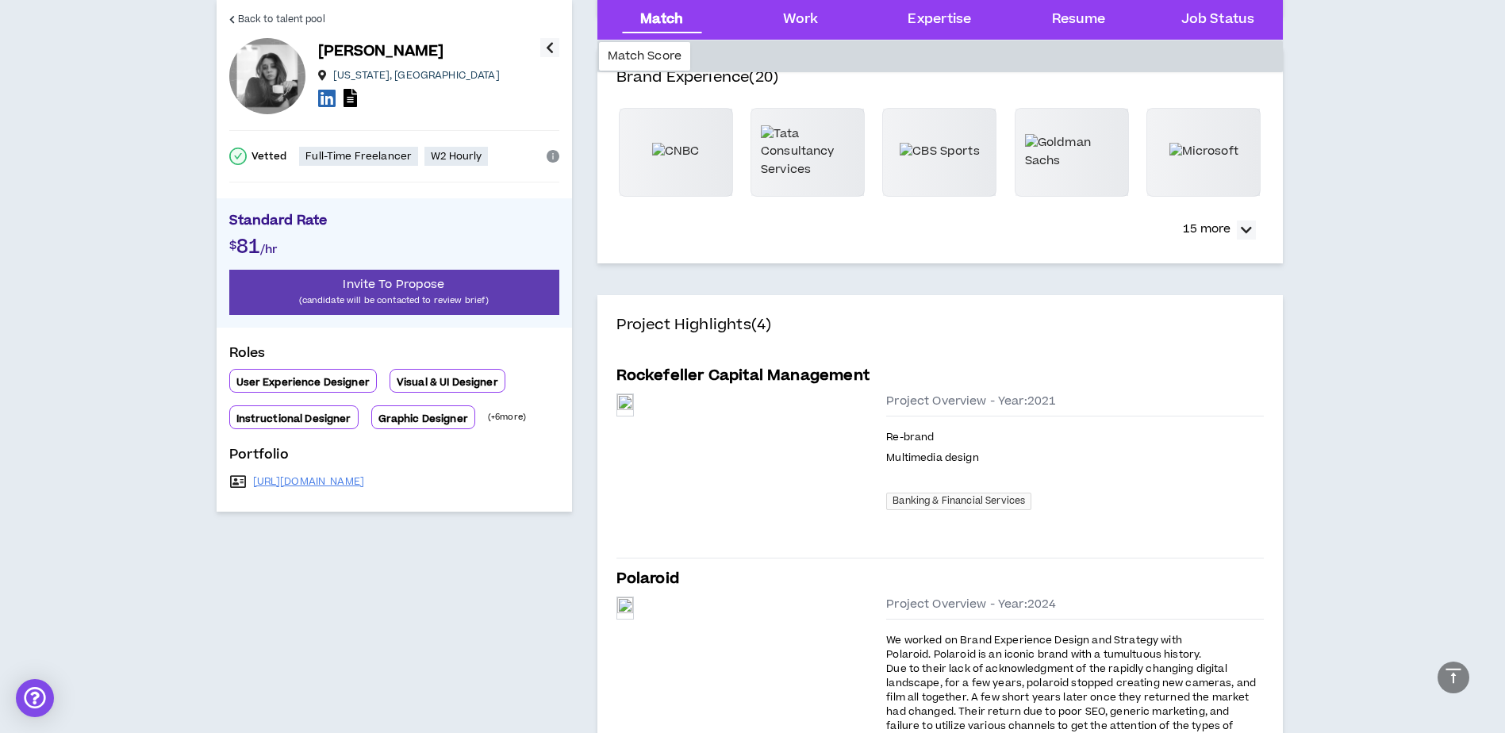
scroll to position [714, 0]
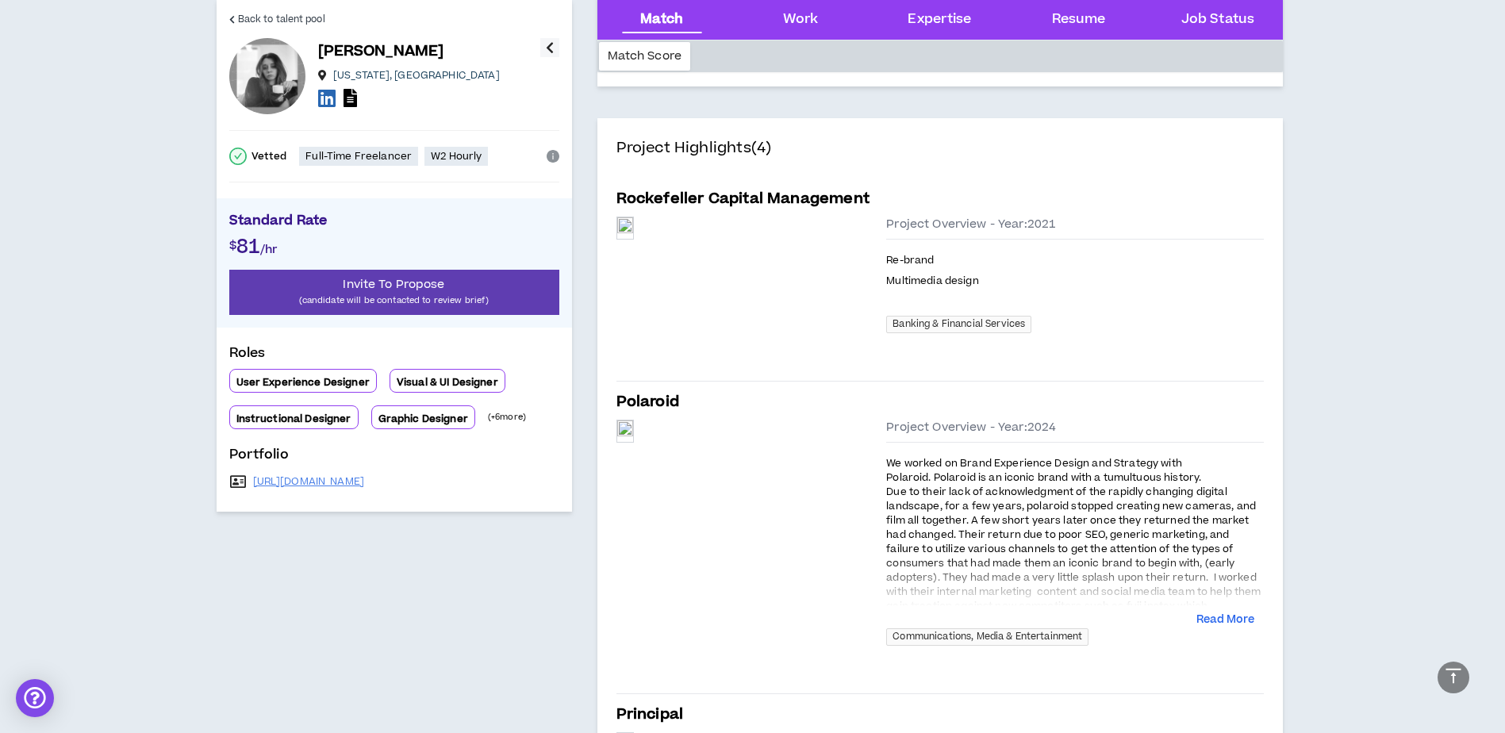
click at [1240, 632] on div "Project Overview - Year: 2024 We worked on Brand Experience Design and Strategy…" at bounding box center [1074, 538] width 377 height 236
click at [1231, 628] on button "Read More" at bounding box center [1226, 621] width 58 height 16
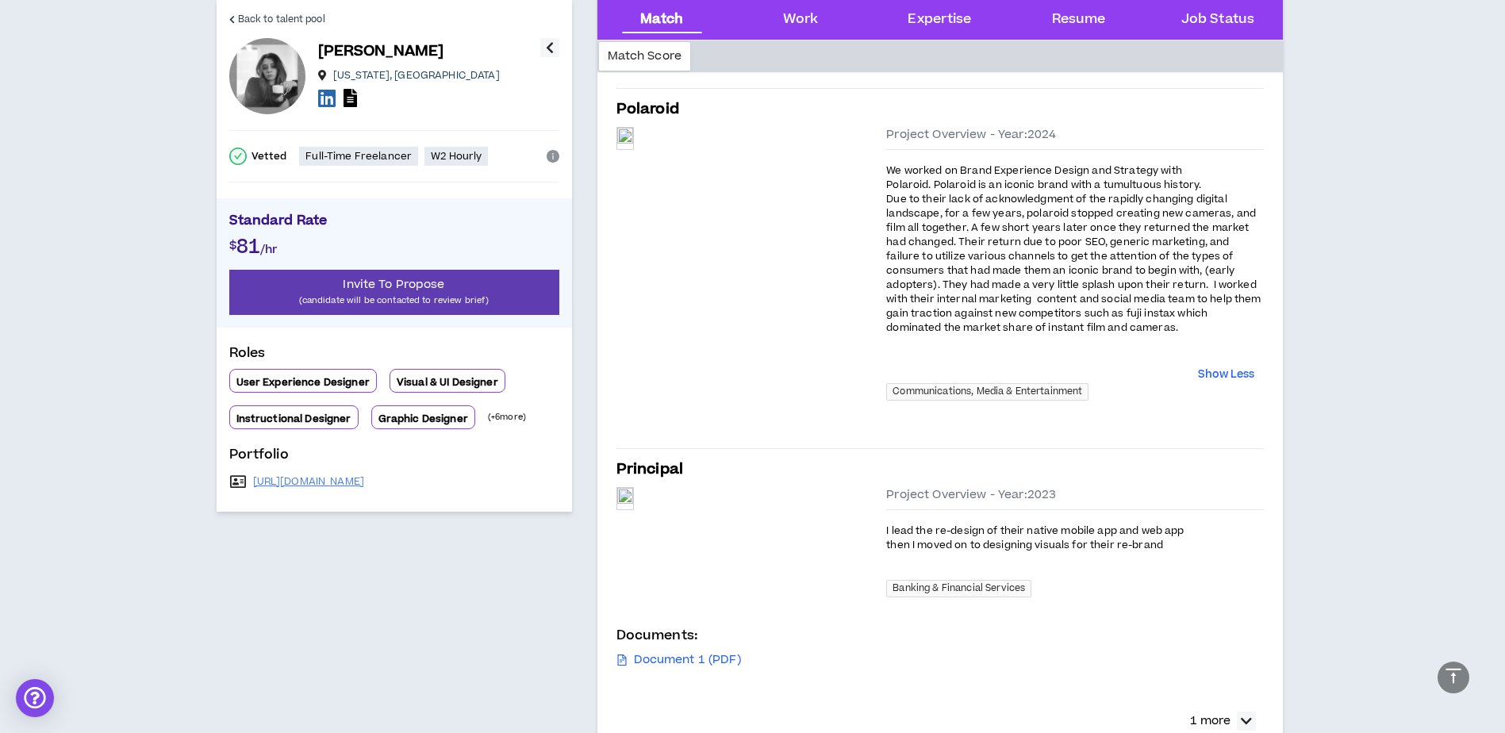
scroll to position [1111, 0]
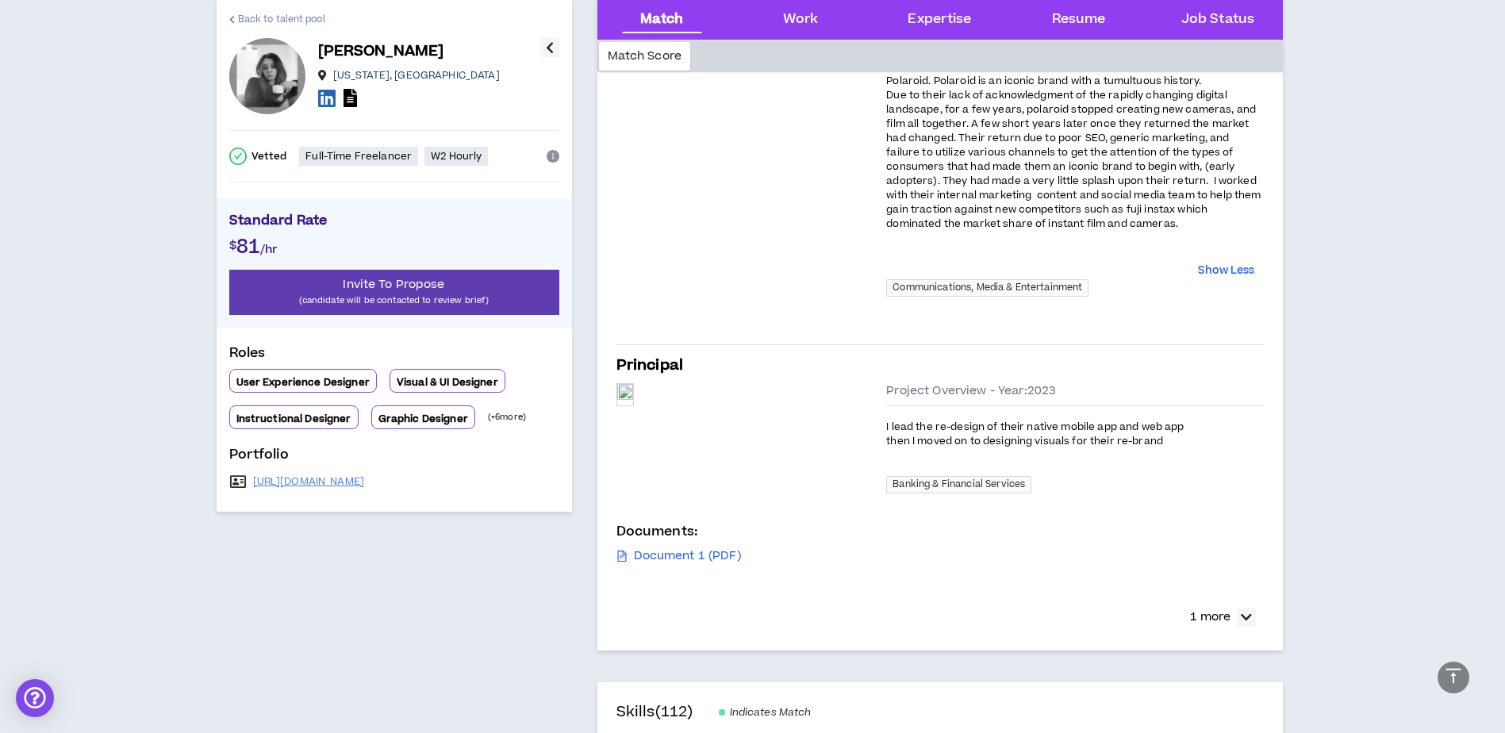
click at [244, 21] on span "Back to talent pool" at bounding box center [281, 19] width 87 height 15
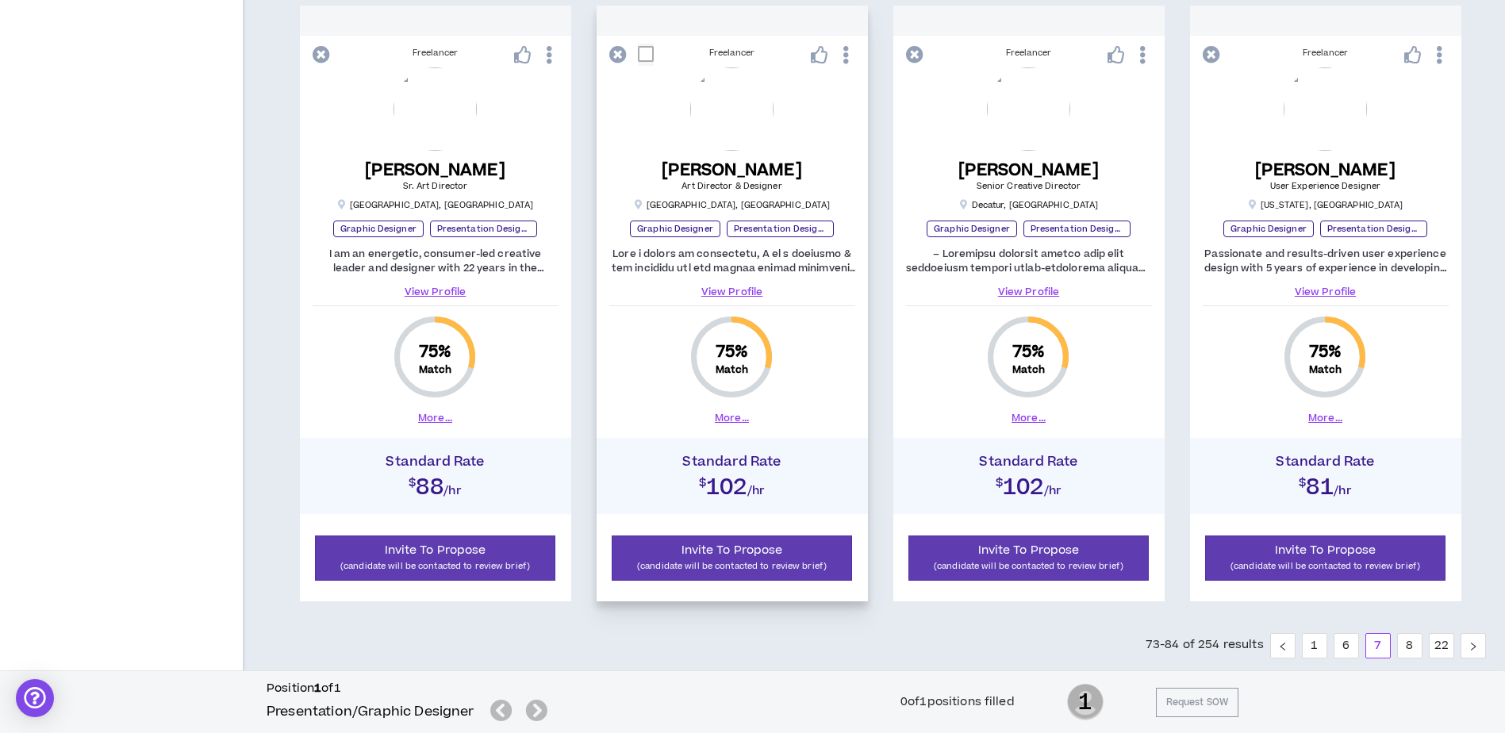
scroll to position [1620, 0]
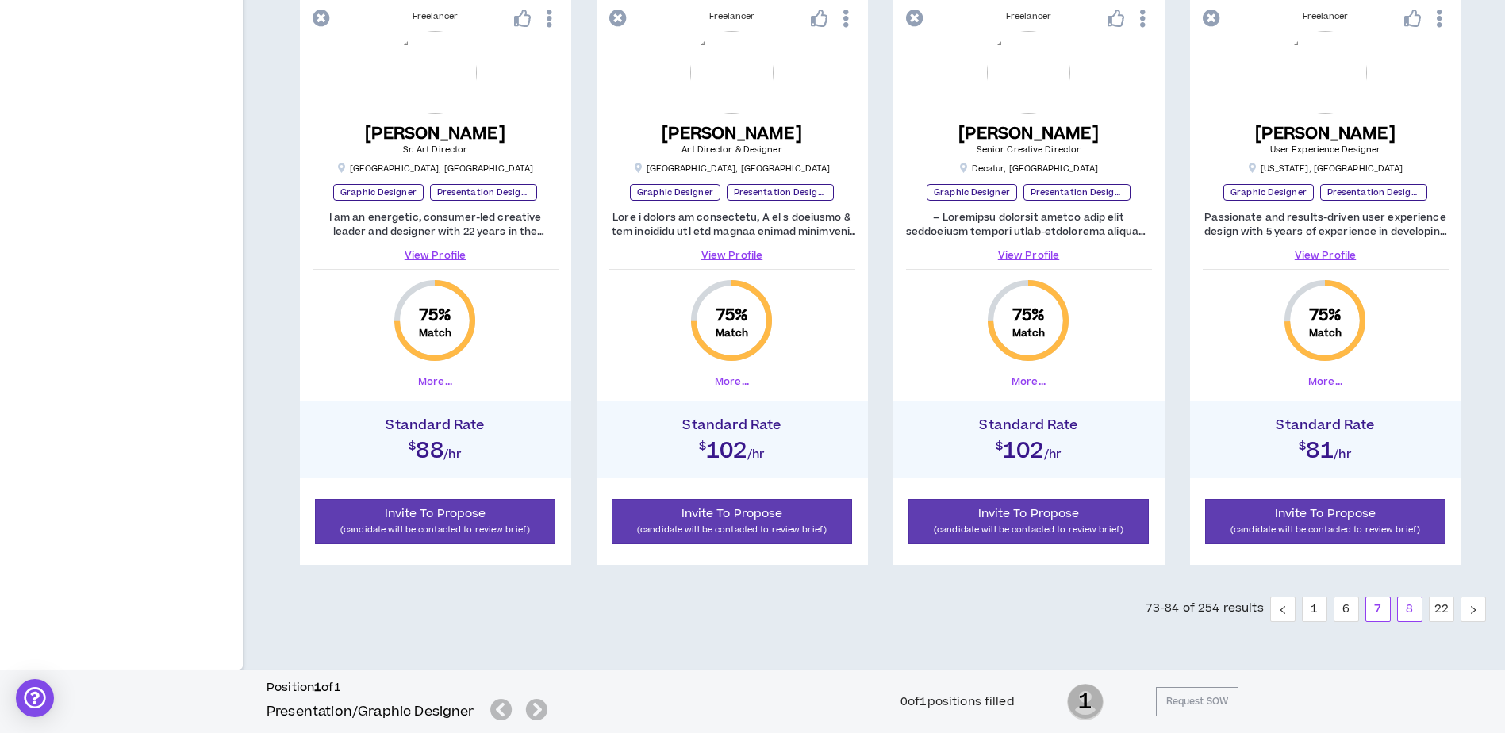
click at [1408, 606] on link "8" at bounding box center [1410, 610] width 24 height 24
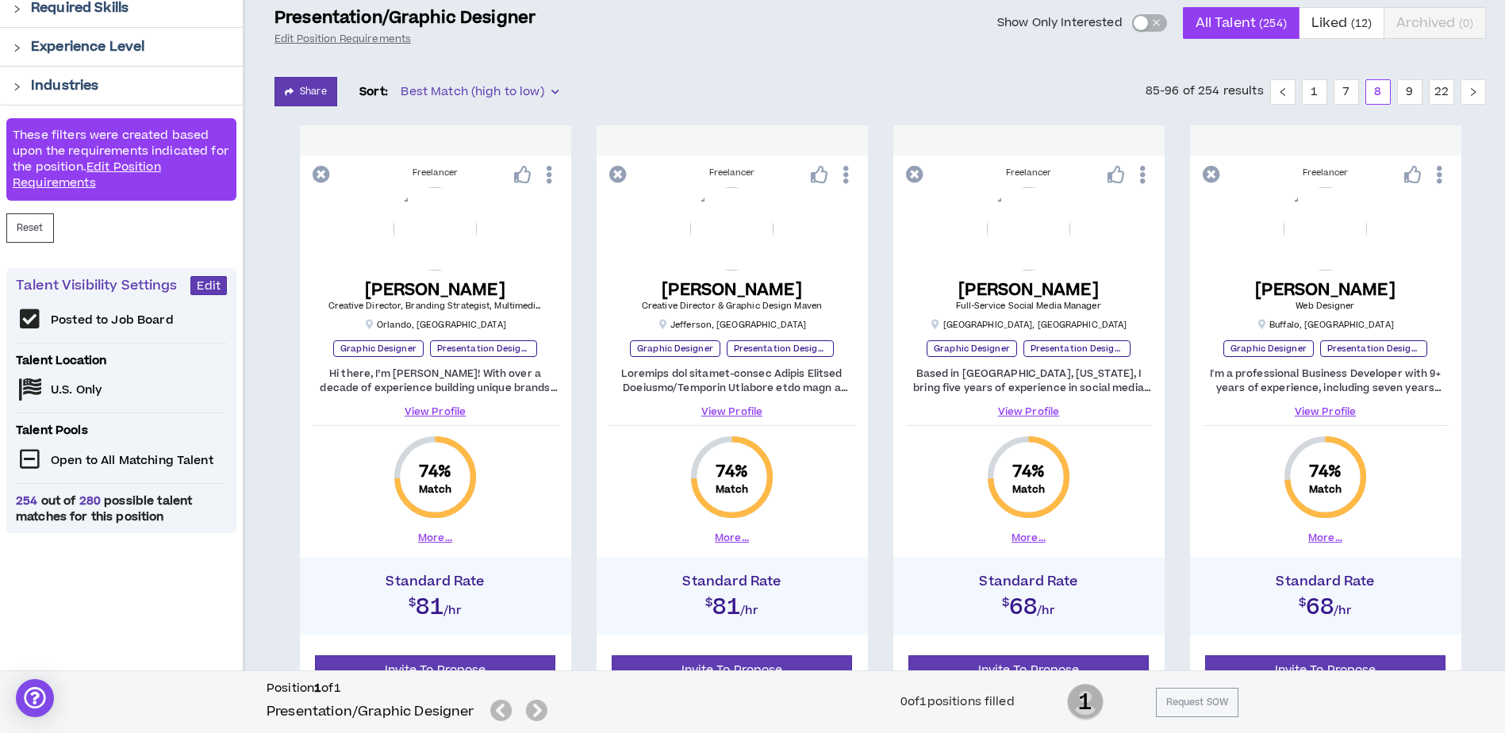
scroll to position [238, 0]
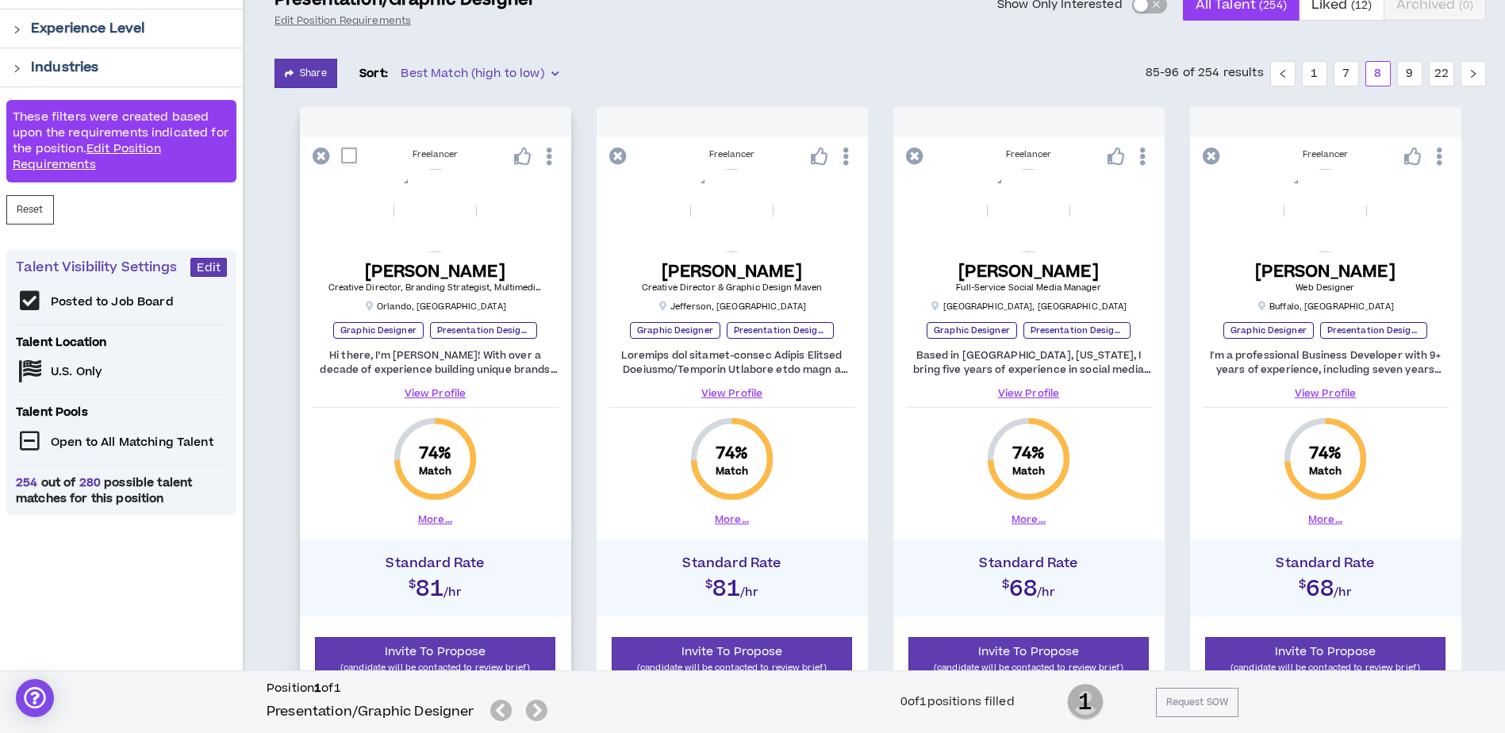
click at [432, 524] on button "More..." at bounding box center [435, 520] width 34 height 14
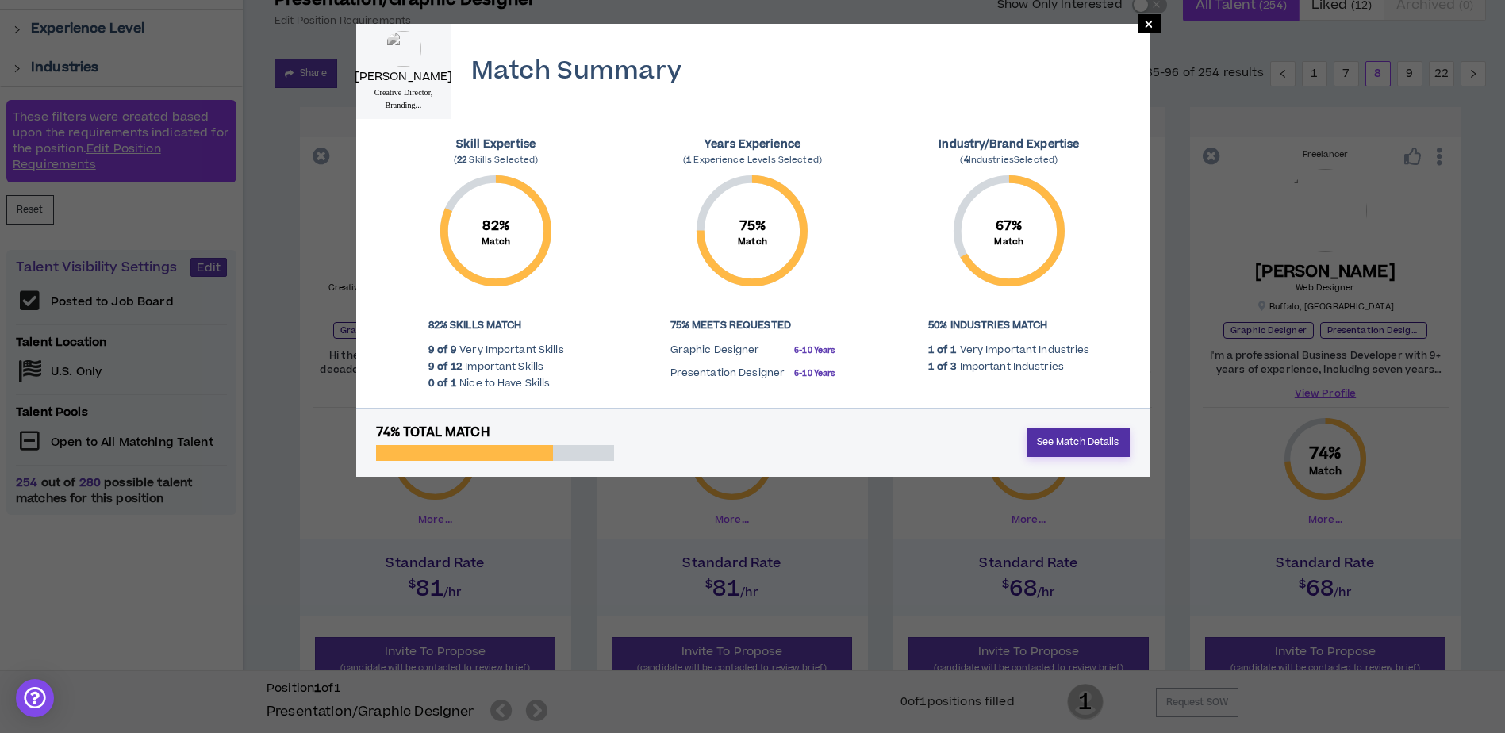
click at [1057, 451] on link "See Match Details" at bounding box center [1078, 442] width 103 height 29
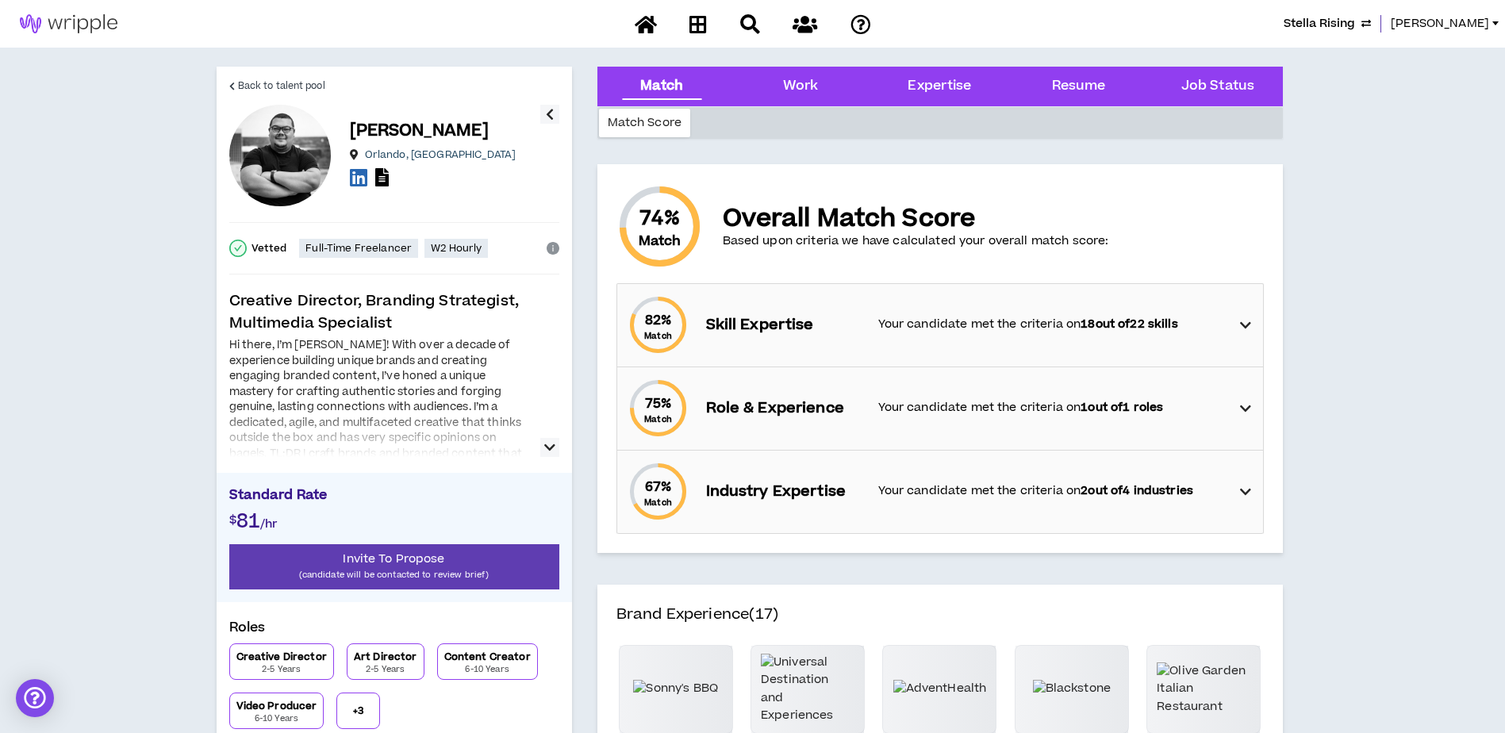
click at [555, 450] on icon "button" at bounding box center [549, 447] width 11 height 19
click at [1235, 86] on Status "Job Status" at bounding box center [1218, 86] width 73 height 21
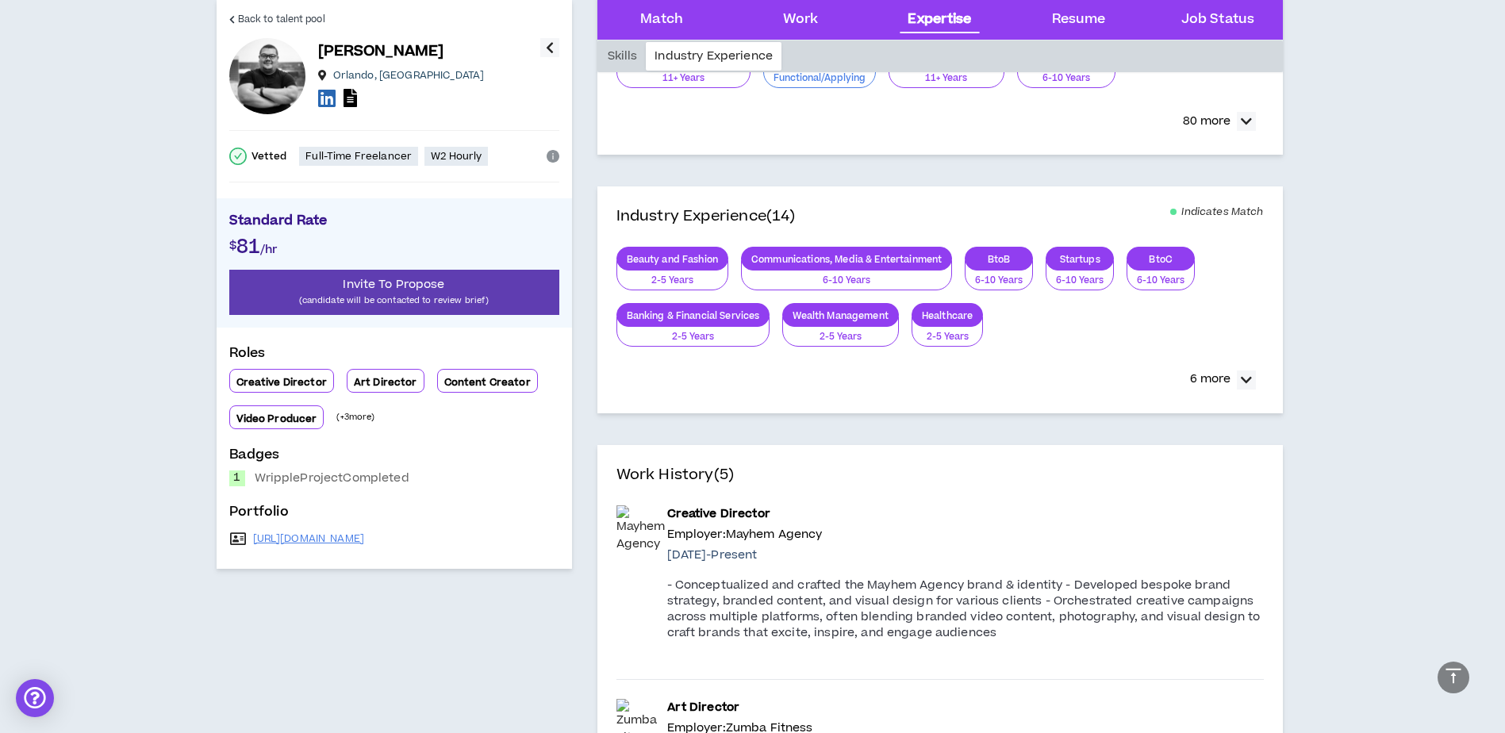
scroll to position [952, 0]
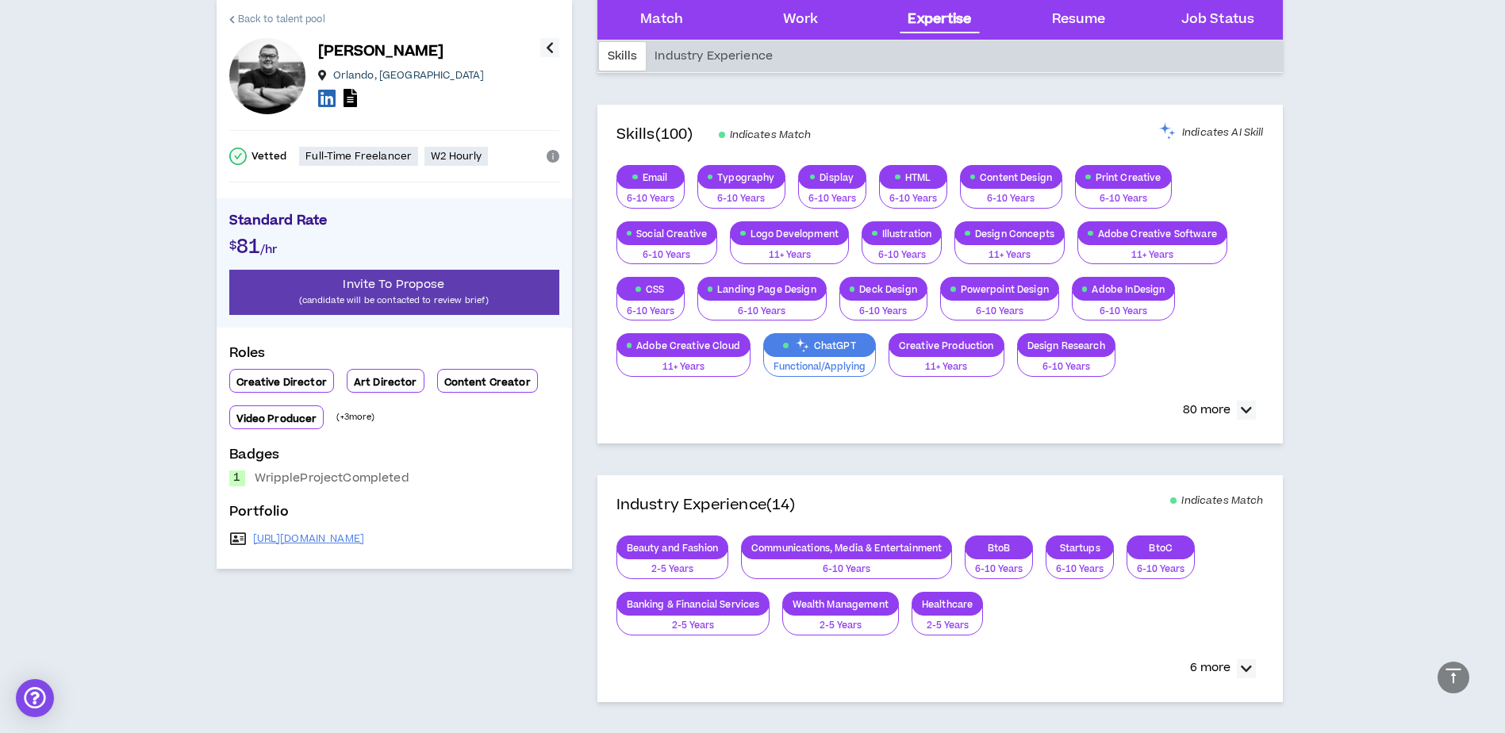
click at [264, 22] on span "Back to talent pool" at bounding box center [281, 19] width 87 height 15
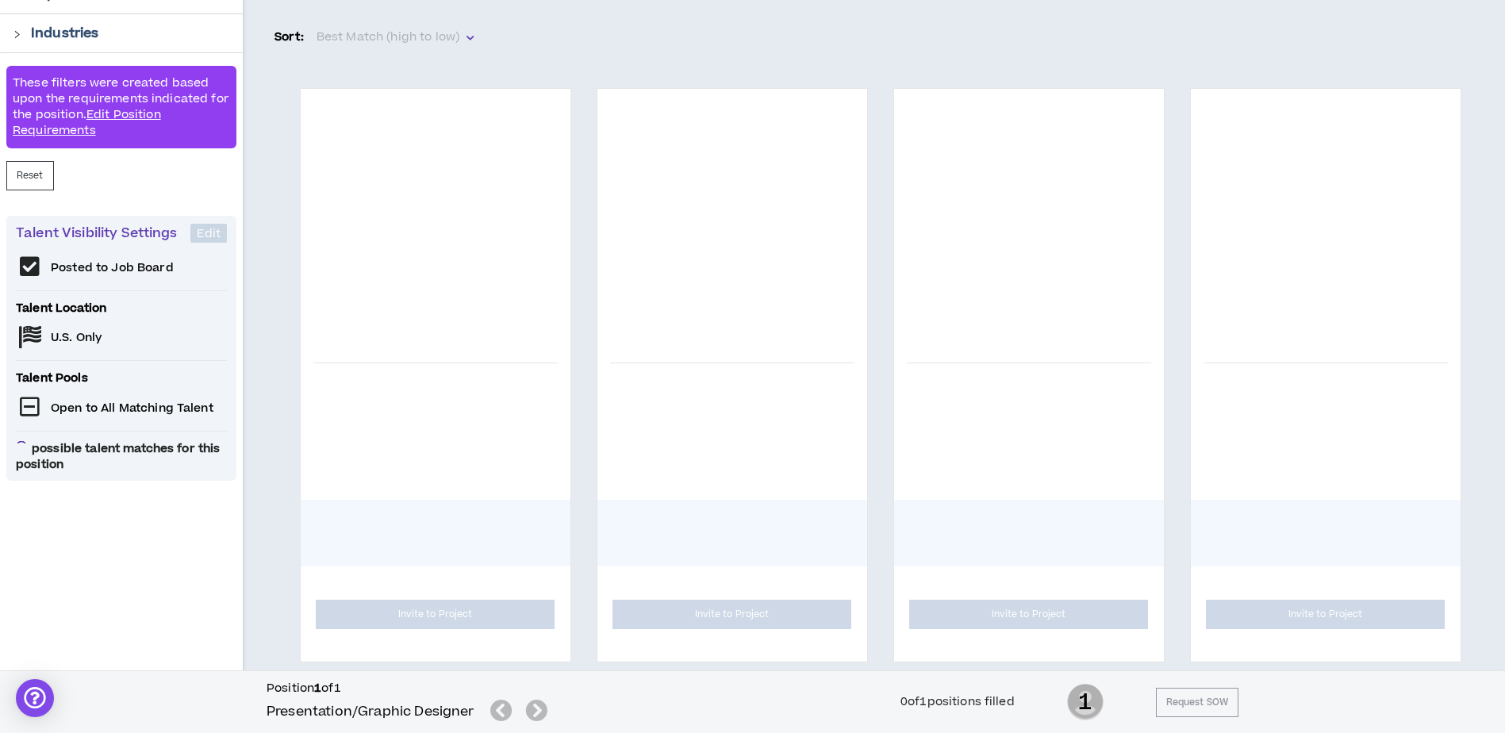
scroll to position [238, 0]
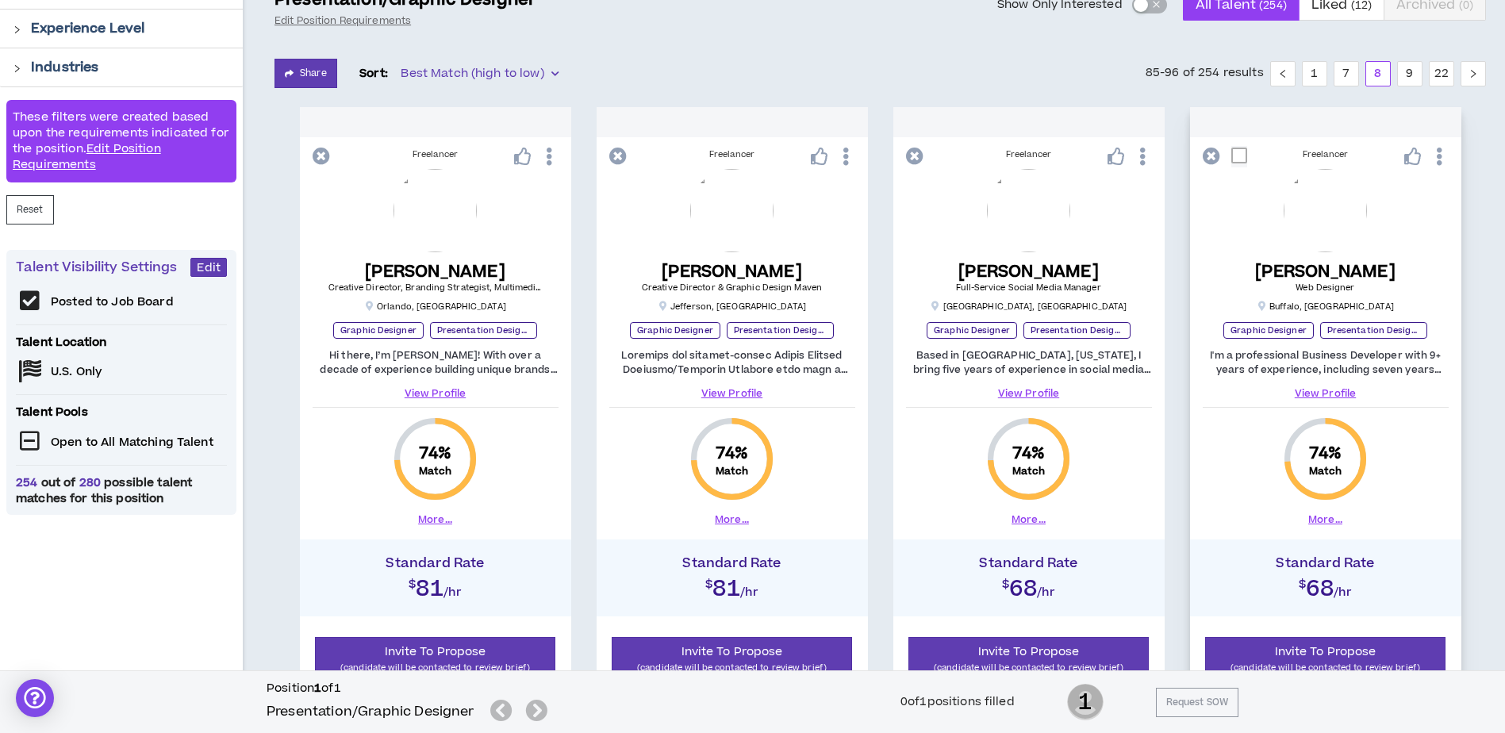
click at [1318, 518] on button "More..." at bounding box center [1326, 520] width 34 height 14
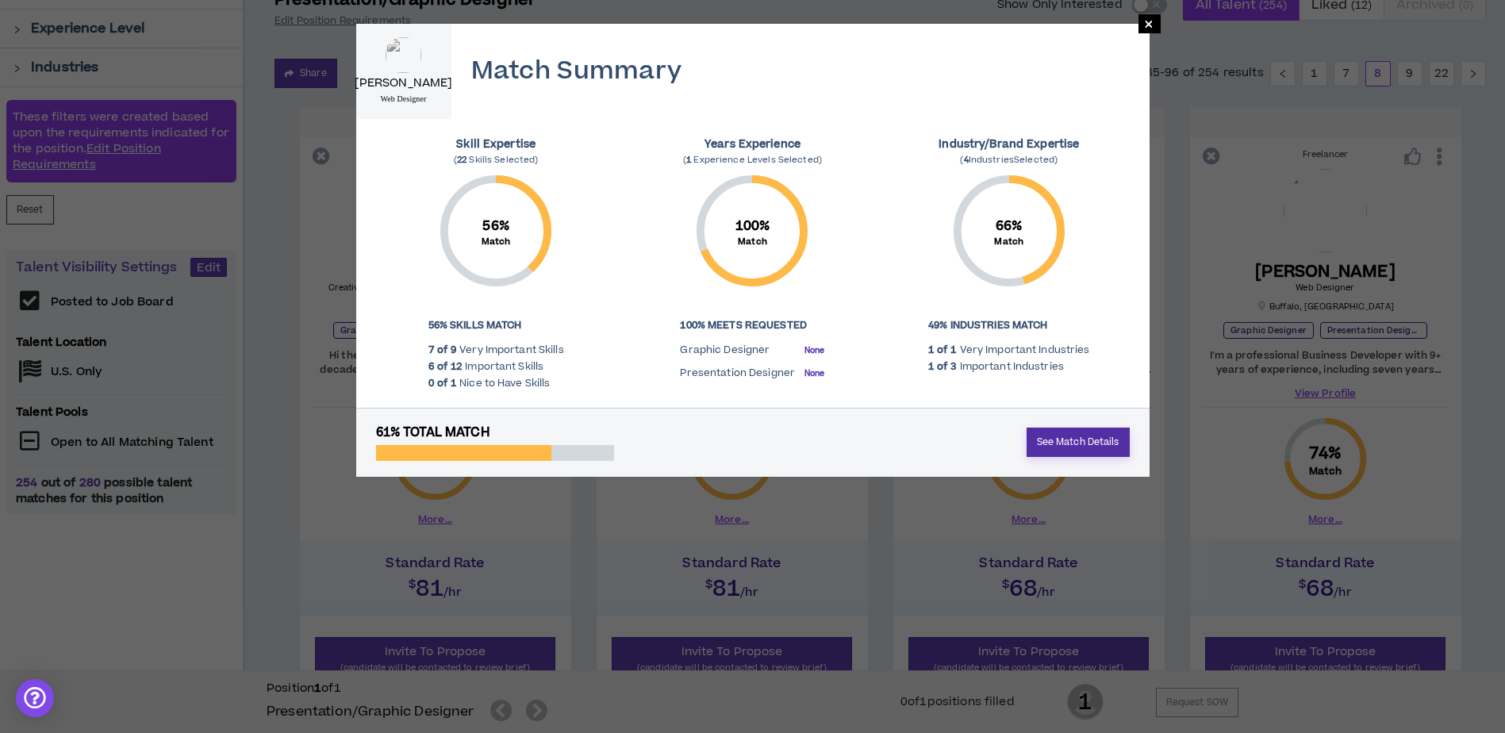
click at [1098, 435] on link "See Match Details" at bounding box center [1078, 442] width 103 height 29
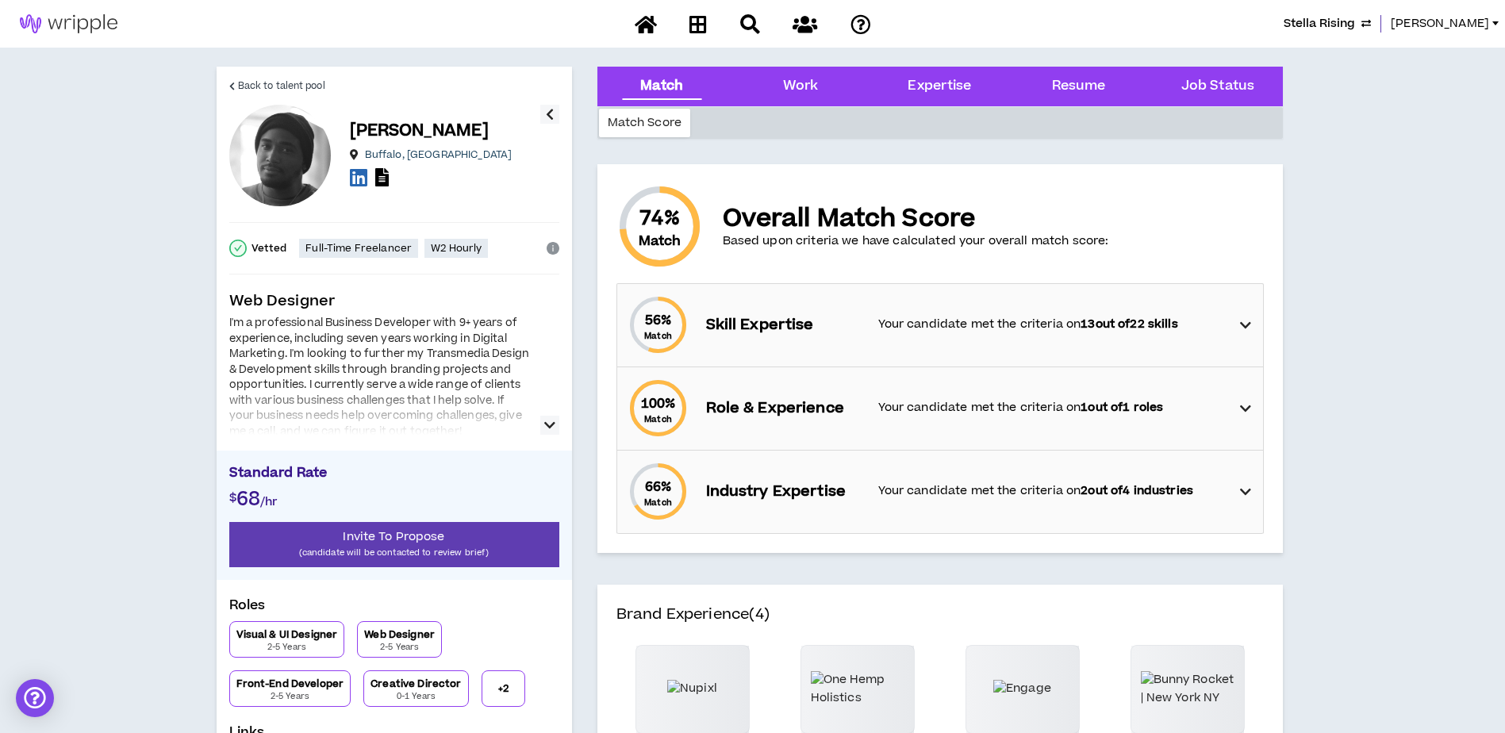
click at [550, 433] on icon "button" at bounding box center [549, 425] width 11 height 19
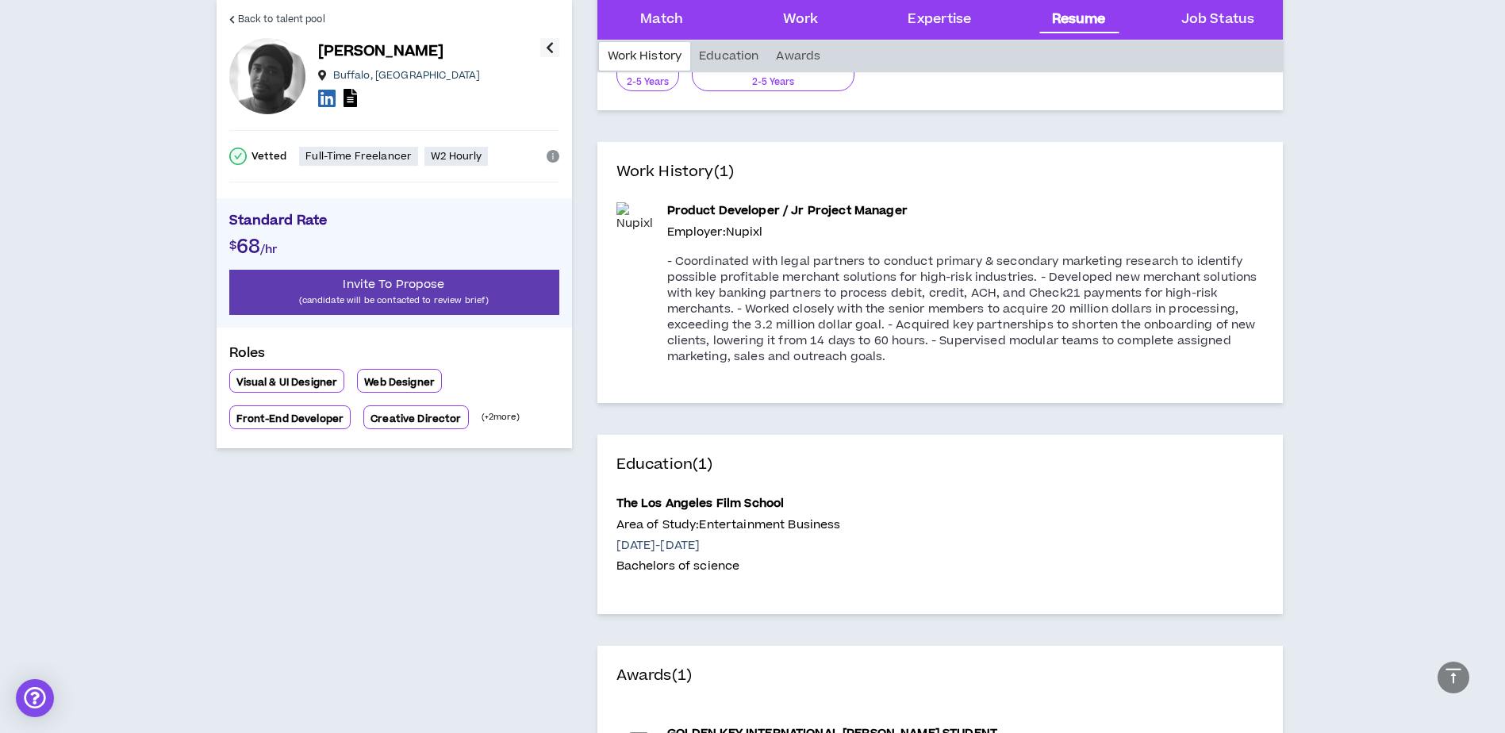
scroll to position [2063, 0]
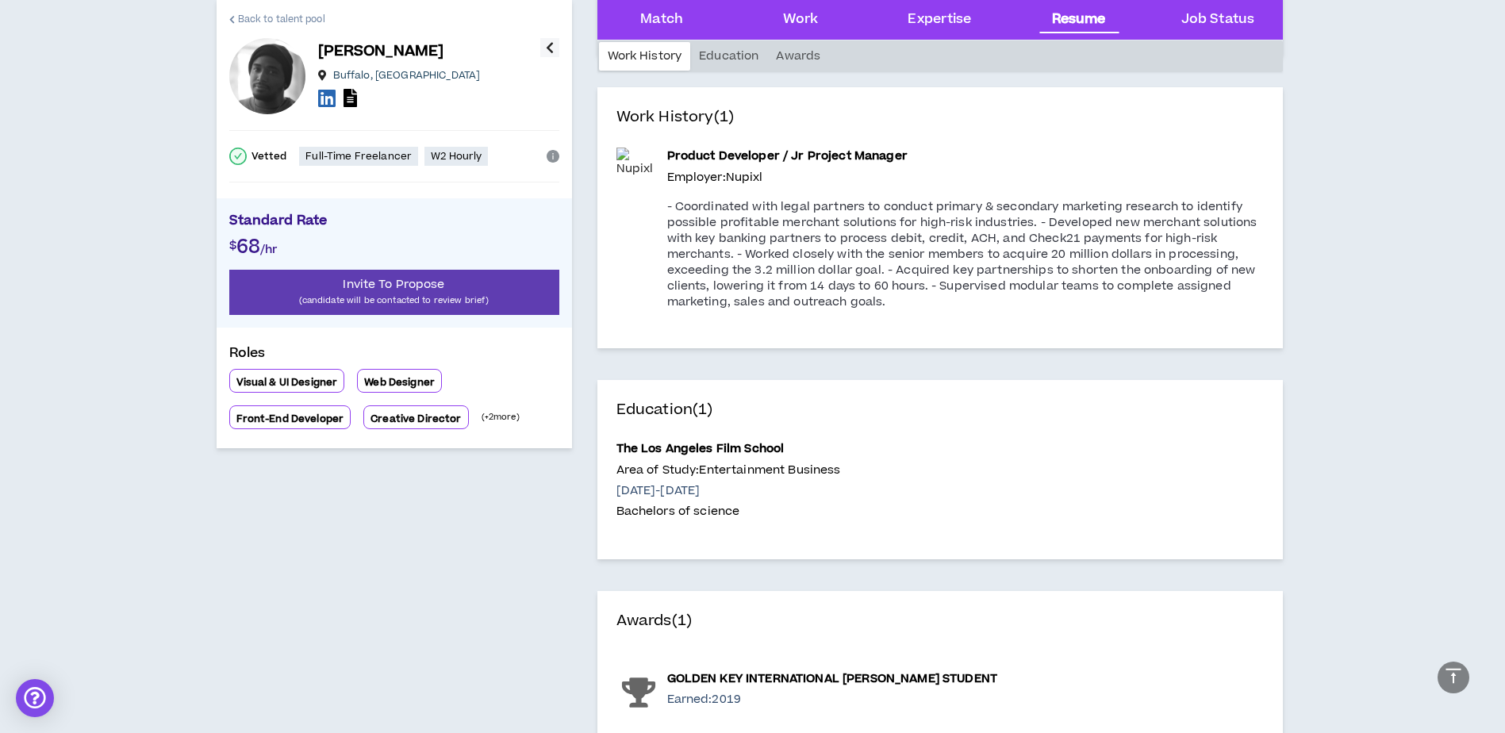
click at [269, 19] on span "Back to talent pool" at bounding box center [281, 19] width 87 height 15
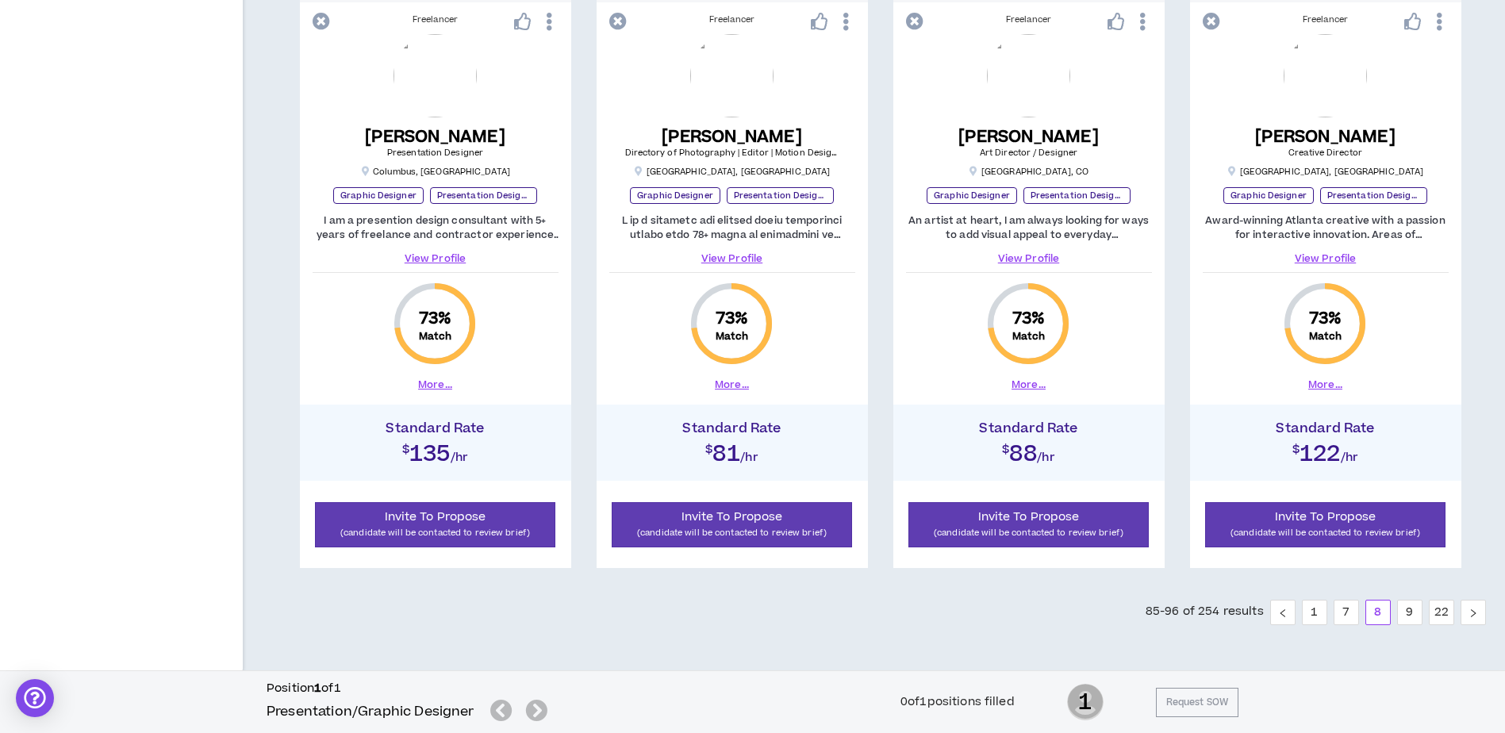
scroll to position [1620, 0]
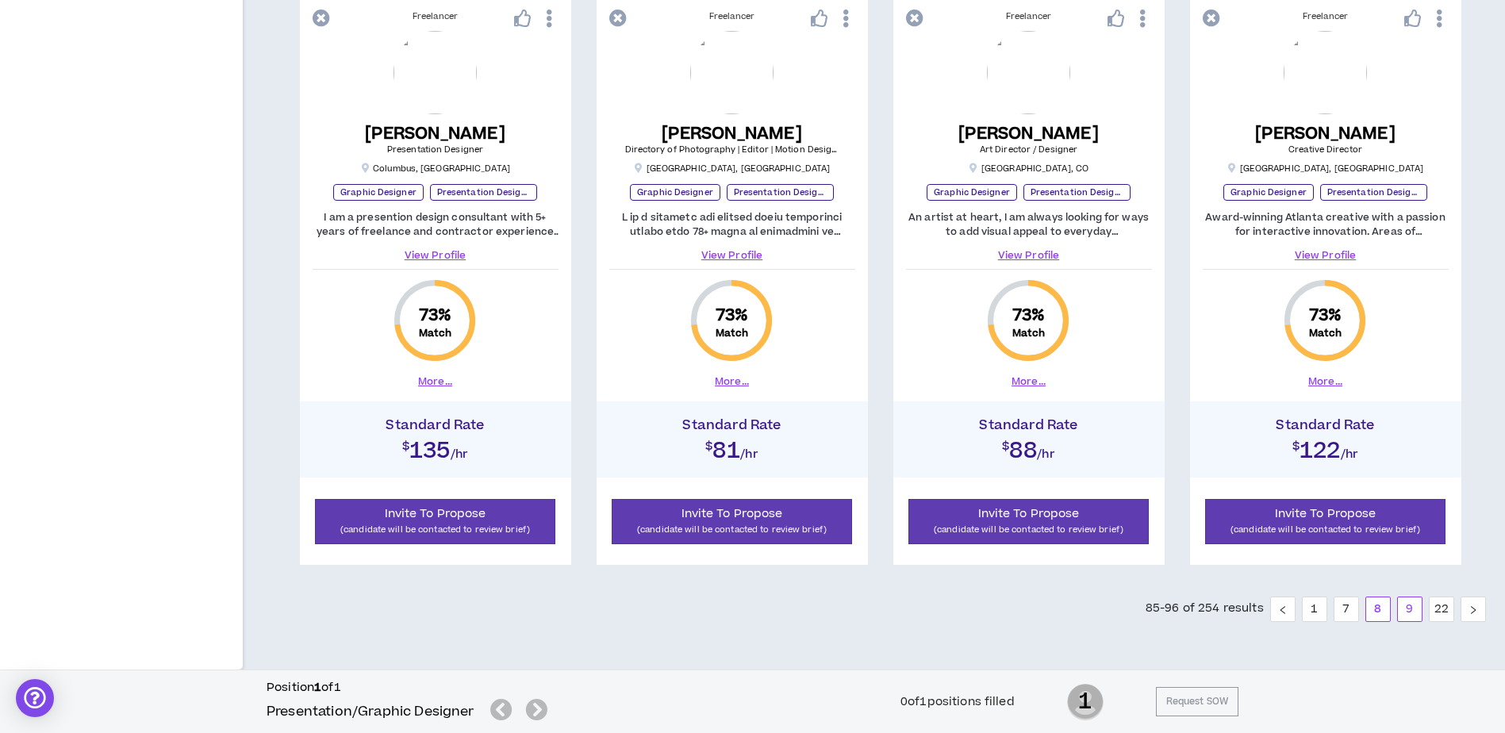
click at [1412, 614] on link "9" at bounding box center [1410, 610] width 24 height 24
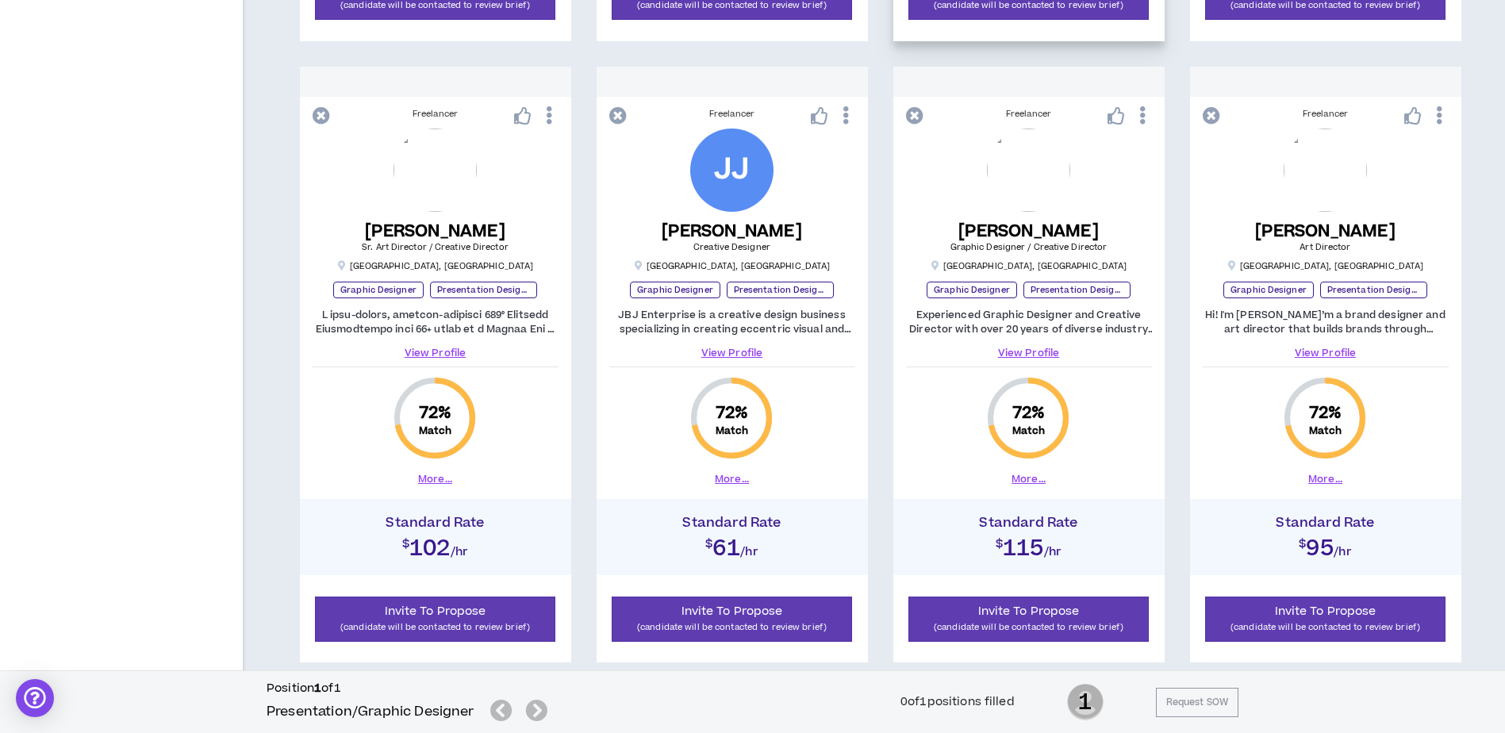
scroll to position [905, 0]
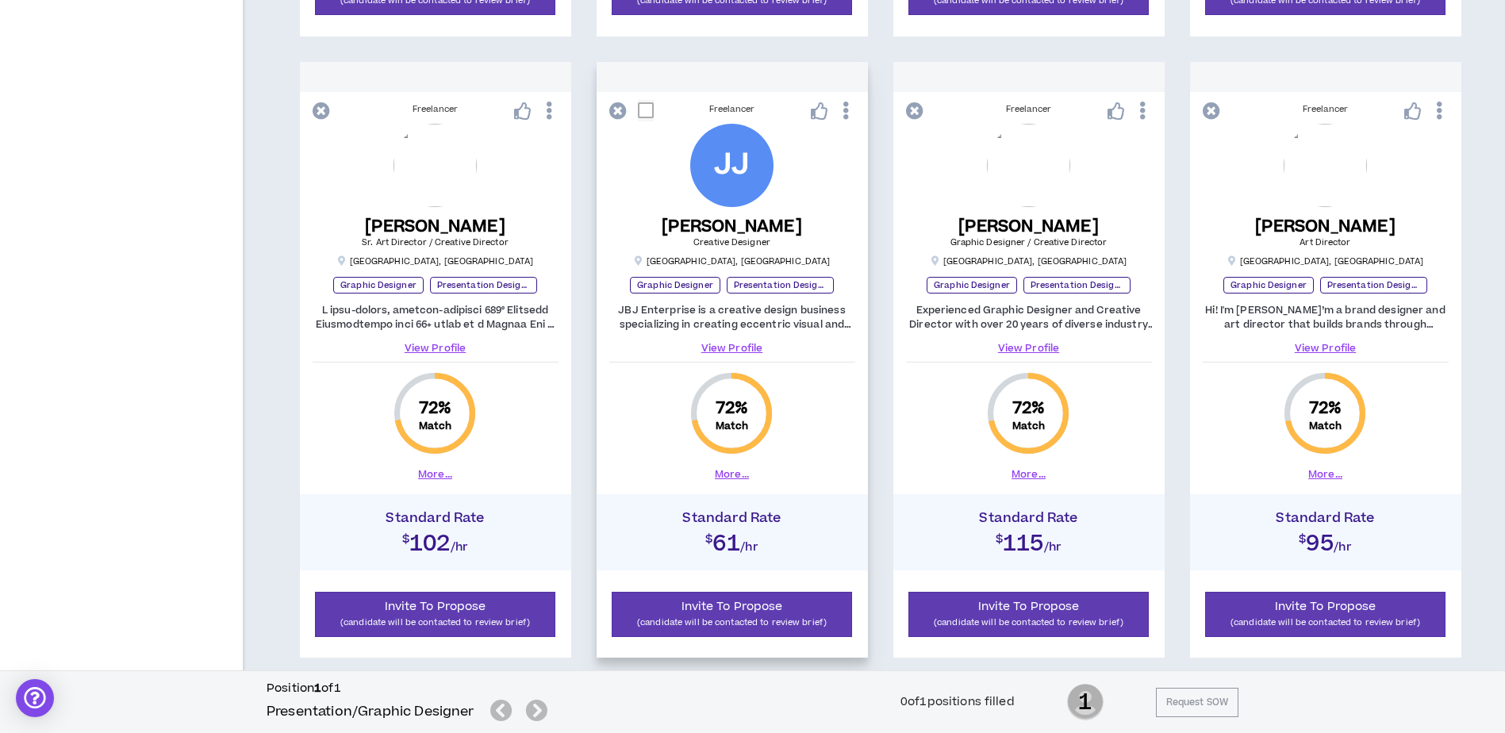
click at [736, 475] on button "More..." at bounding box center [732, 474] width 34 height 14
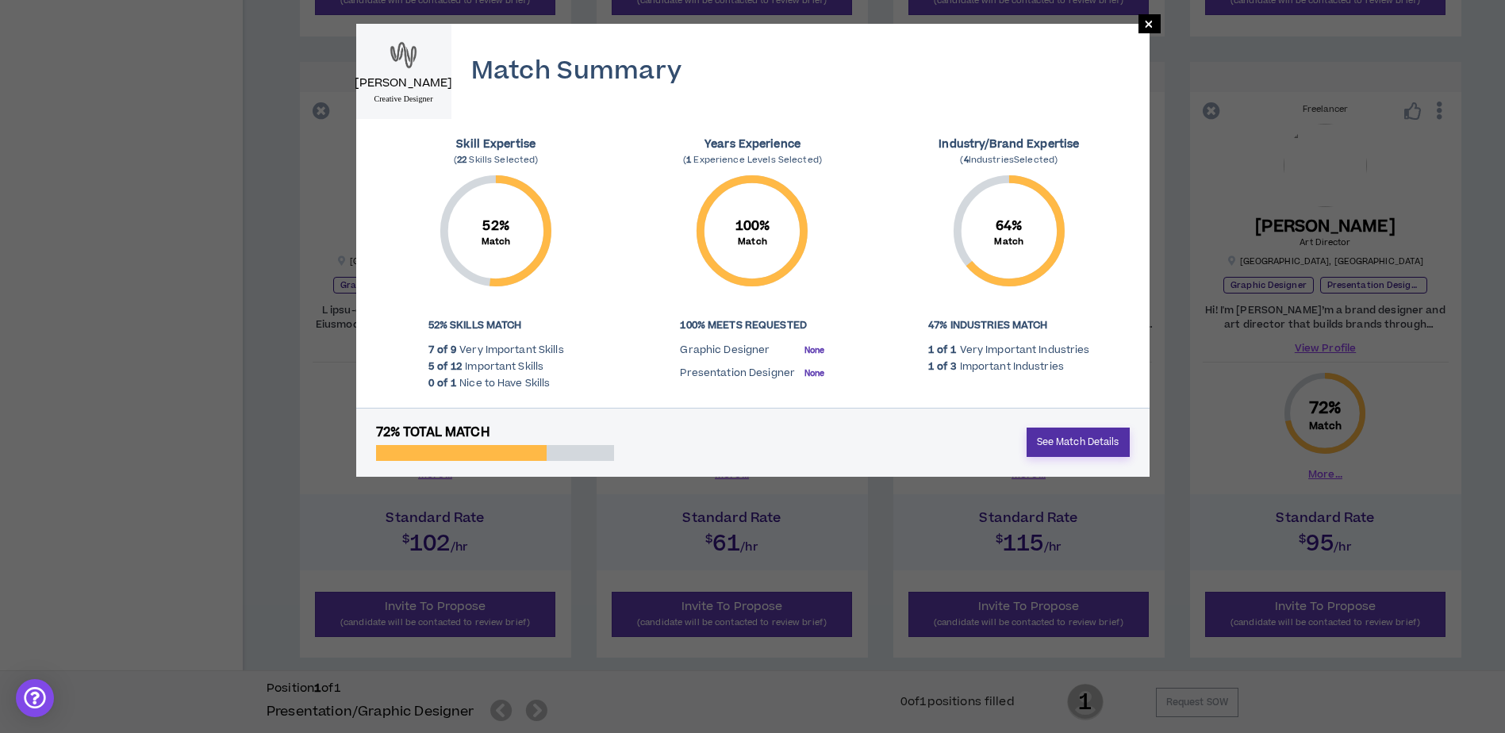
click at [1061, 445] on link "See Match Details" at bounding box center [1078, 442] width 103 height 29
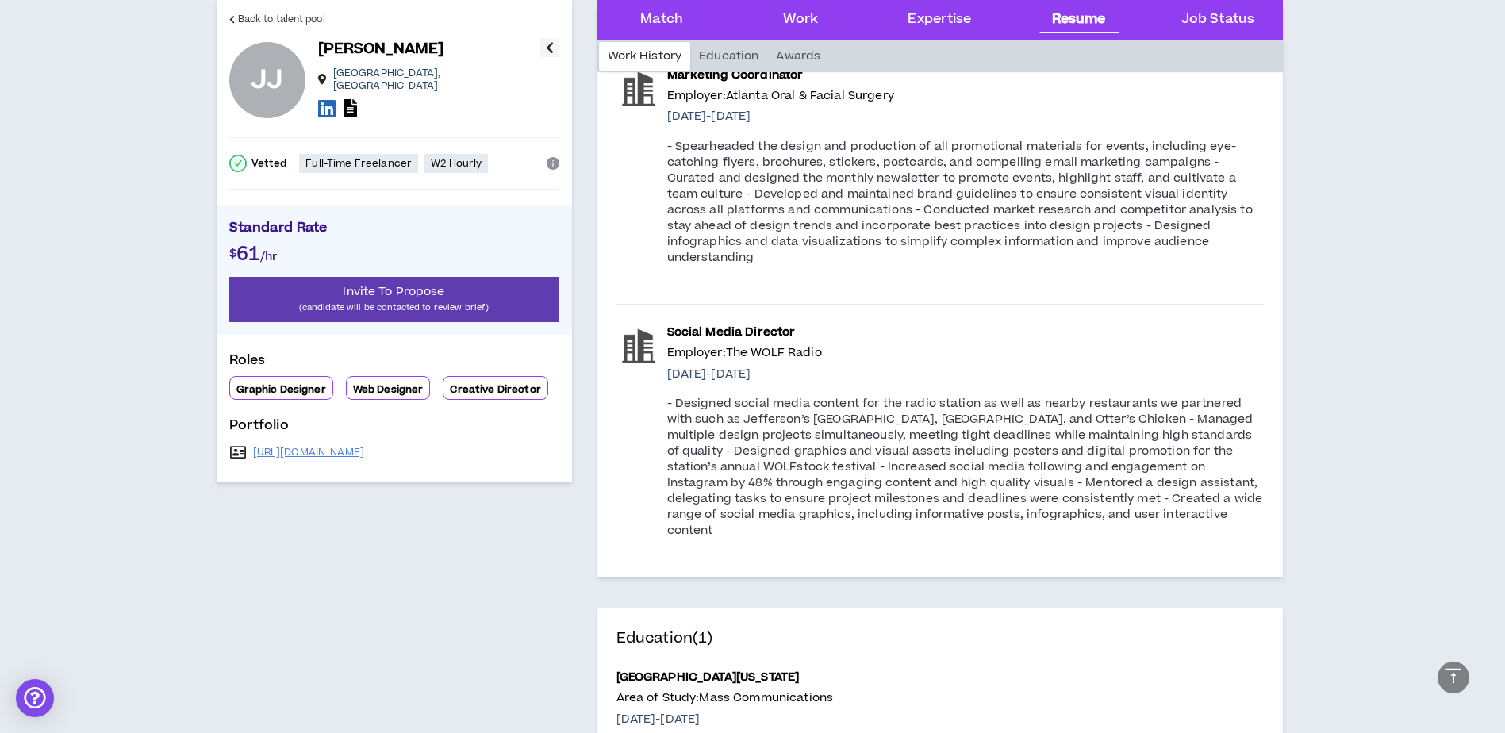
scroll to position [2143, 0]
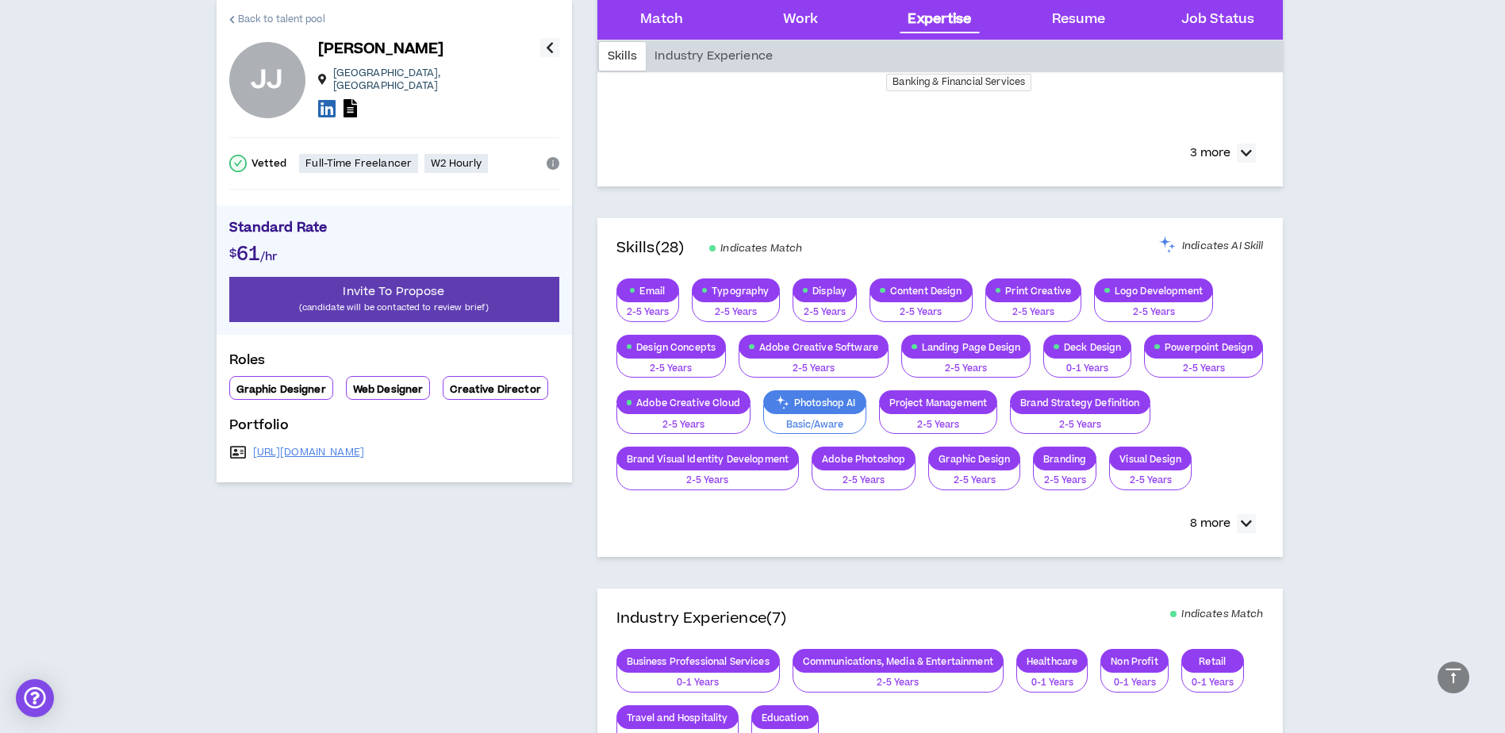
click at [290, 12] on span "Back to talent pool" at bounding box center [281, 19] width 87 height 15
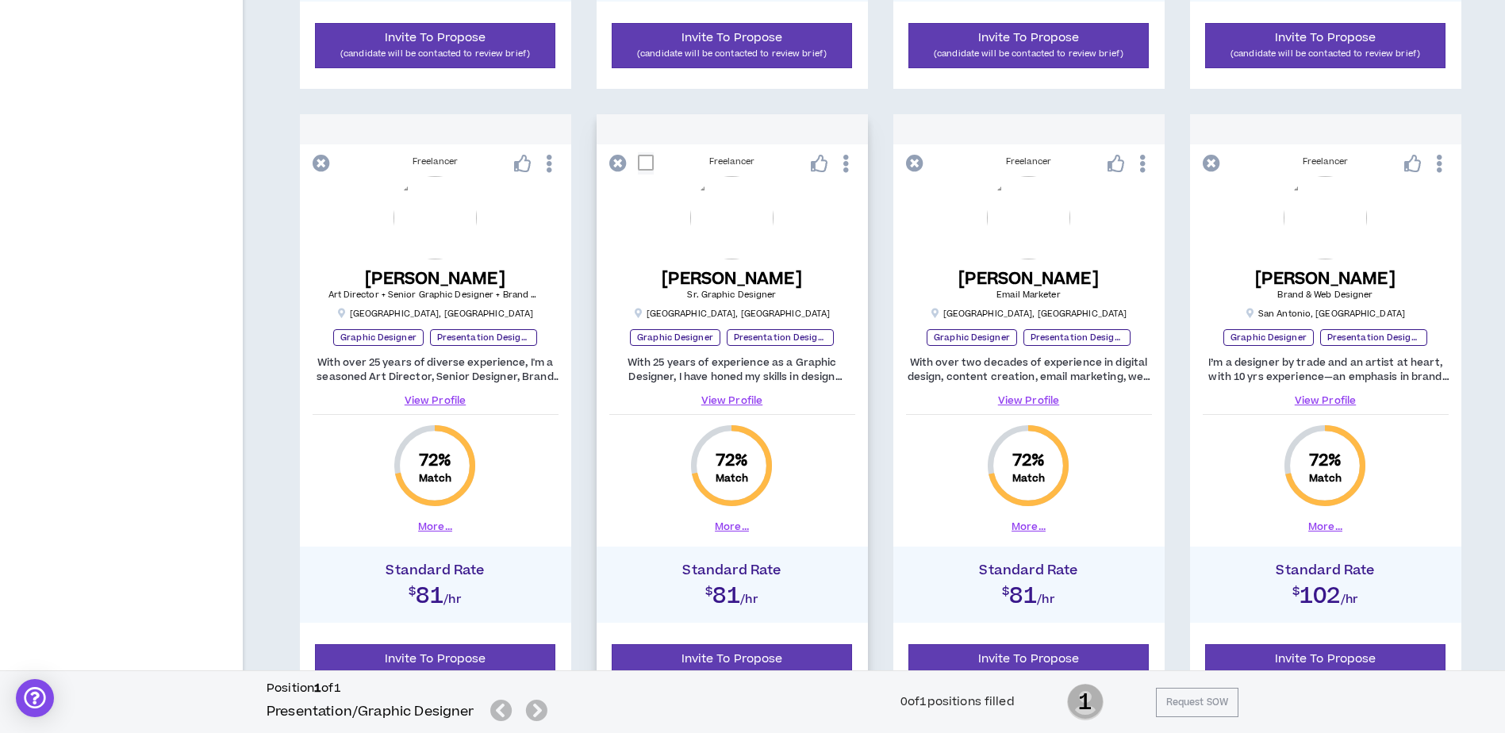
scroll to position [1620, 0]
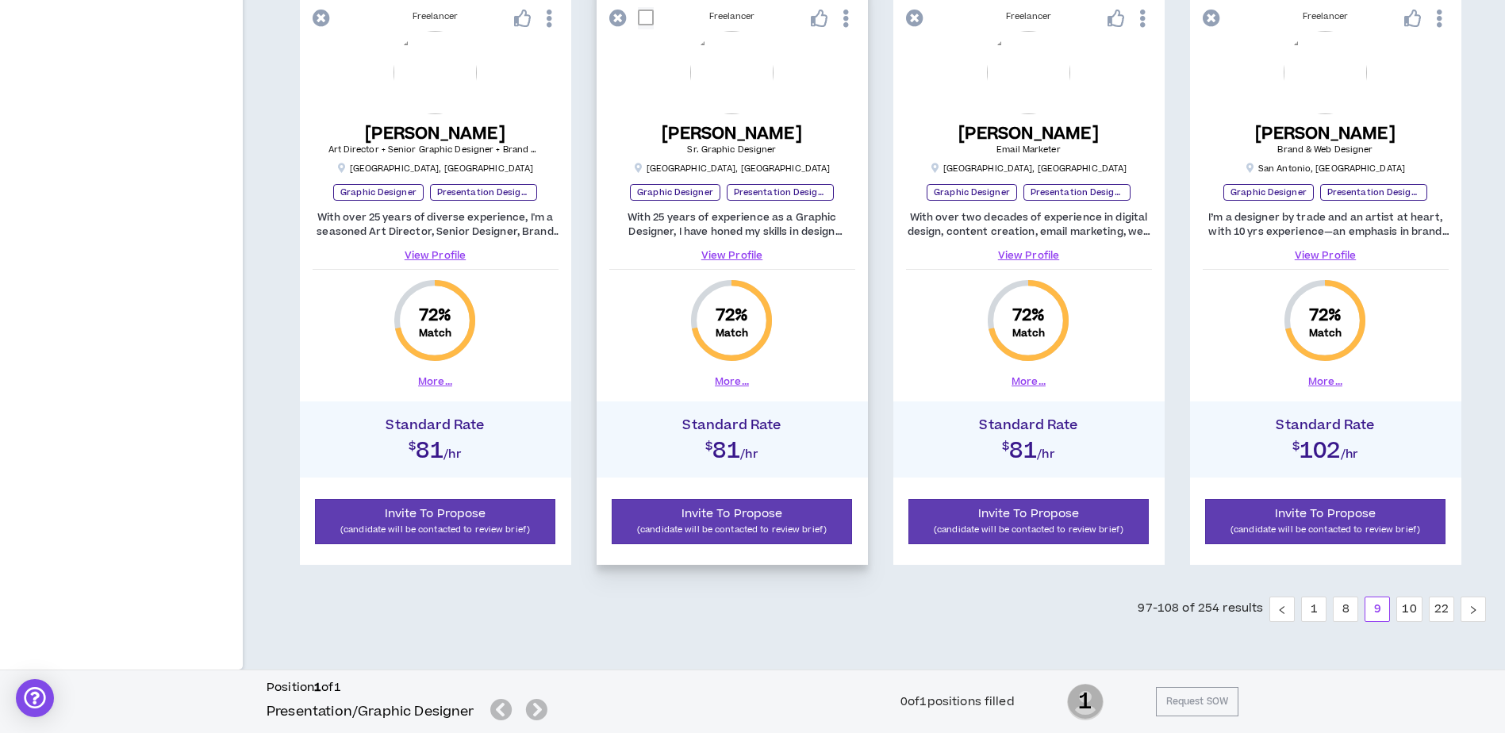
click at [736, 382] on button "More..." at bounding box center [732, 382] width 34 height 14
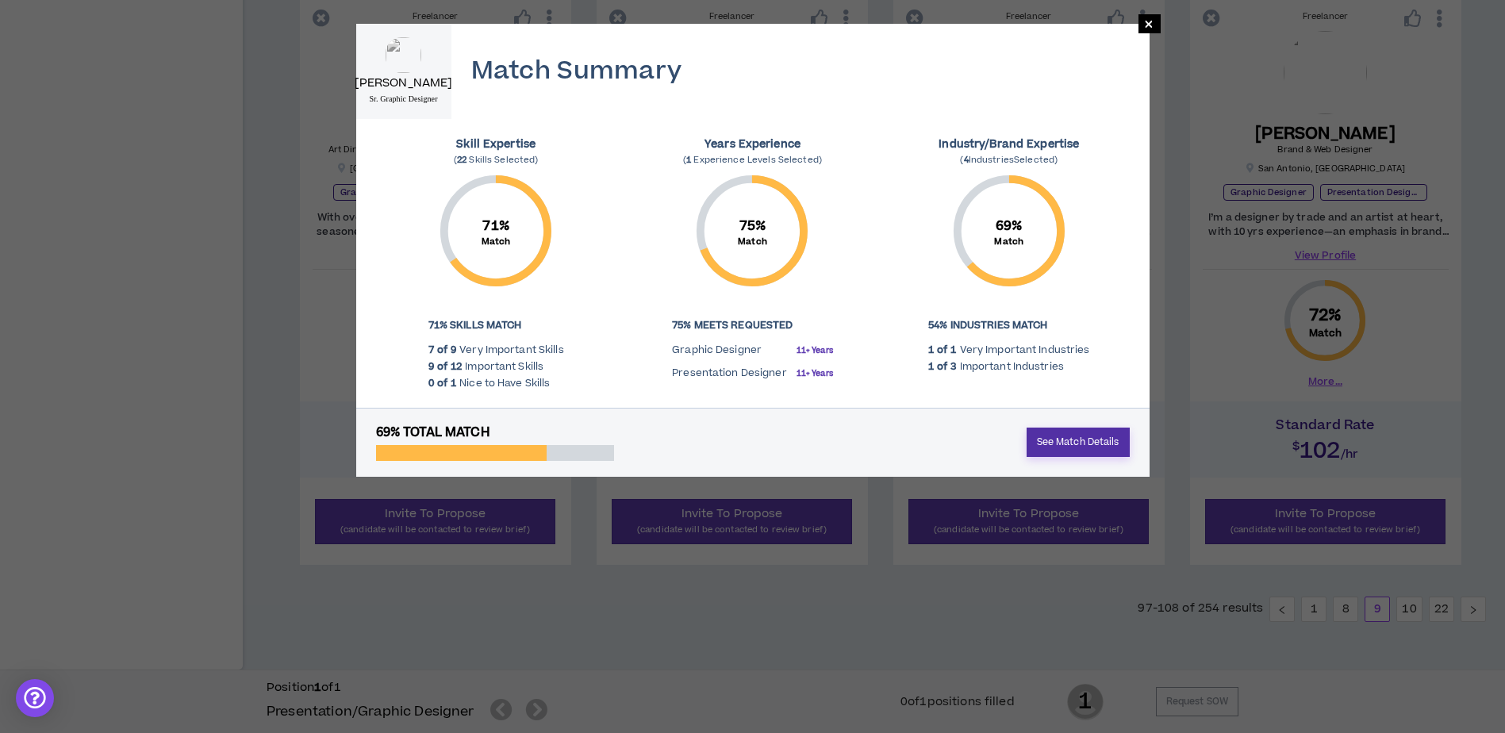
click at [1064, 452] on link "See Match Details" at bounding box center [1078, 442] width 103 height 29
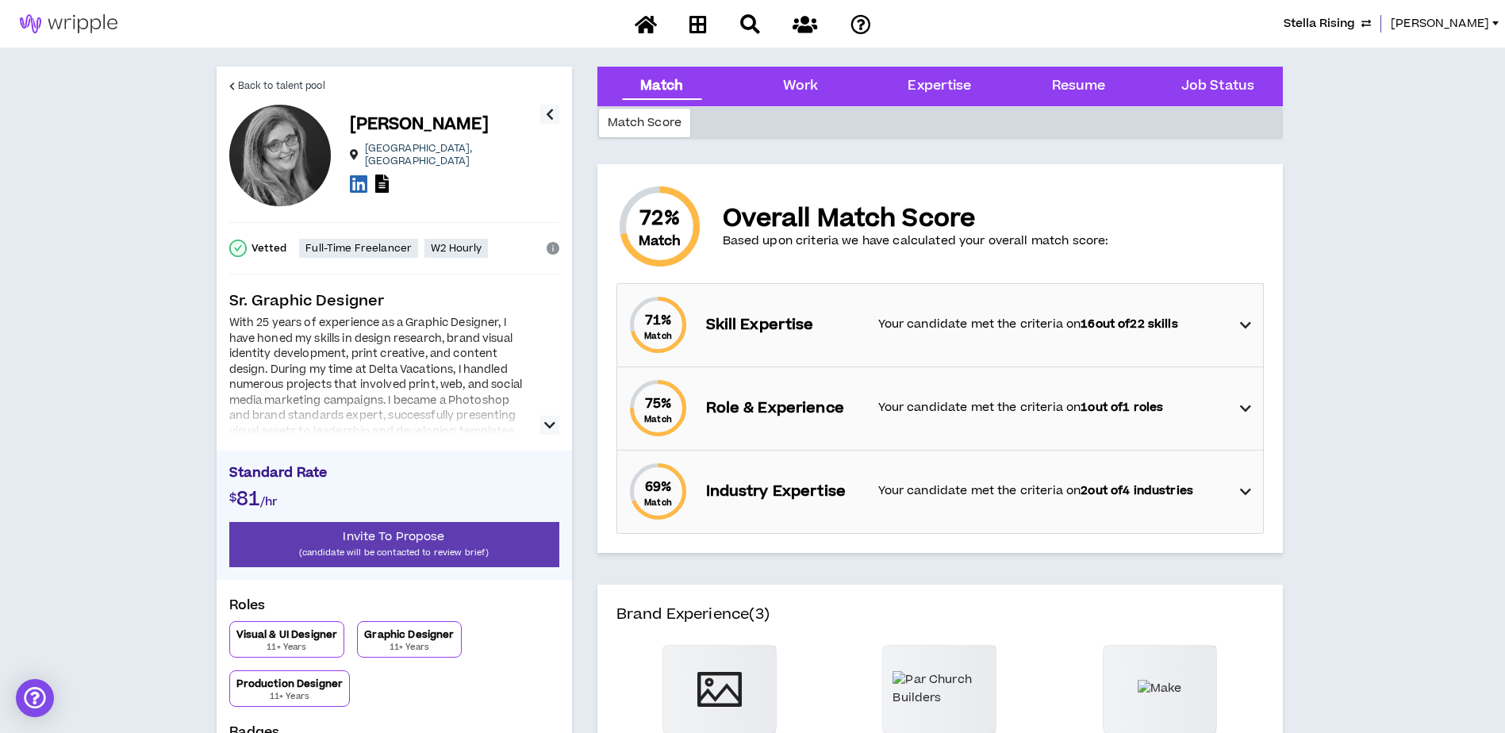
click at [554, 429] on icon "button" at bounding box center [549, 425] width 11 height 19
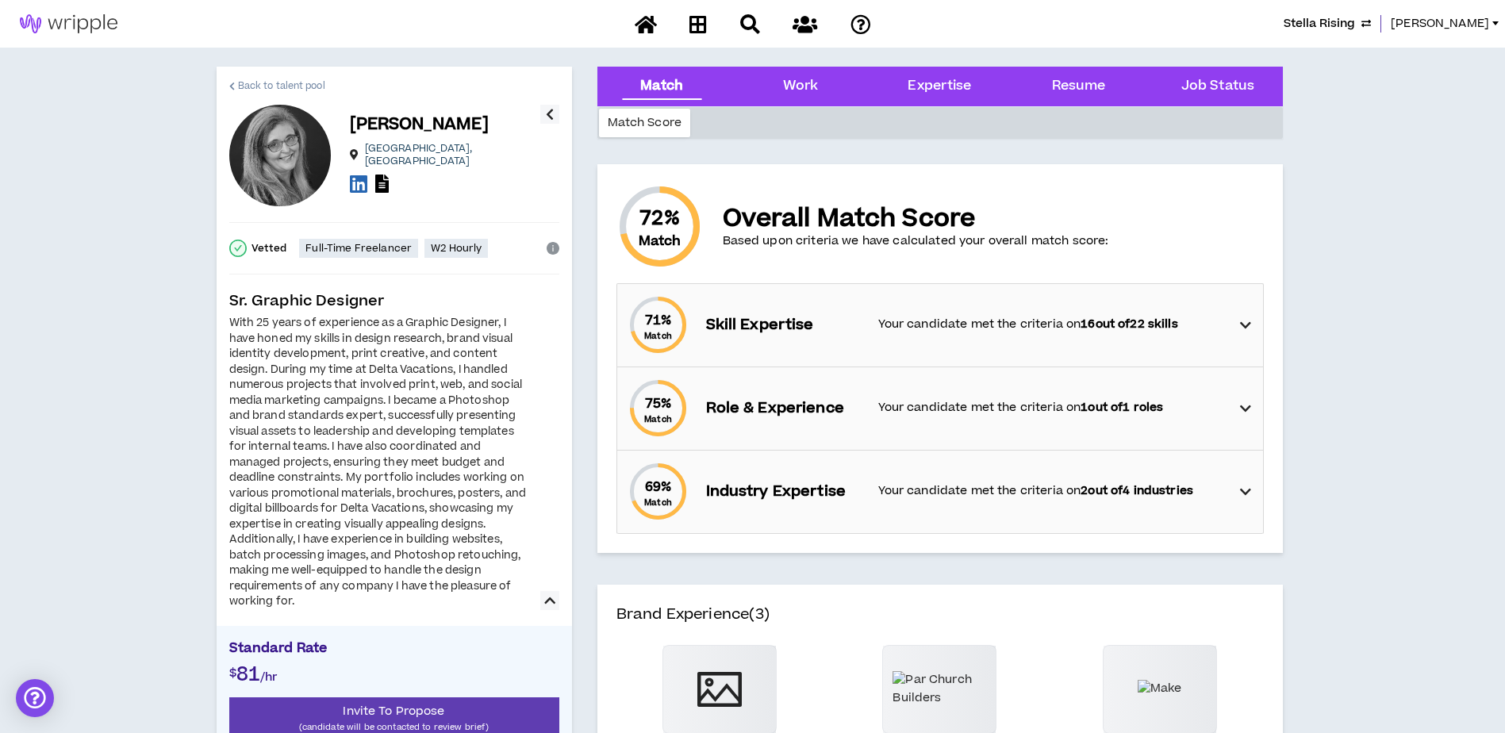
click at [267, 83] on span "Back to talent pool" at bounding box center [281, 86] width 87 height 15
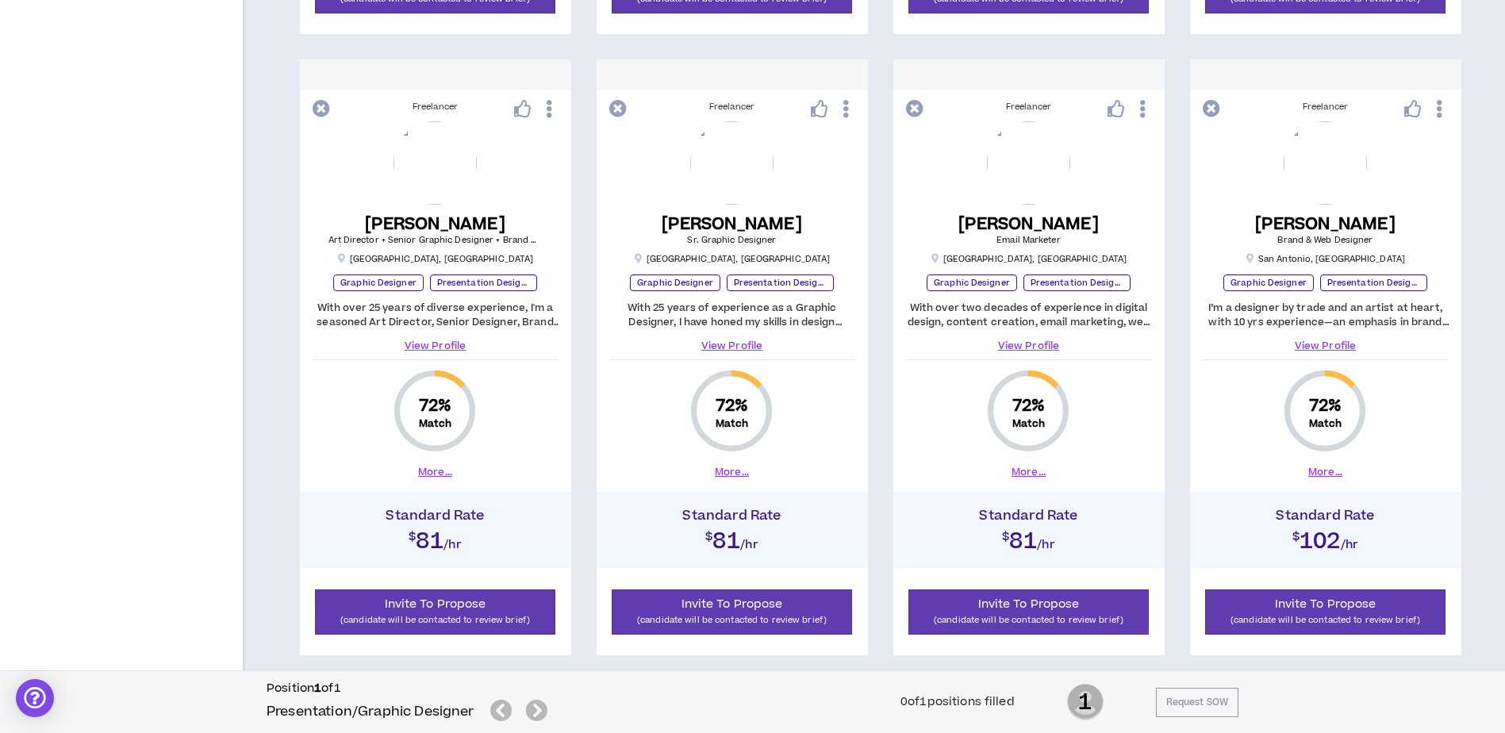
scroll to position [1591, 0]
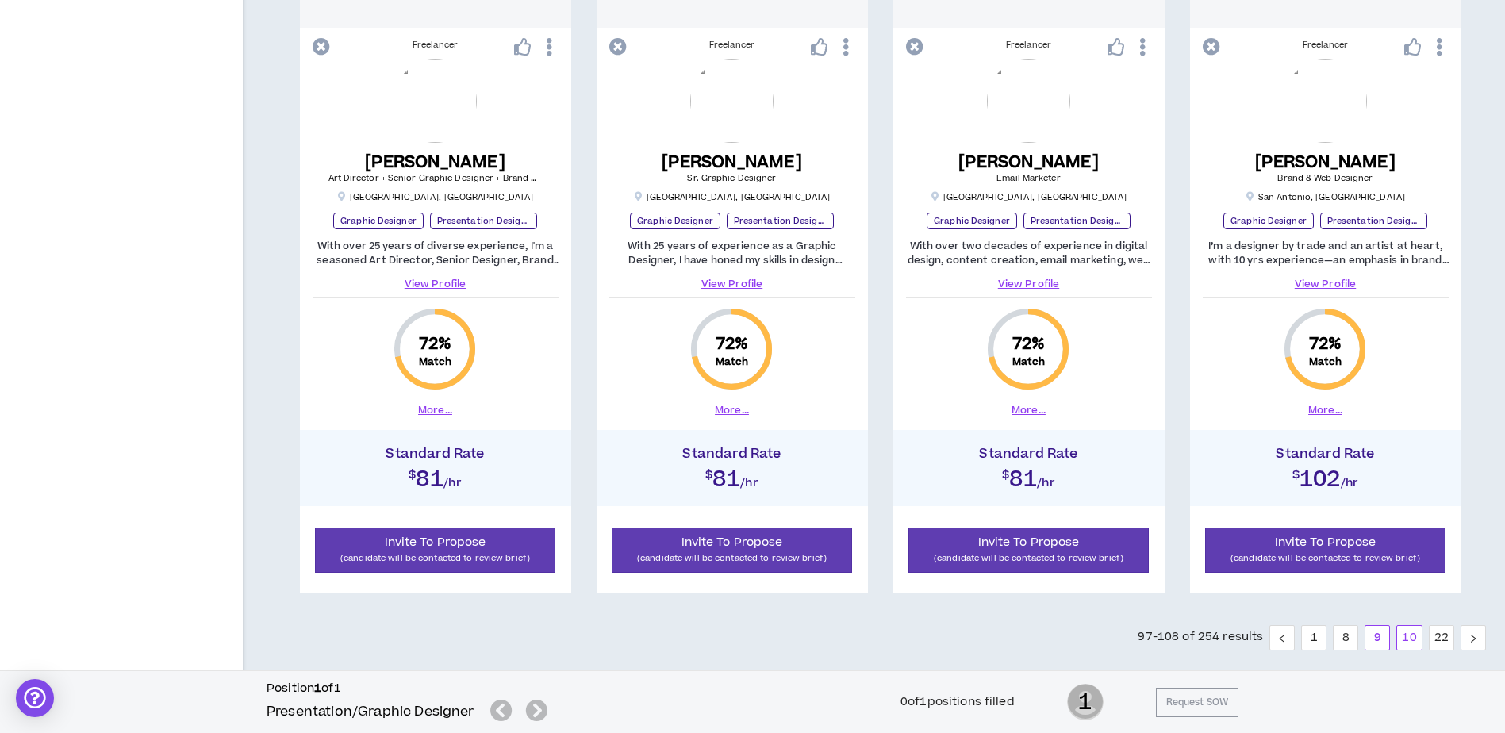
click at [1407, 640] on link "10" at bounding box center [1409, 638] width 24 height 24
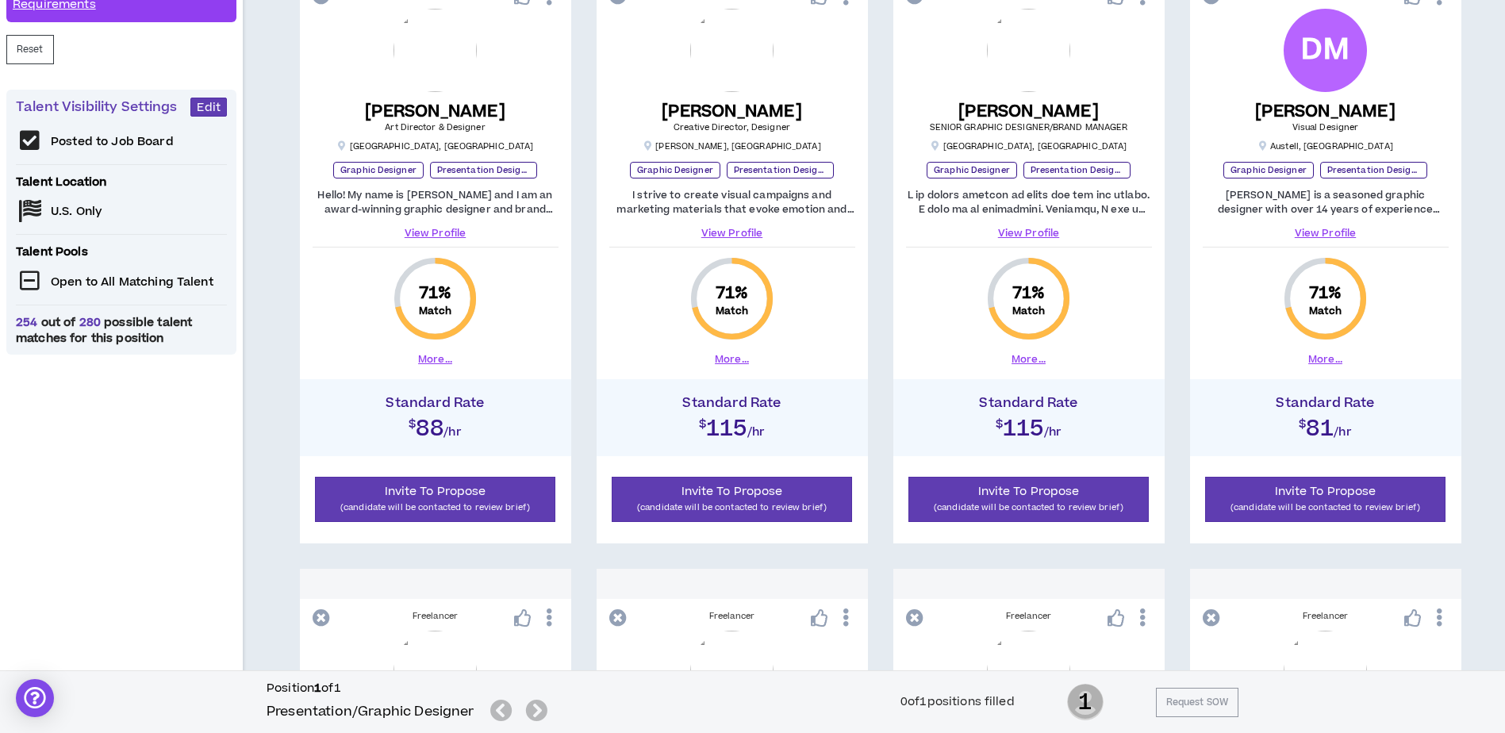
scroll to position [397, 0]
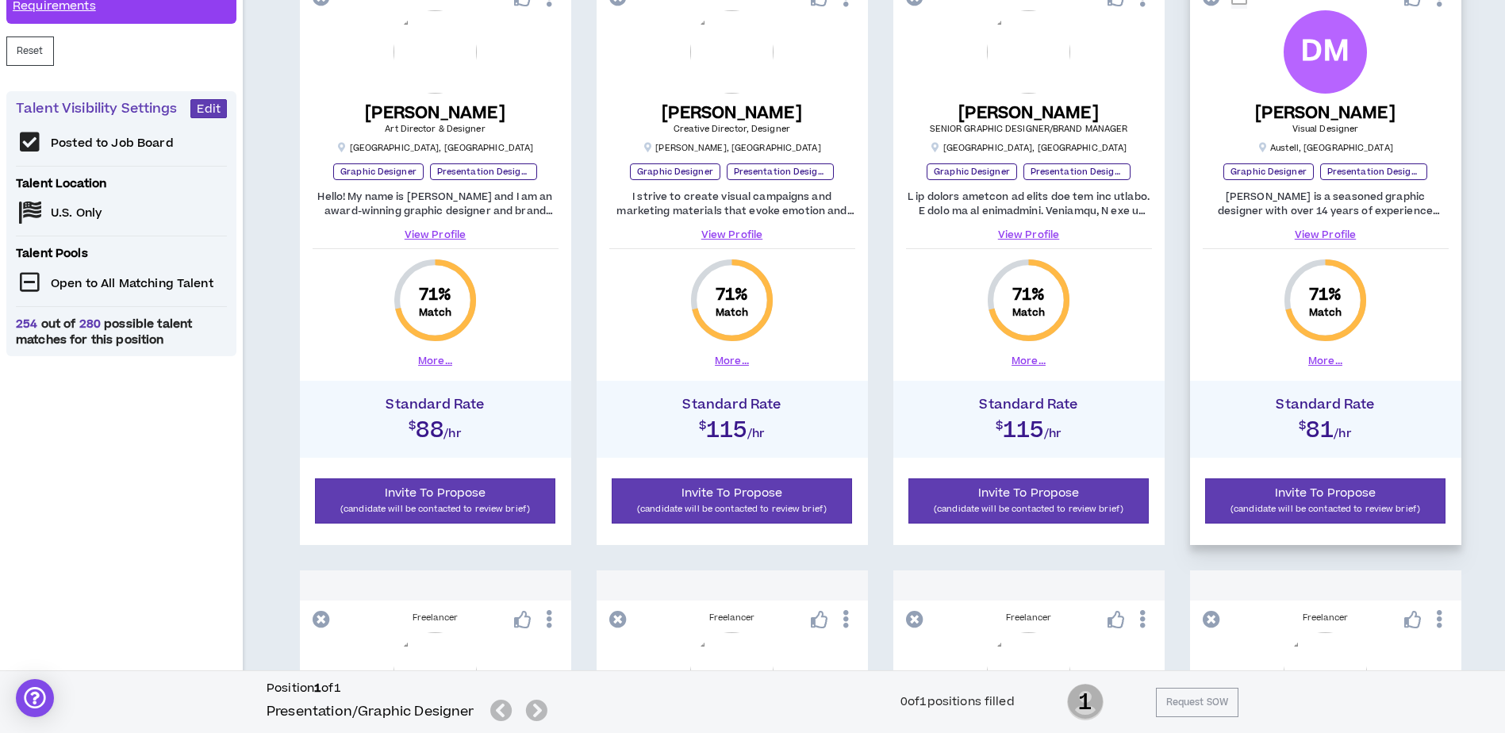
click at [1334, 363] on button "More..." at bounding box center [1326, 361] width 34 height 14
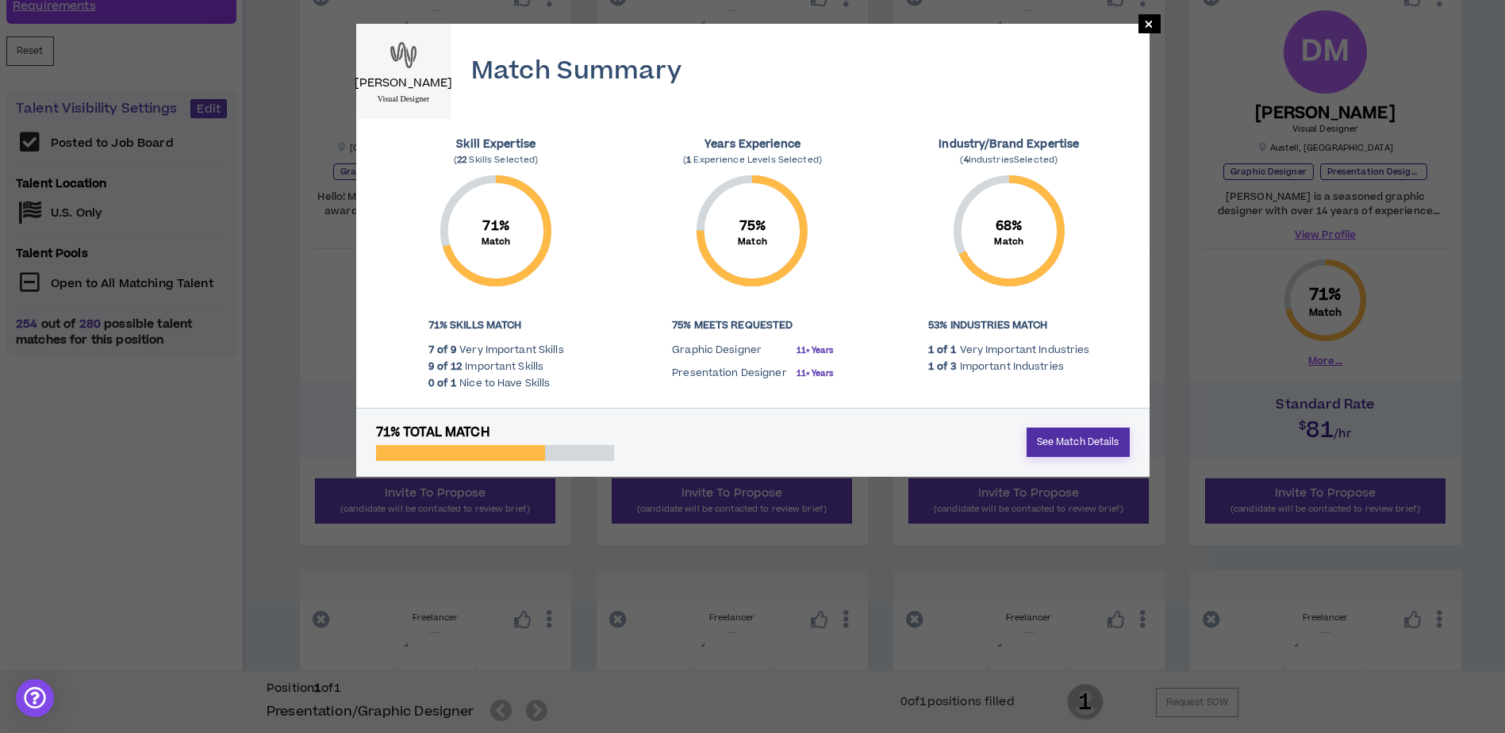
click at [1107, 436] on link "See Match Details" at bounding box center [1078, 442] width 103 height 29
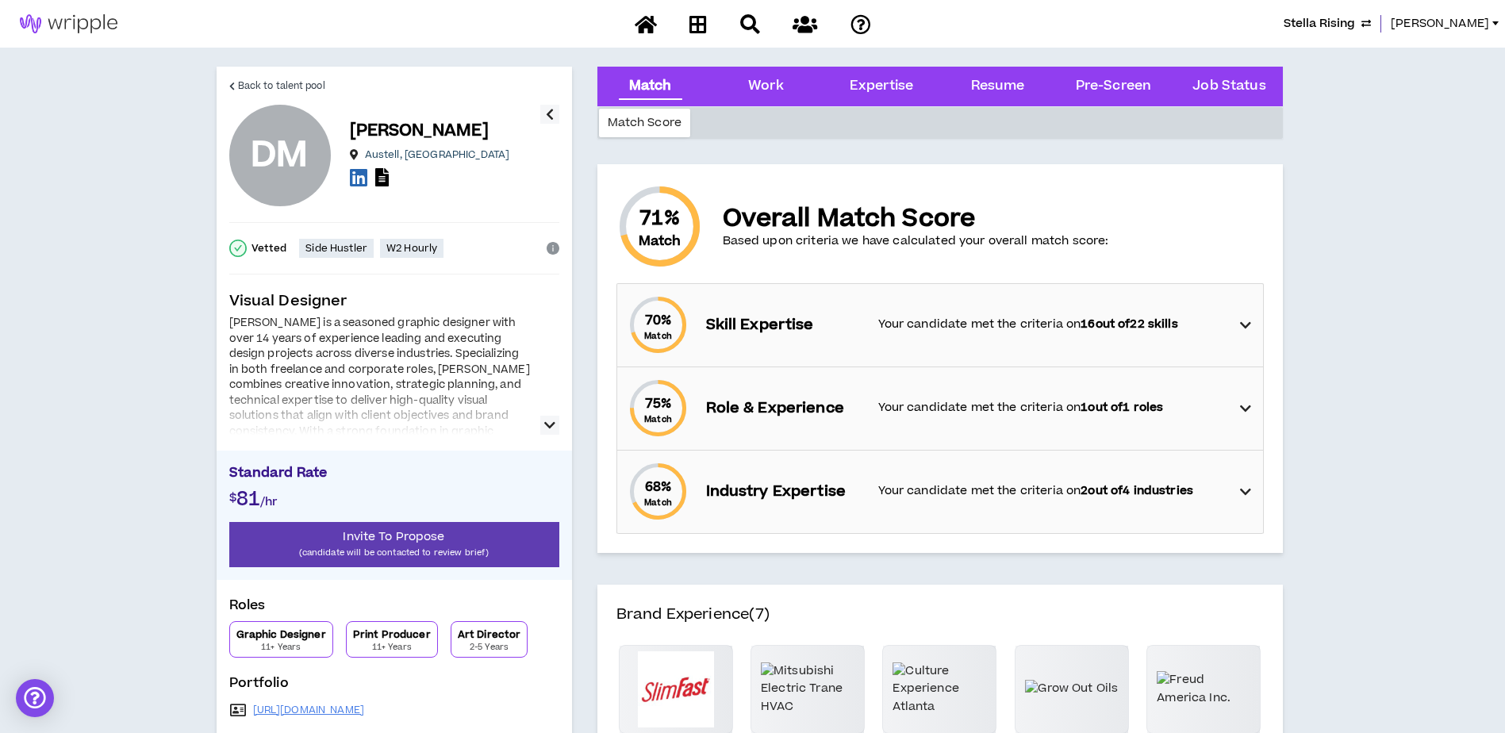
click at [551, 421] on icon "button" at bounding box center [549, 425] width 11 height 19
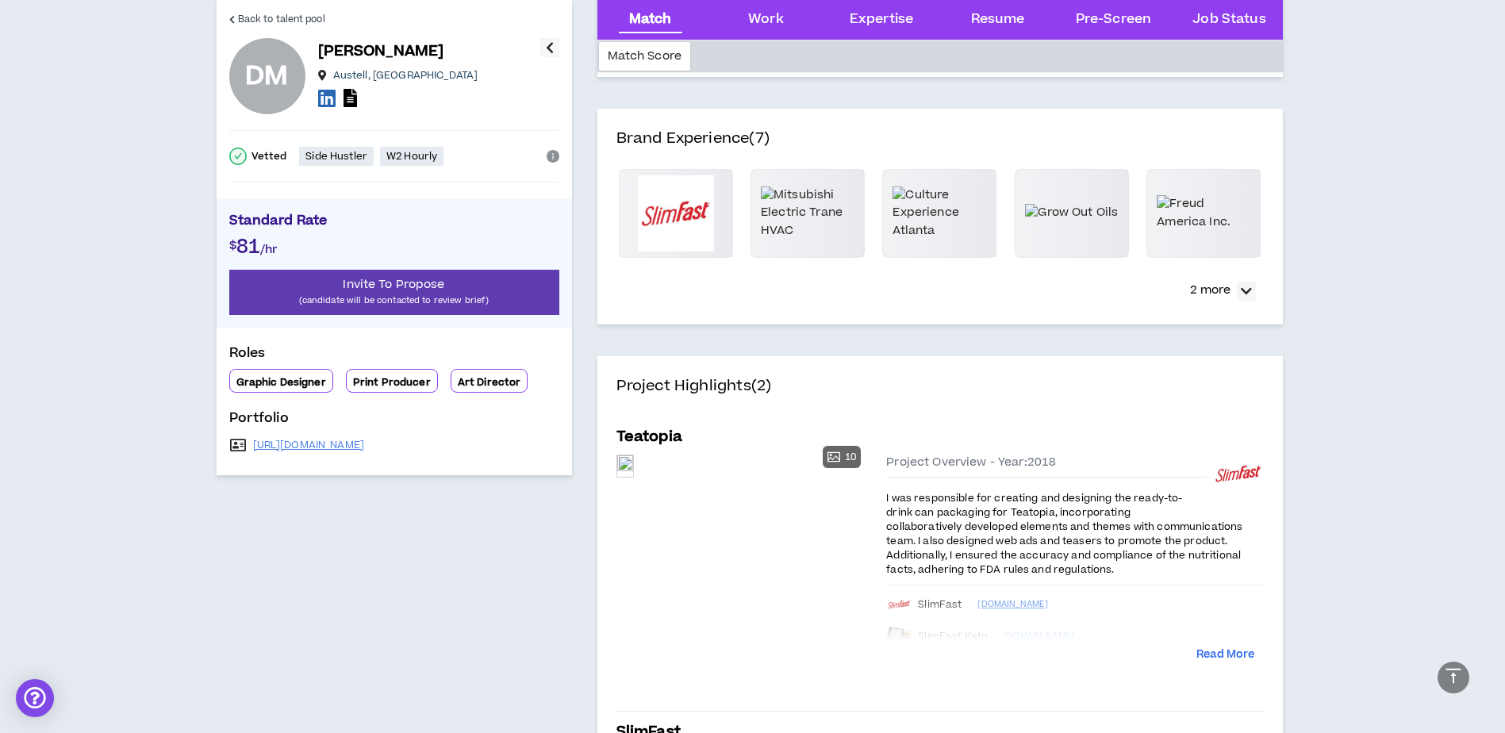
scroll to position [794, 0]
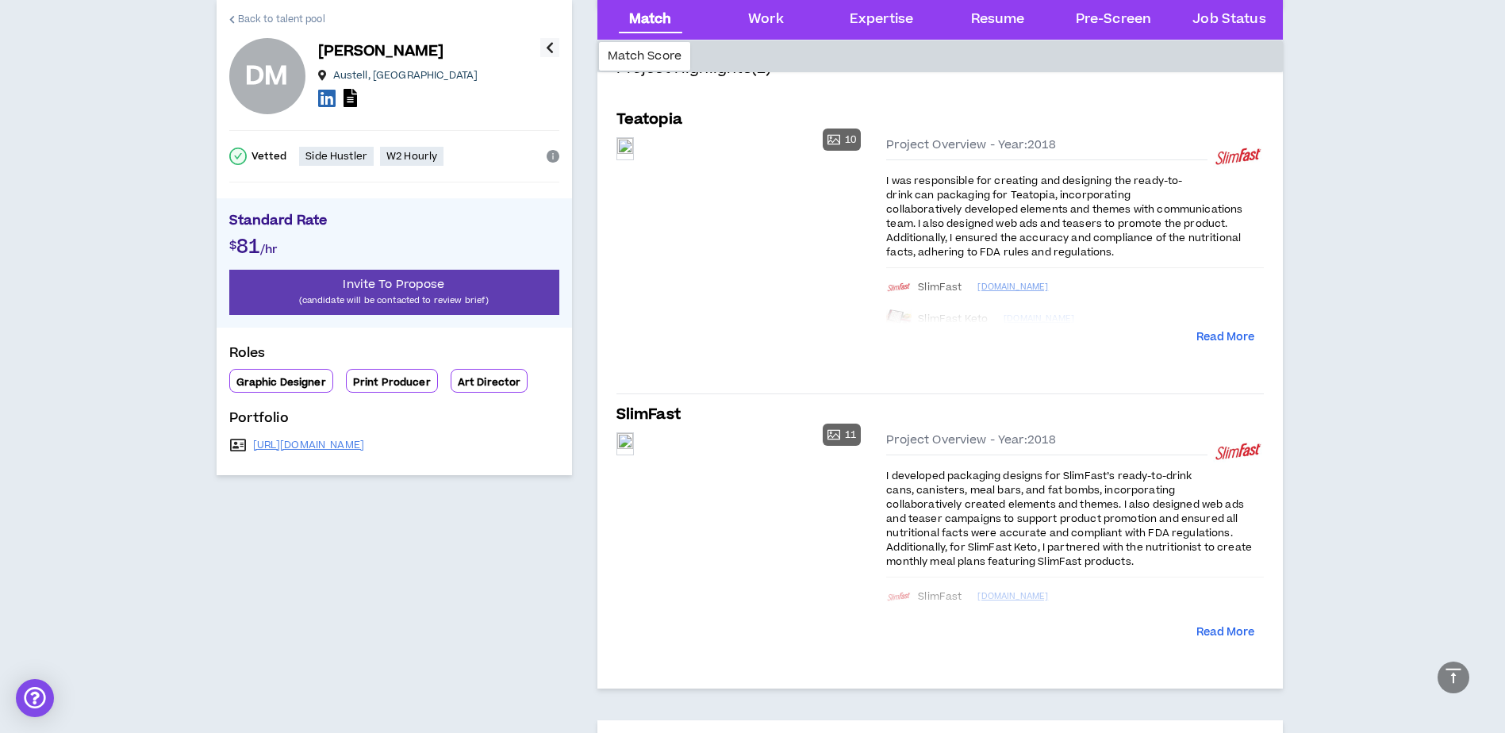
click at [281, 10] on link "Back to talent pool" at bounding box center [277, 19] width 96 height 38
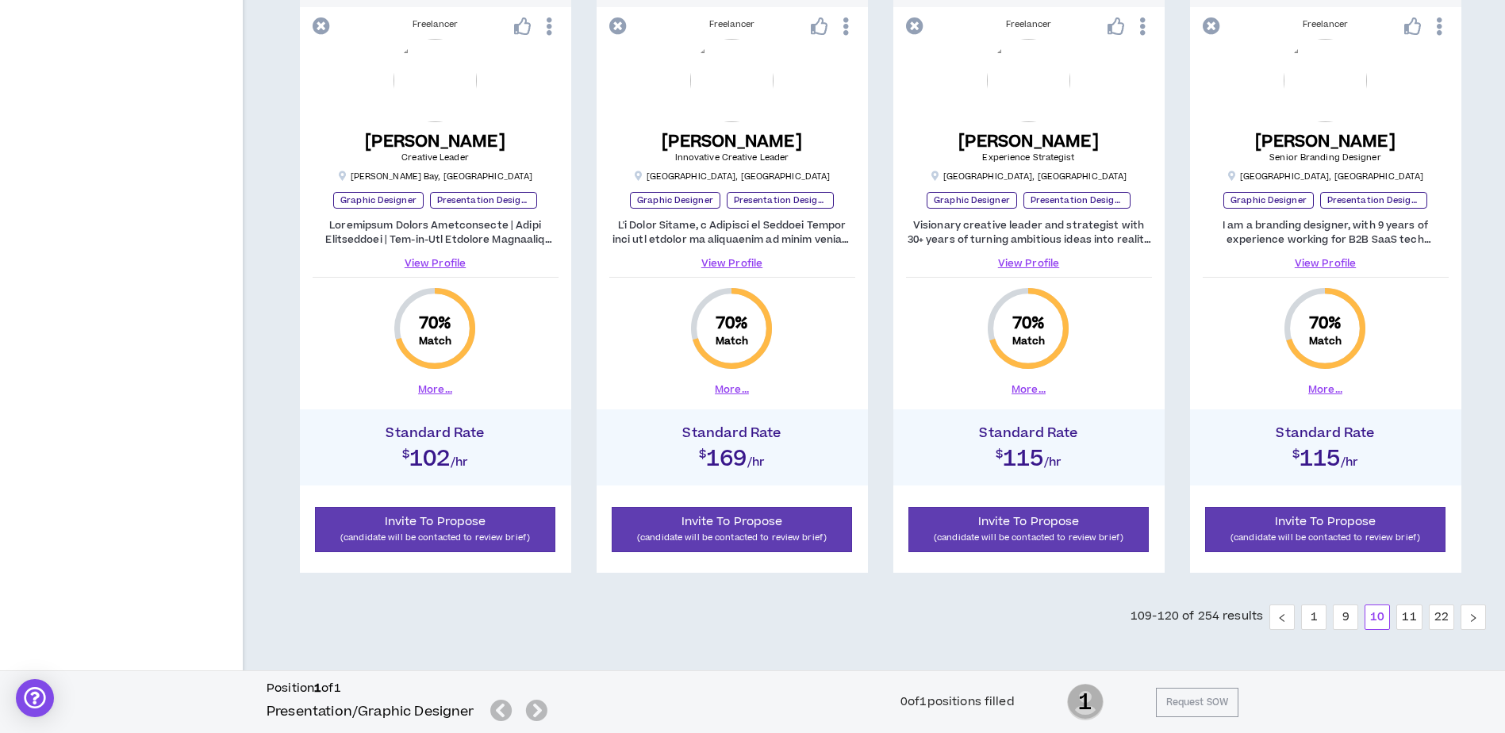
scroll to position [1620, 0]
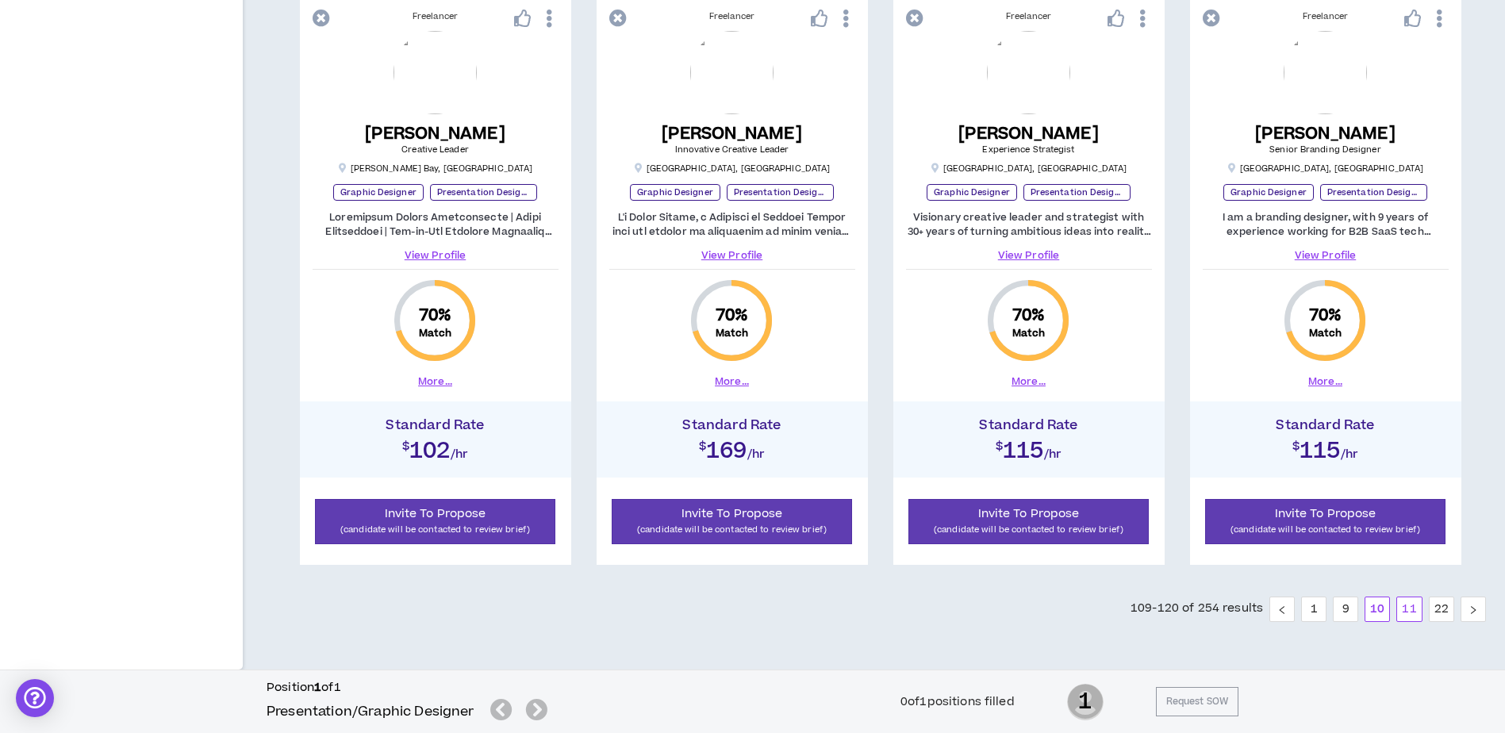
click at [1415, 614] on link "11" at bounding box center [1409, 610] width 24 height 24
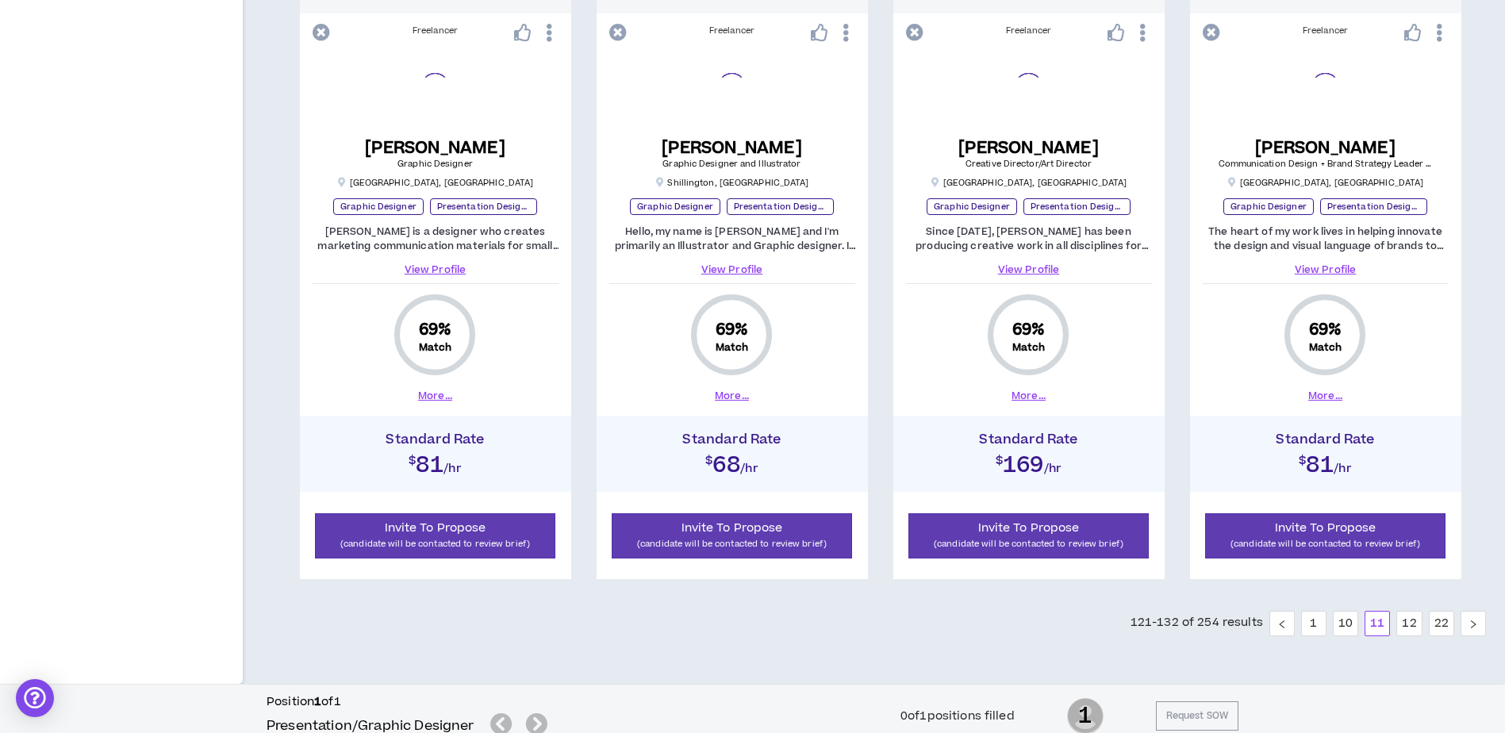
scroll to position [1620, 0]
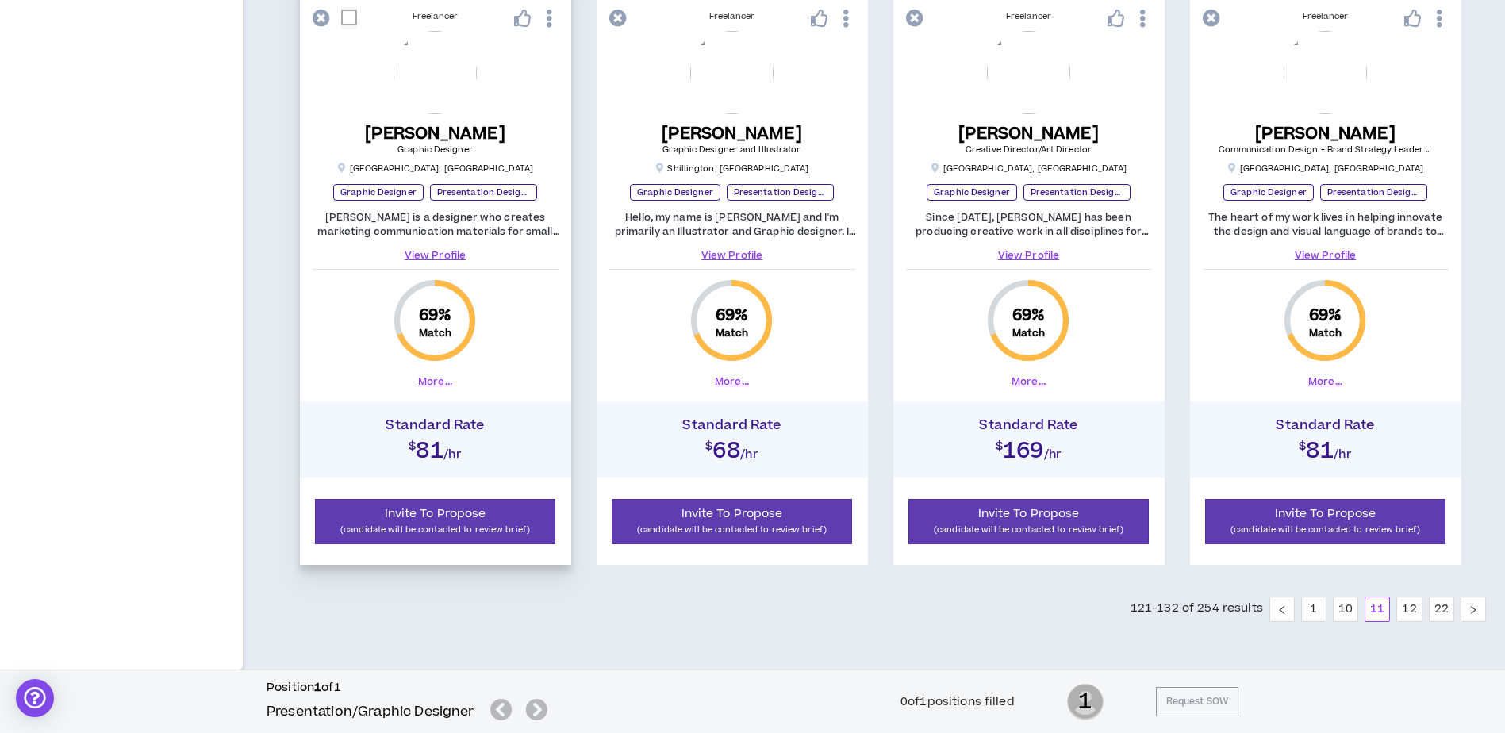
click at [437, 378] on button "More..." at bounding box center [435, 382] width 34 height 14
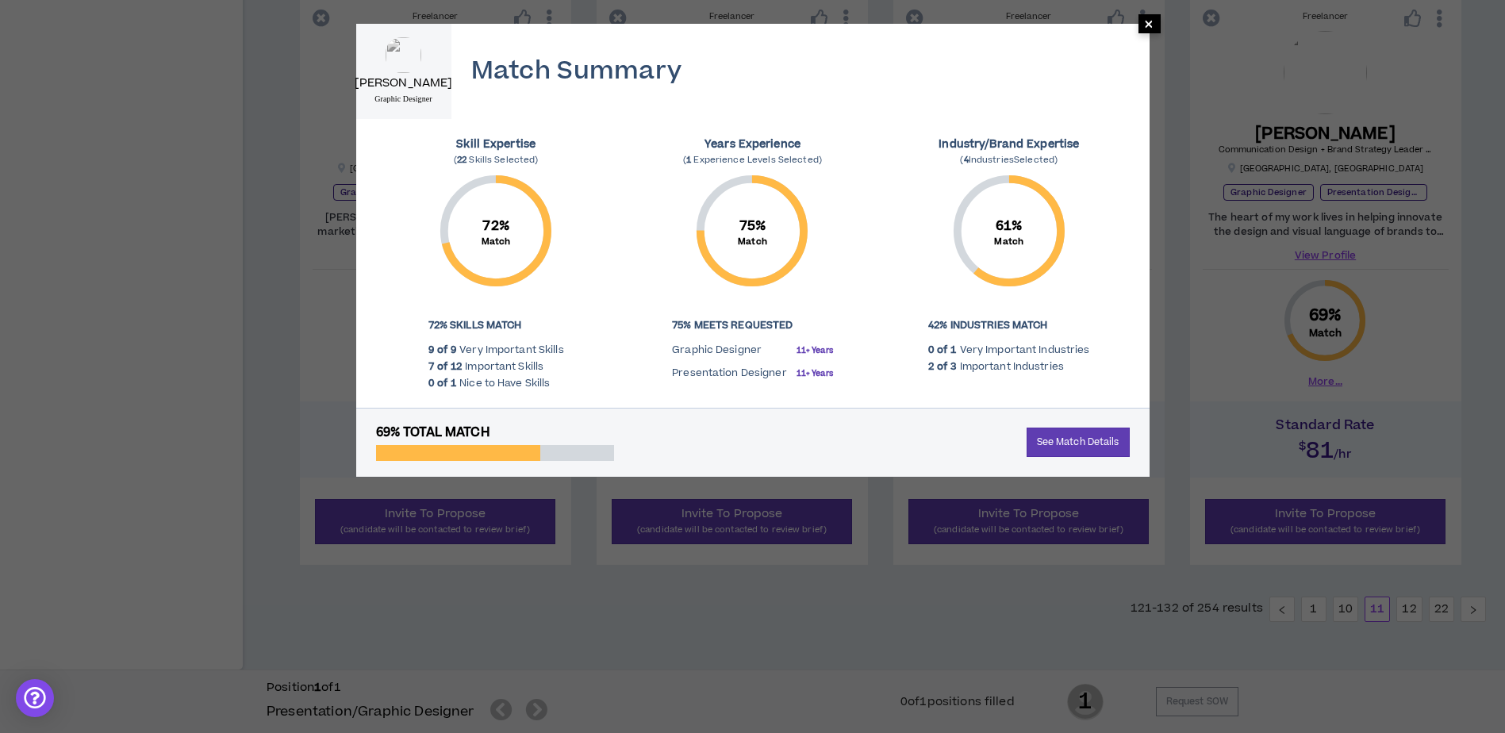
click at [1154, 17] on span "×" at bounding box center [1149, 23] width 10 height 19
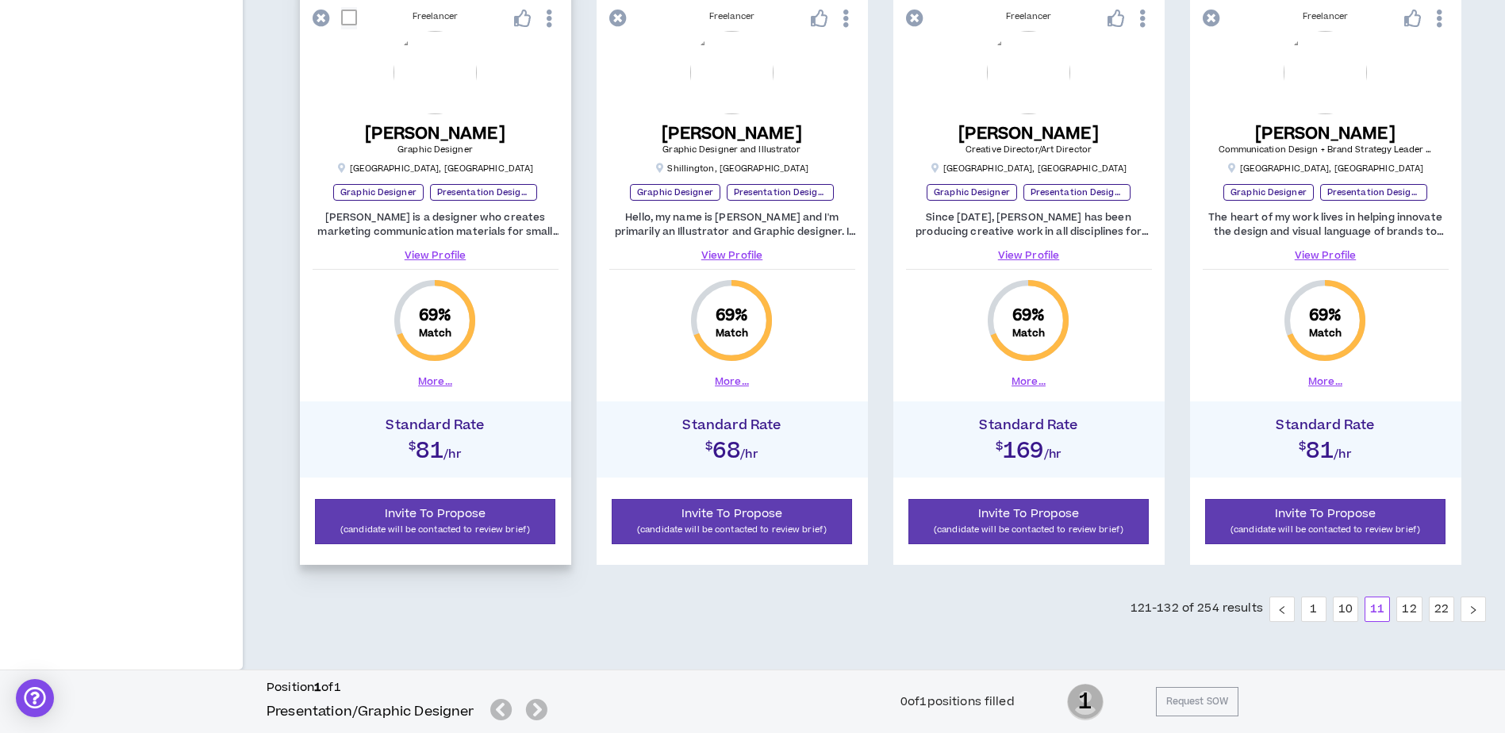
click at [428, 377] on button "More..." at bounding box center [435, 382] width 34 height 14
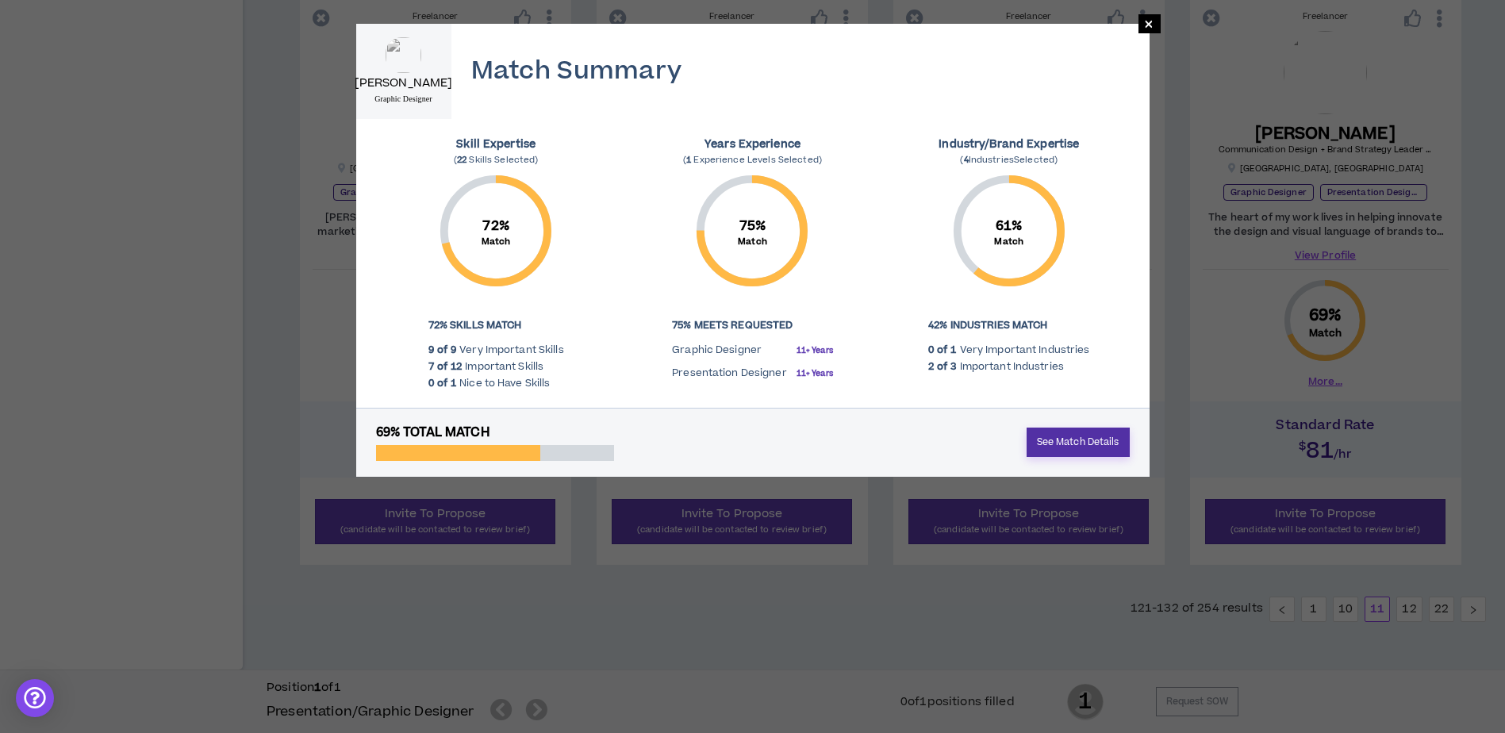
click at [1092, 441] on link "See Match Details" at bounding box center [1078, 442] width 103 height 29
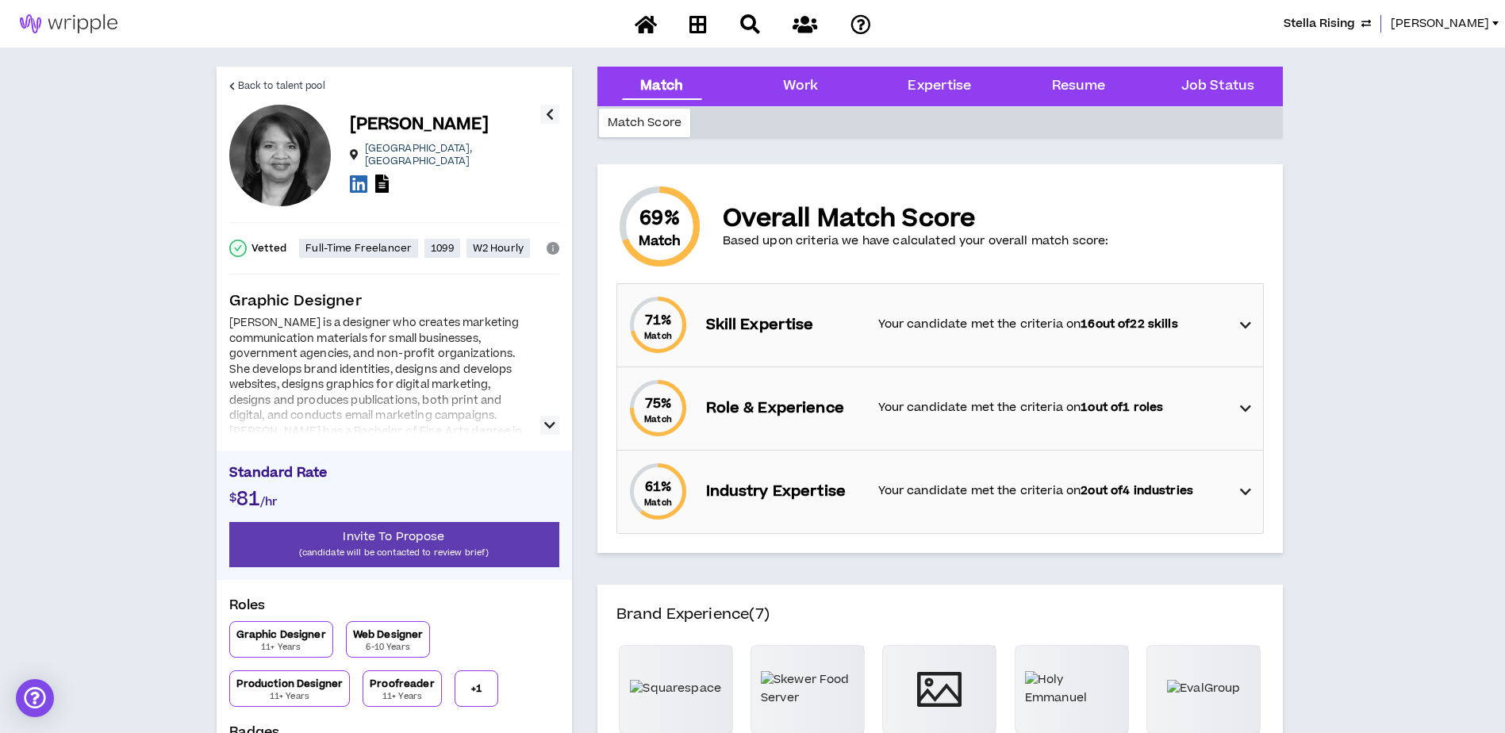
click at [548, 427] on icon "button" at bounding box center [549, 425] width 11 height 19
click at [1245, 323] on icon at bounding box center [1245, 325] width 11 height 19
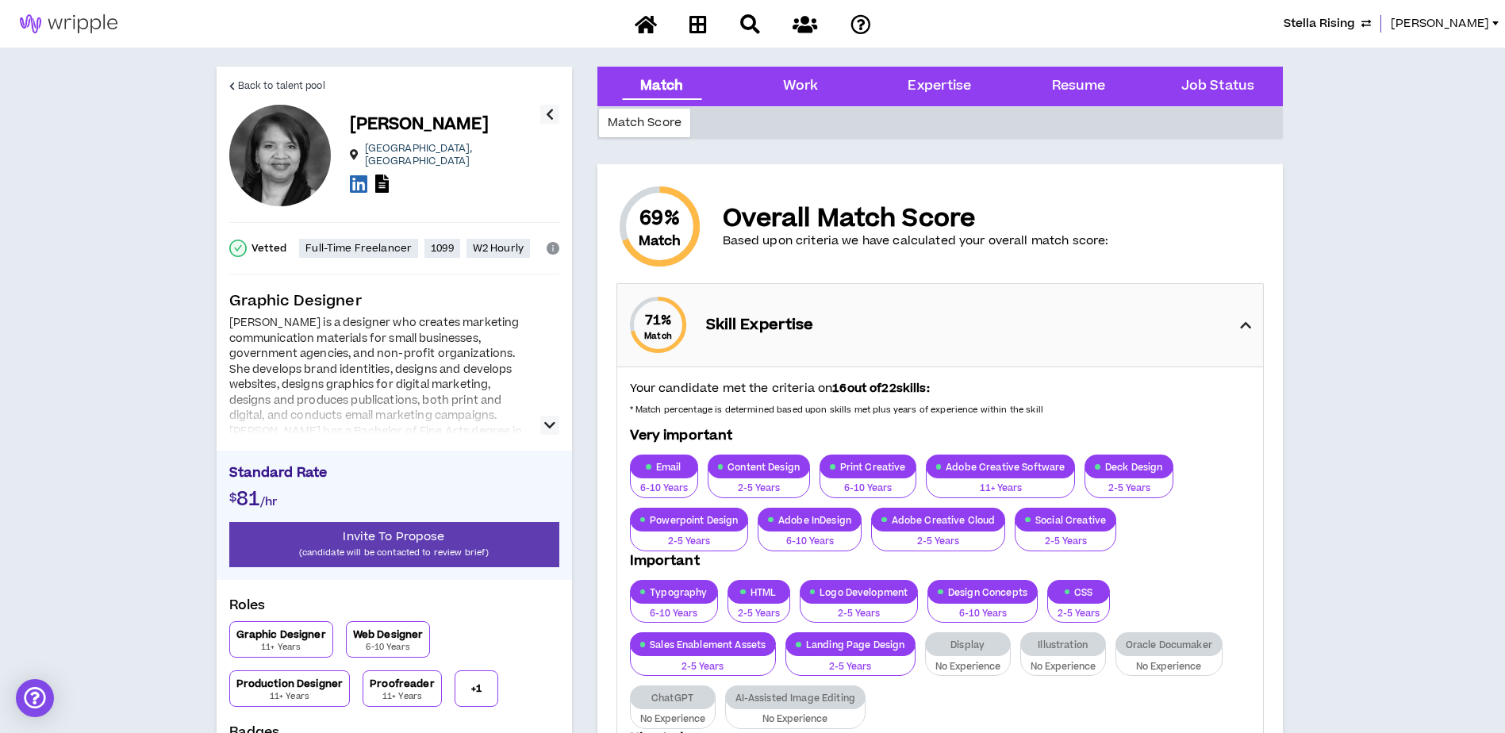
click at [1245, 323] on icon at bounding box center [1245, 325] width 11 height 19
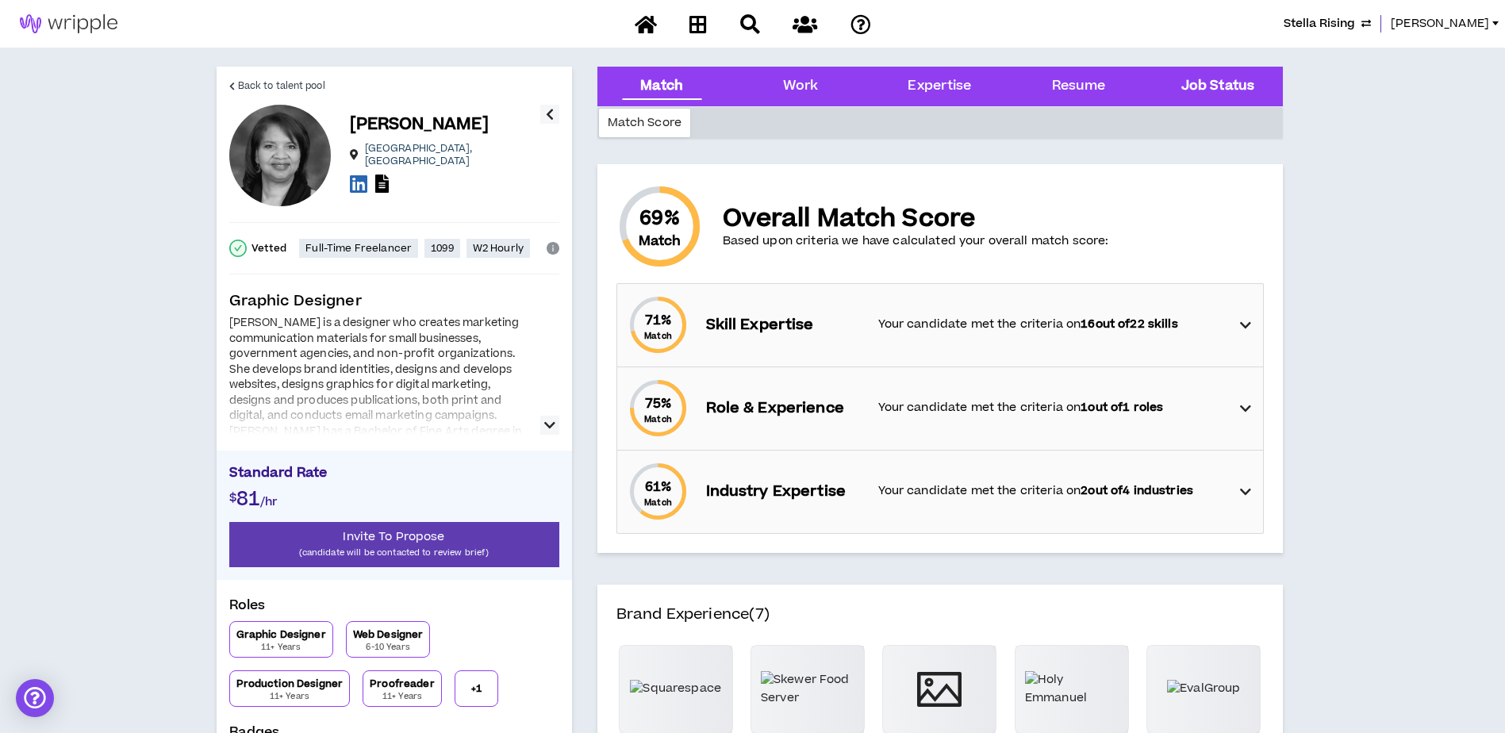
click at [1180, 85] on div "Job Status" at bounding box center [1217, 87] width 113 height 40
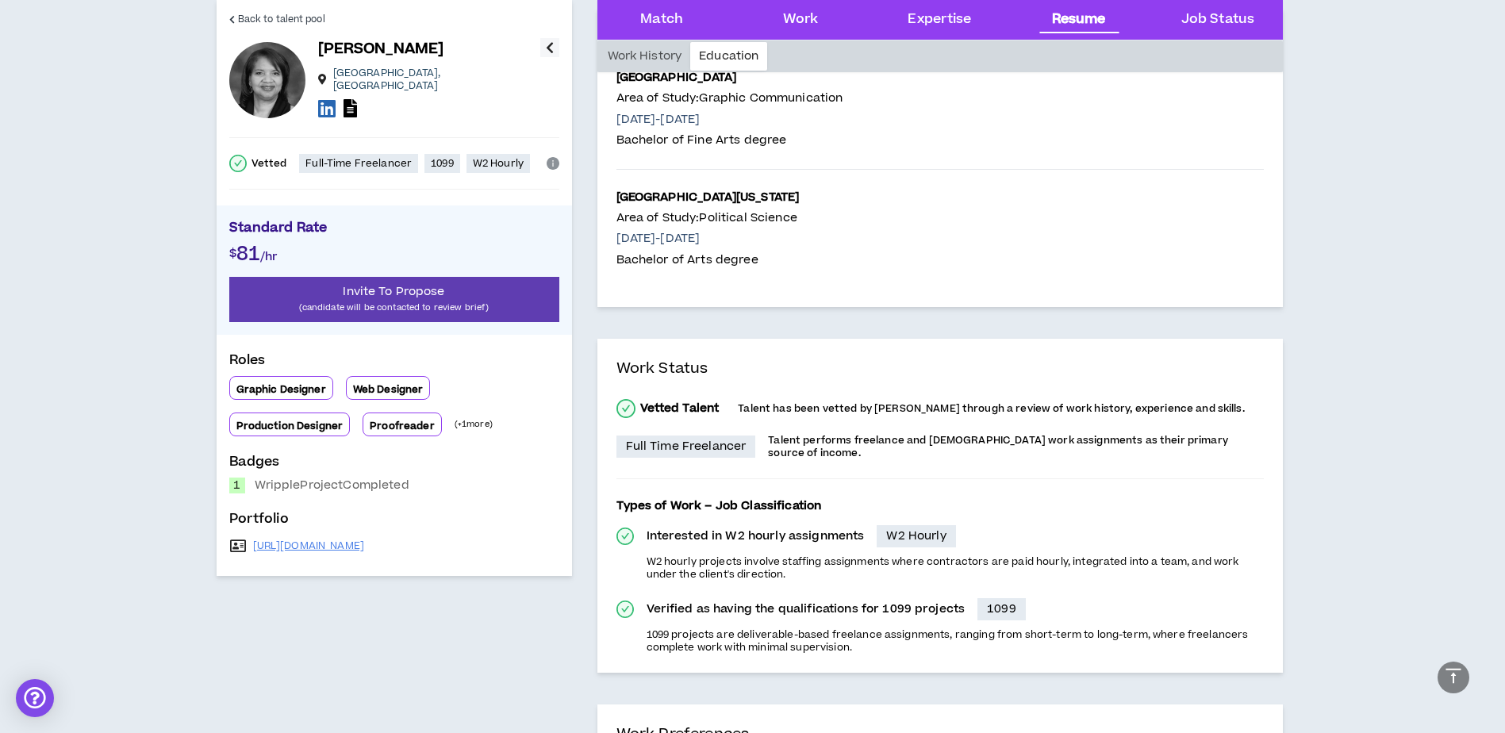
scroll to position [3605, 0]
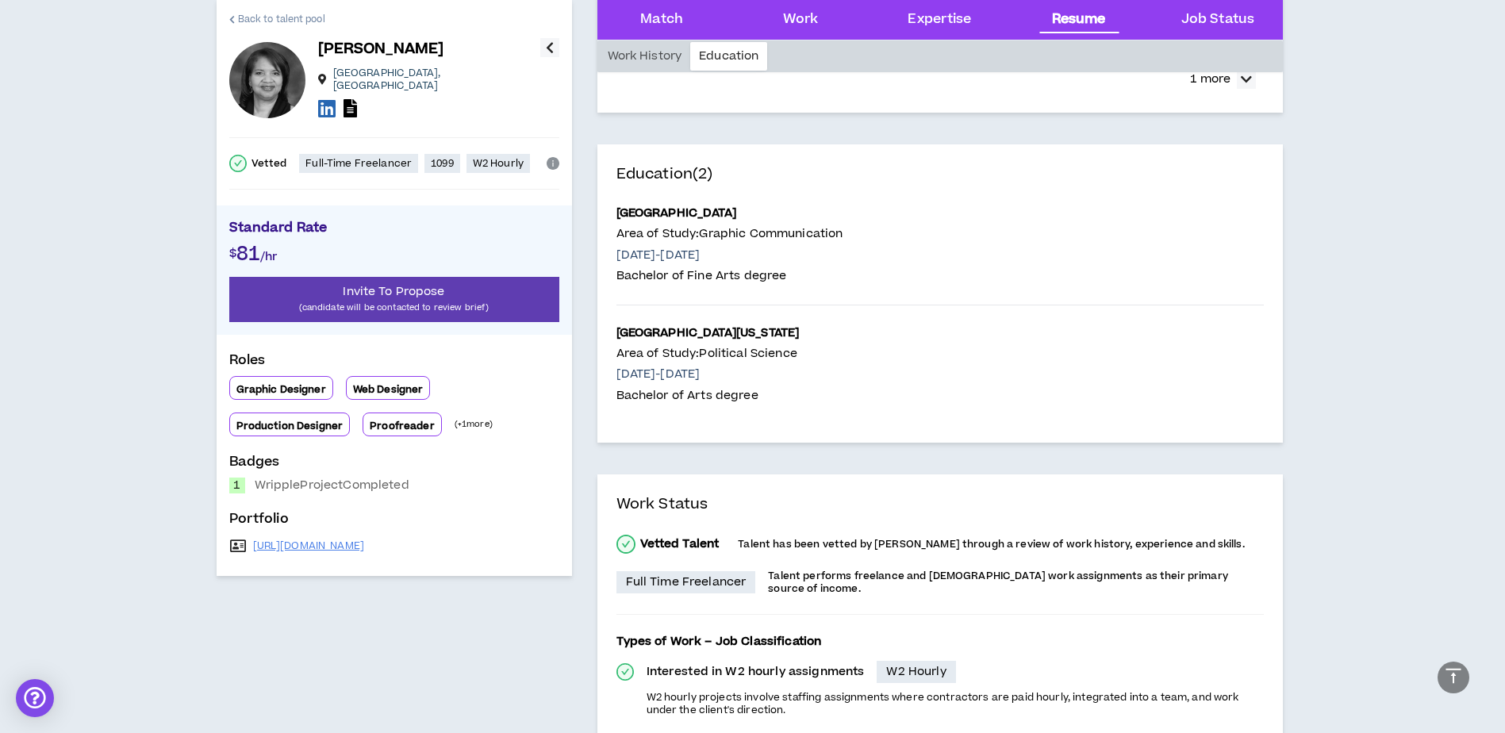
click at [238, 19] on span "Back to talent pool" at bounding box center [281, 19] width 87 height 15
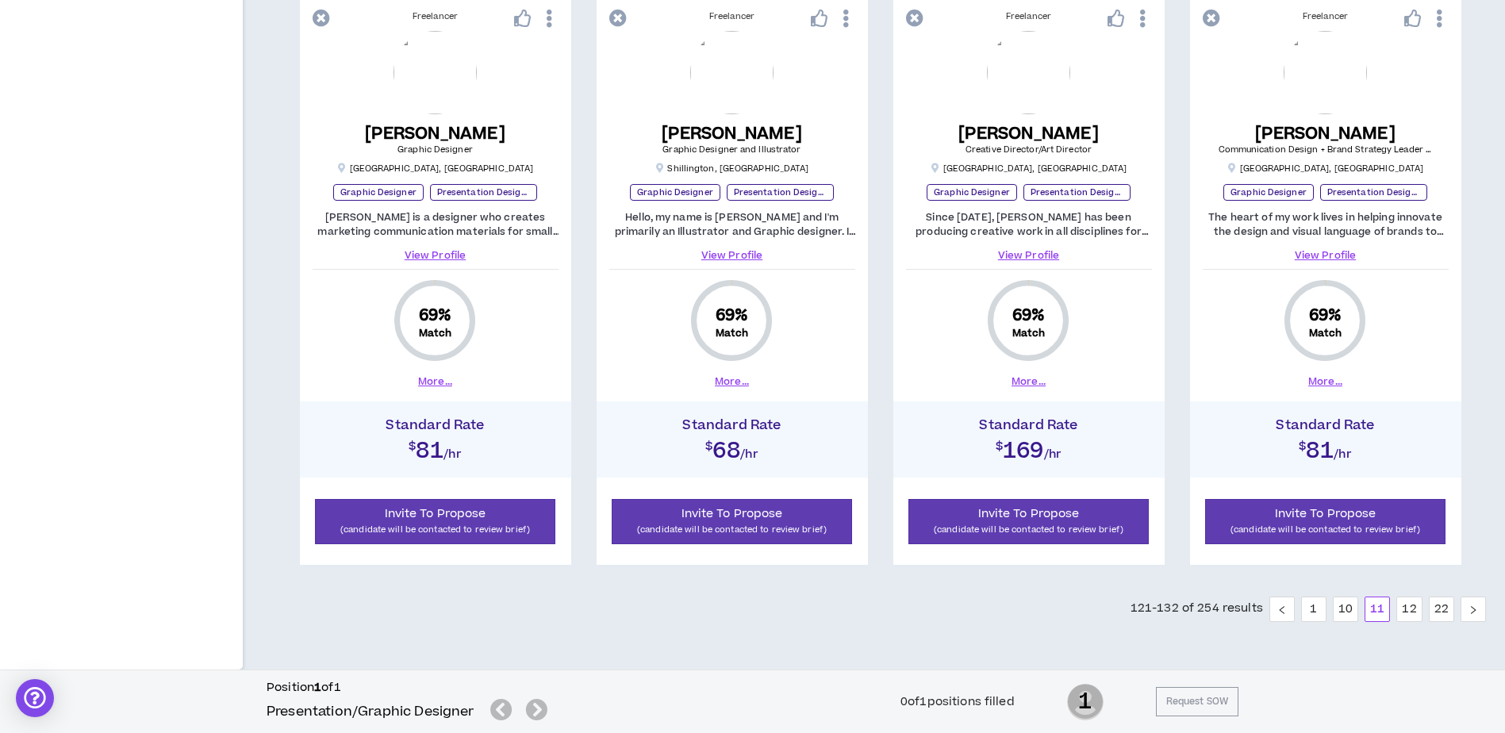
scroll to position [1620, 0]
